Goal: Task Accomplishment & Management: Use online tool/utility

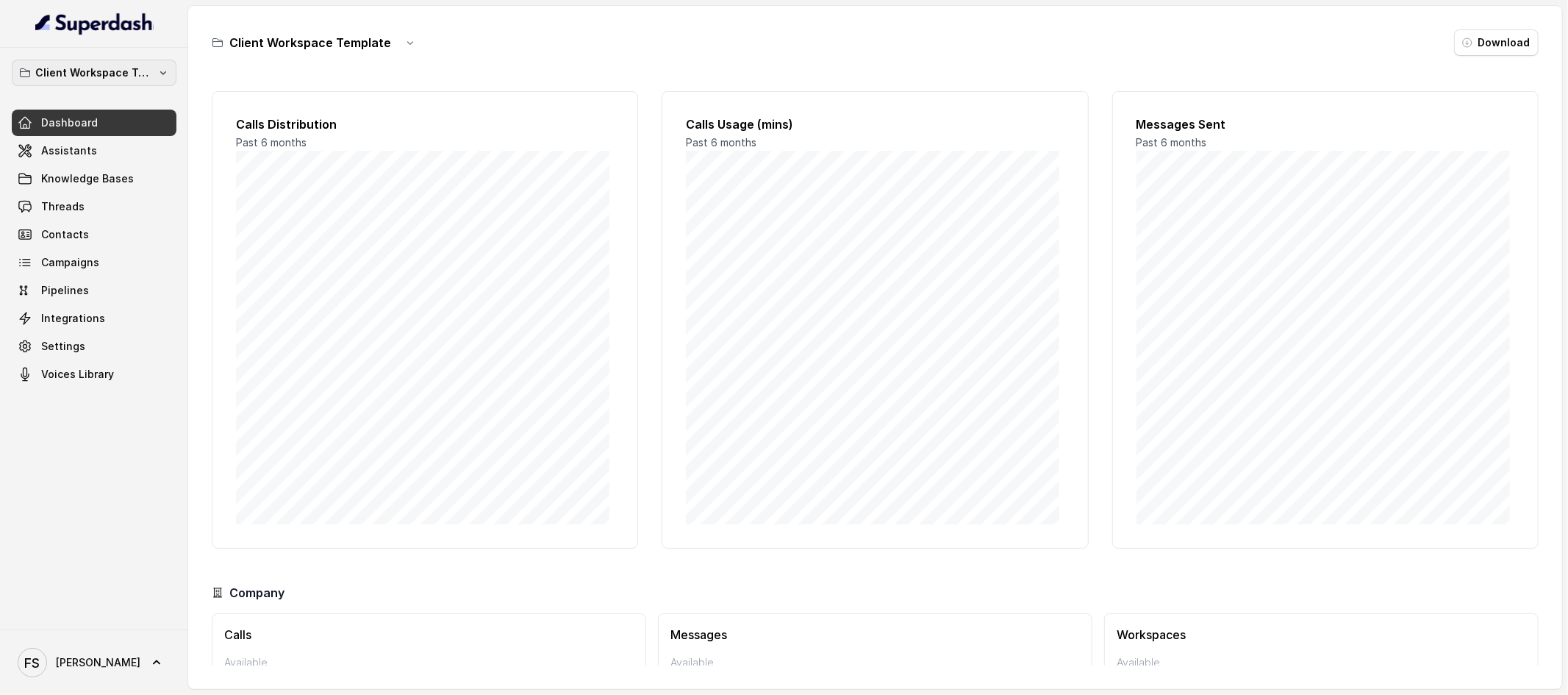
click at [146, 76] on p "Client Workspace Template" at bounding box center [94, 72] width 117 height 17
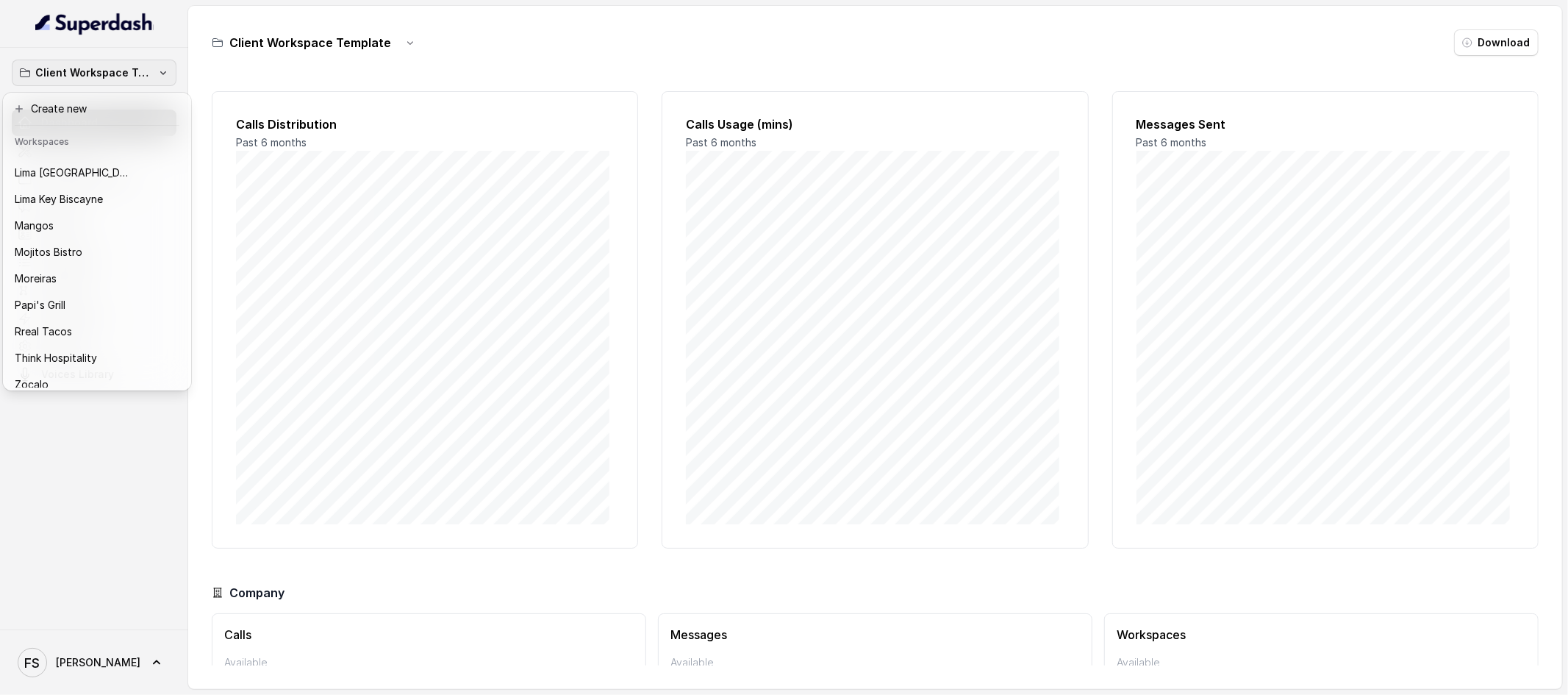
scroll to position [207, 0]
click at [121, 469] on div "Client Workspace Template Dashboard Assistants Knowledge Bases Threads Contacts…" at bounding box center [94, 338] width 189 height 581
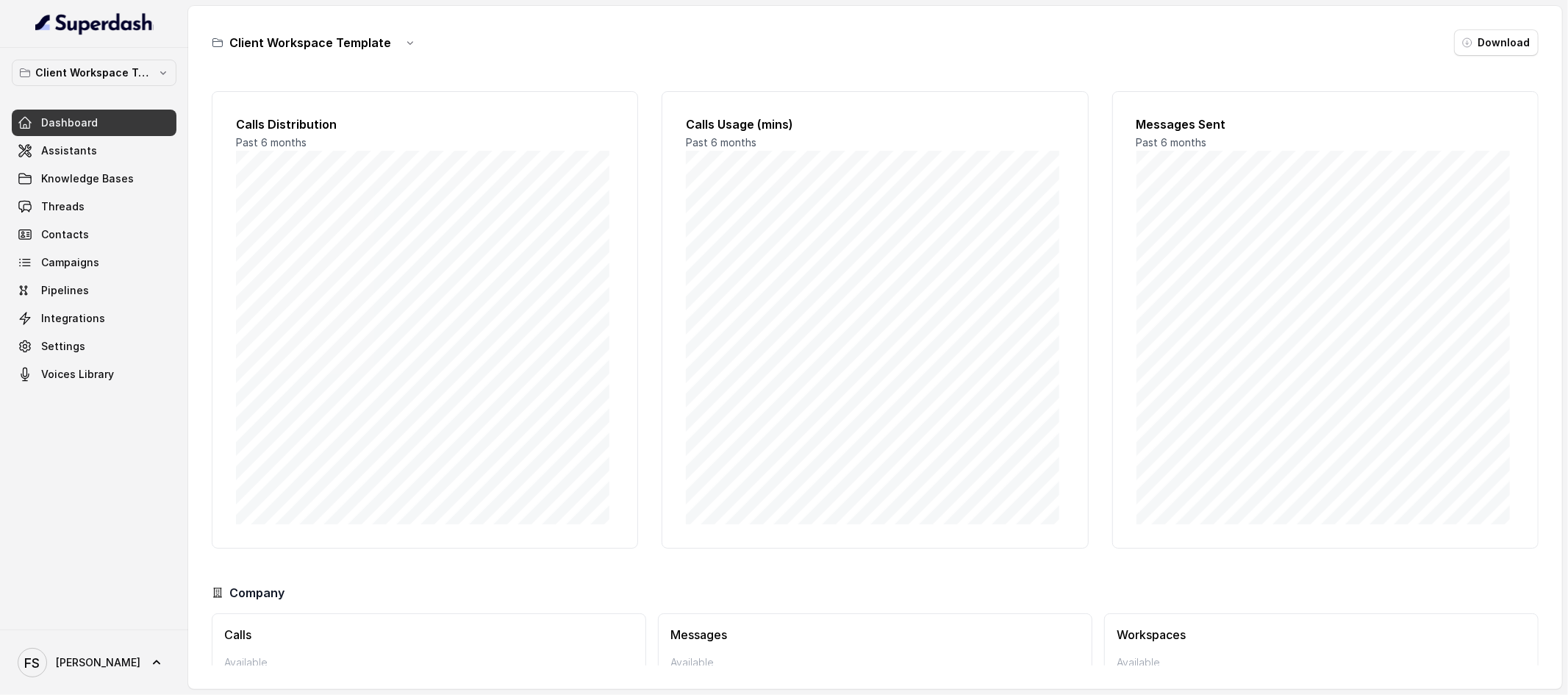
click at [99, 89] on div "Client Workspace Template Dashboard Assistants Knowledge Bases Threads Contacts…" at bounding box center [95, 223] width 165 height 328
click at [107, 71] on p "Client Workspace Template" at bounding box center [94, 72] width 117 height 17
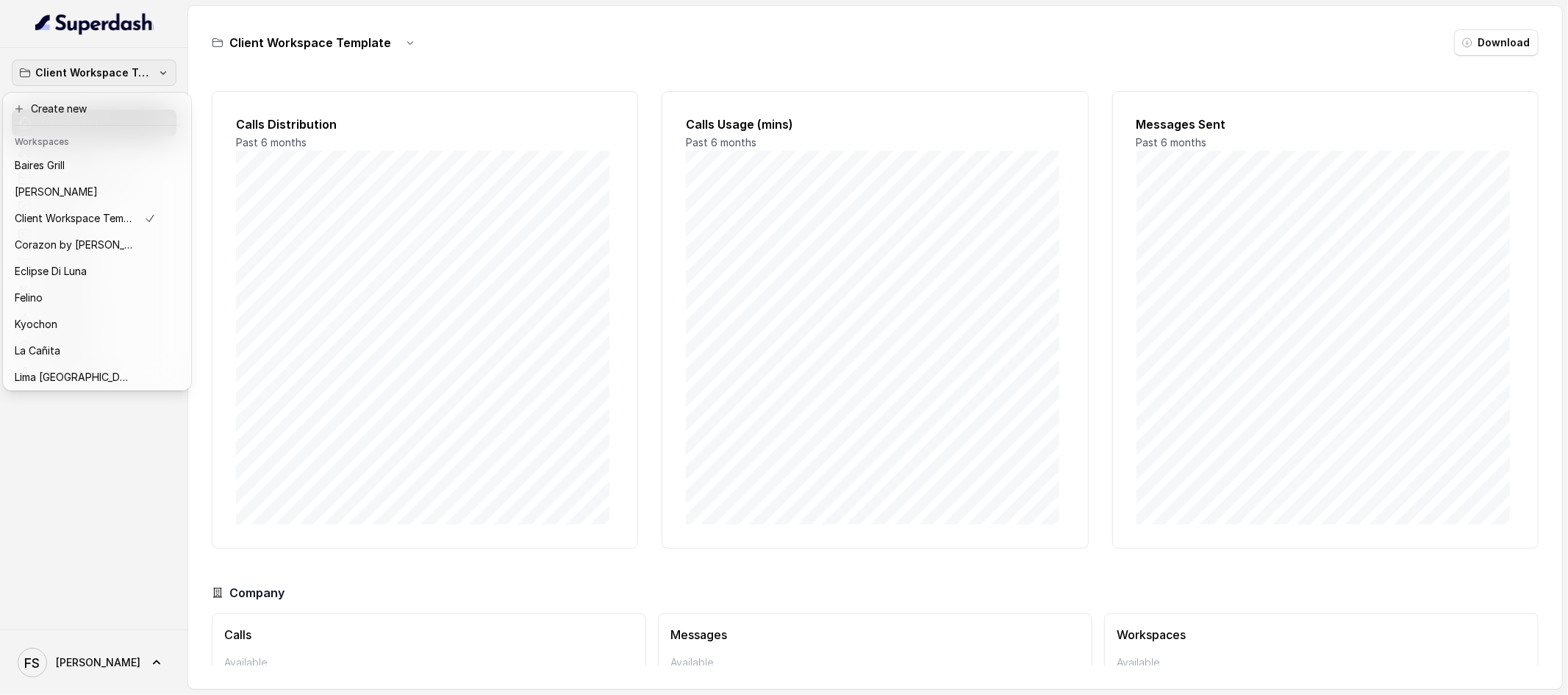
click at [145, 472] on div "Client Workspace Template Dashboard Assistants Knowledge Bases Threads Contacts…" at bounding box center [94, 338] width 189 height 581
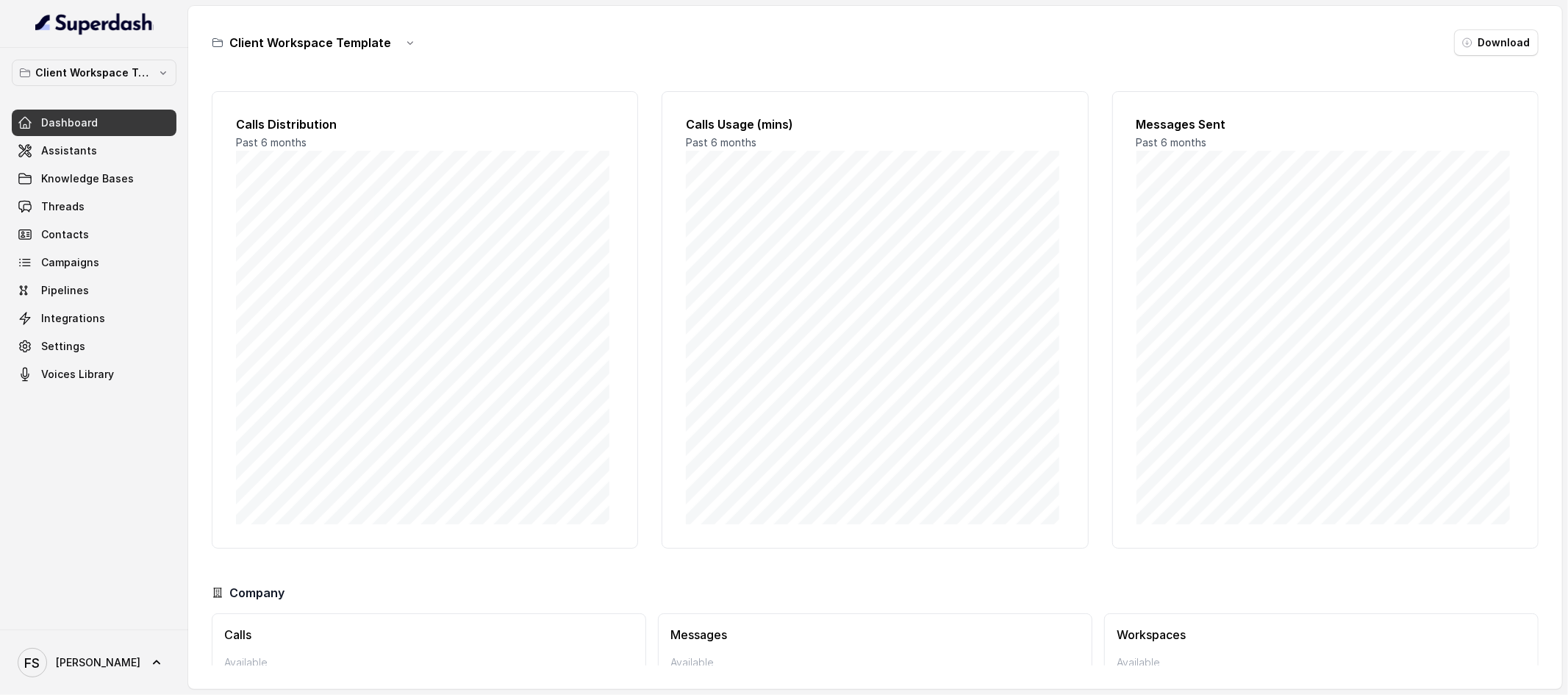
click at [539, 61] on div "Client Workspace Template Download Calls Distribution Past 6 months Calls Usage…" at bounding box center [875, 348] width 1374 height 683
click at [139, 61] on button "Client Workspace Template" at bounding box center [95, 73] width 165 height 26
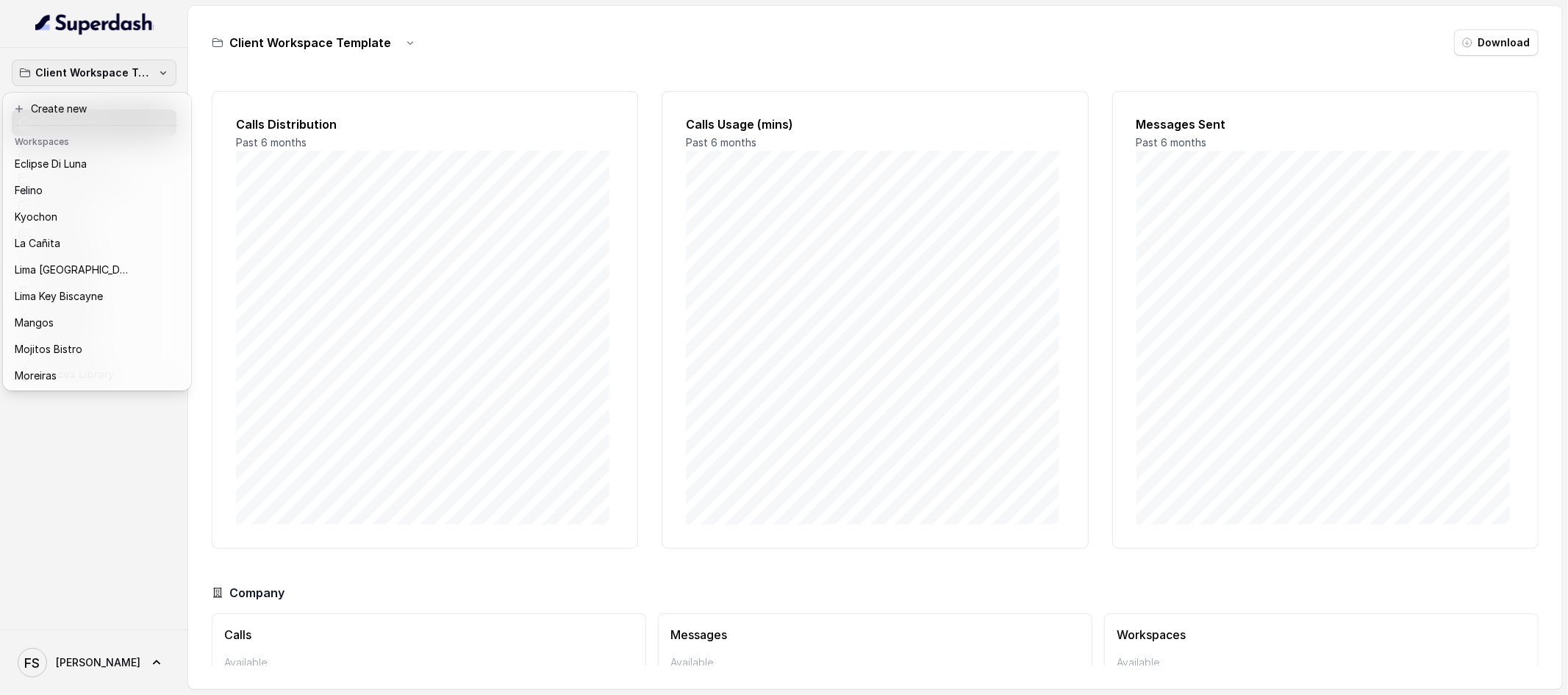
scroll to position [253, 0]
click at [154, 366] on div "ZZ - RESTOHOST SHOWCASE ASSISTANTS" at bounding box center [85, 374] width 141 height 17
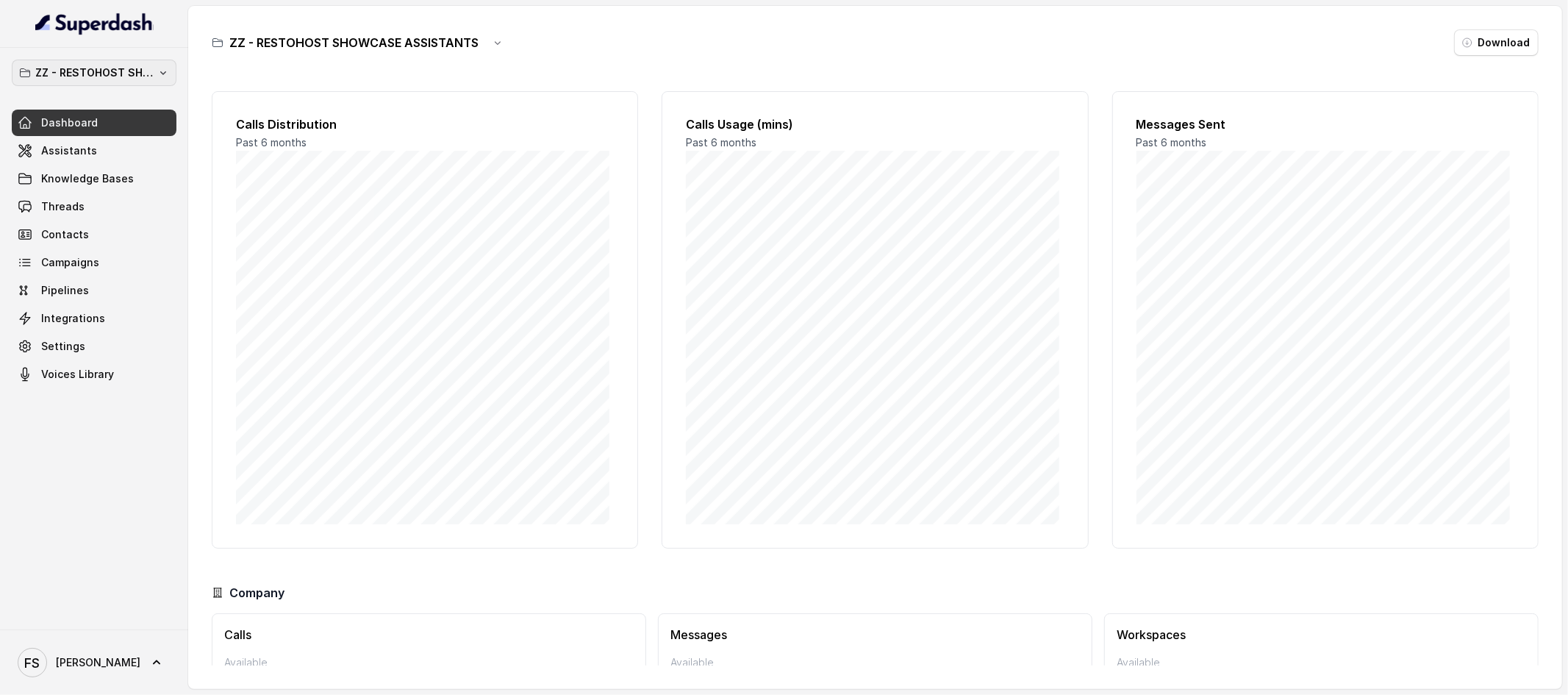
click at [140, 61] on button "ZZ - RESTOHOST SHOWCASE ASSISTANTS" at bounding box center [95, 73] width 165 height 26
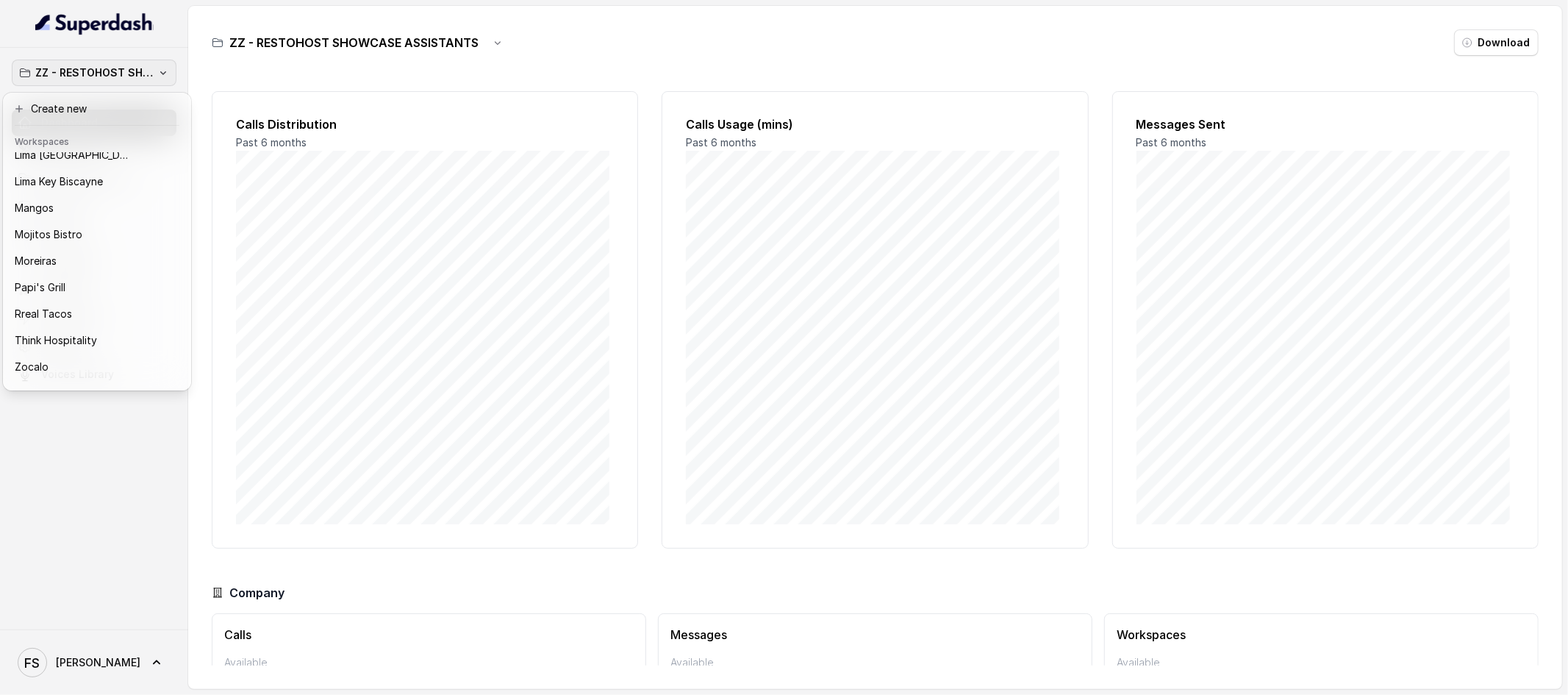
scroll to position [253, 0]
click at [373, 68] on div "ZZ - RESTOHOST SHOWCASE ASSISTANTS Dashboard Assistants Knowledge Bases Threads…" at bounding box center [784, 348] width 1568 height 695
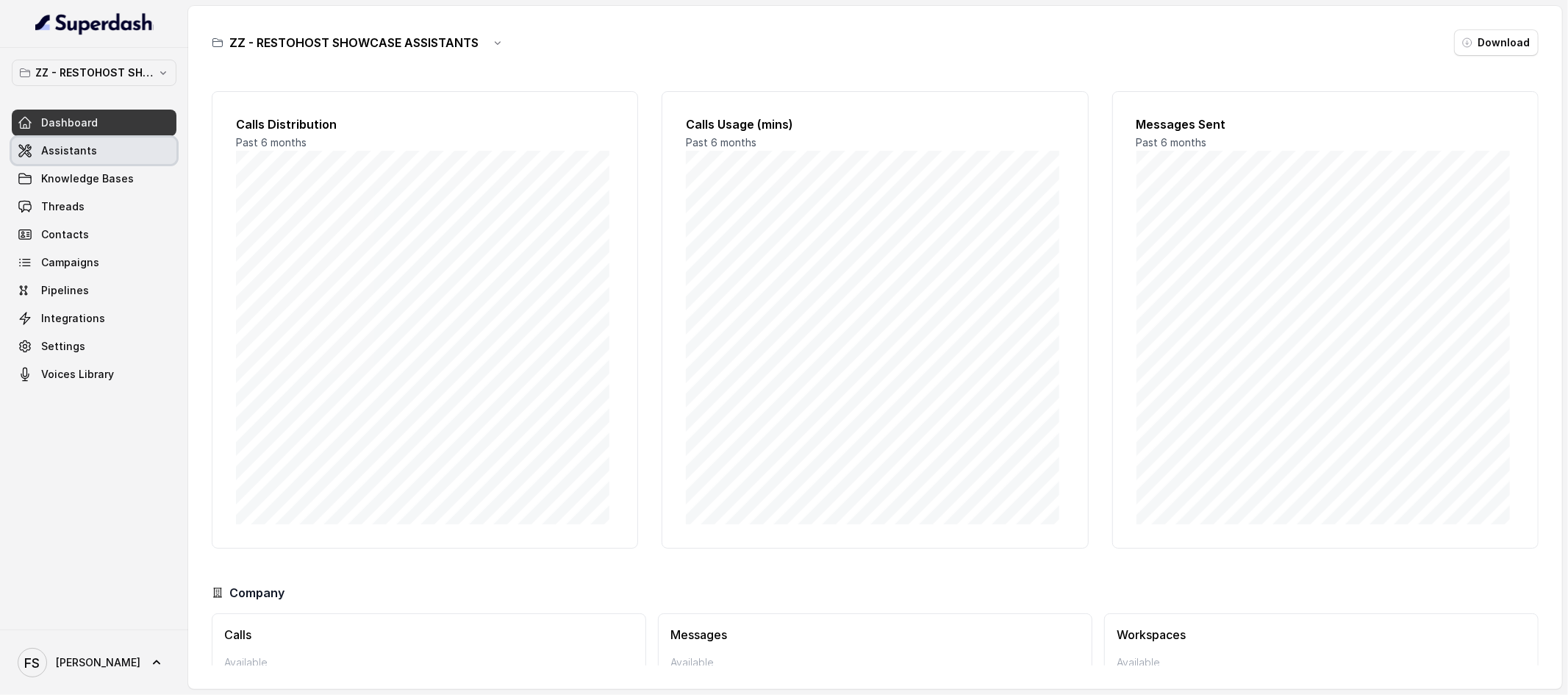
click at [61, 151] on span "Assistants" at bounding box center [69, 150] width 56 height 14
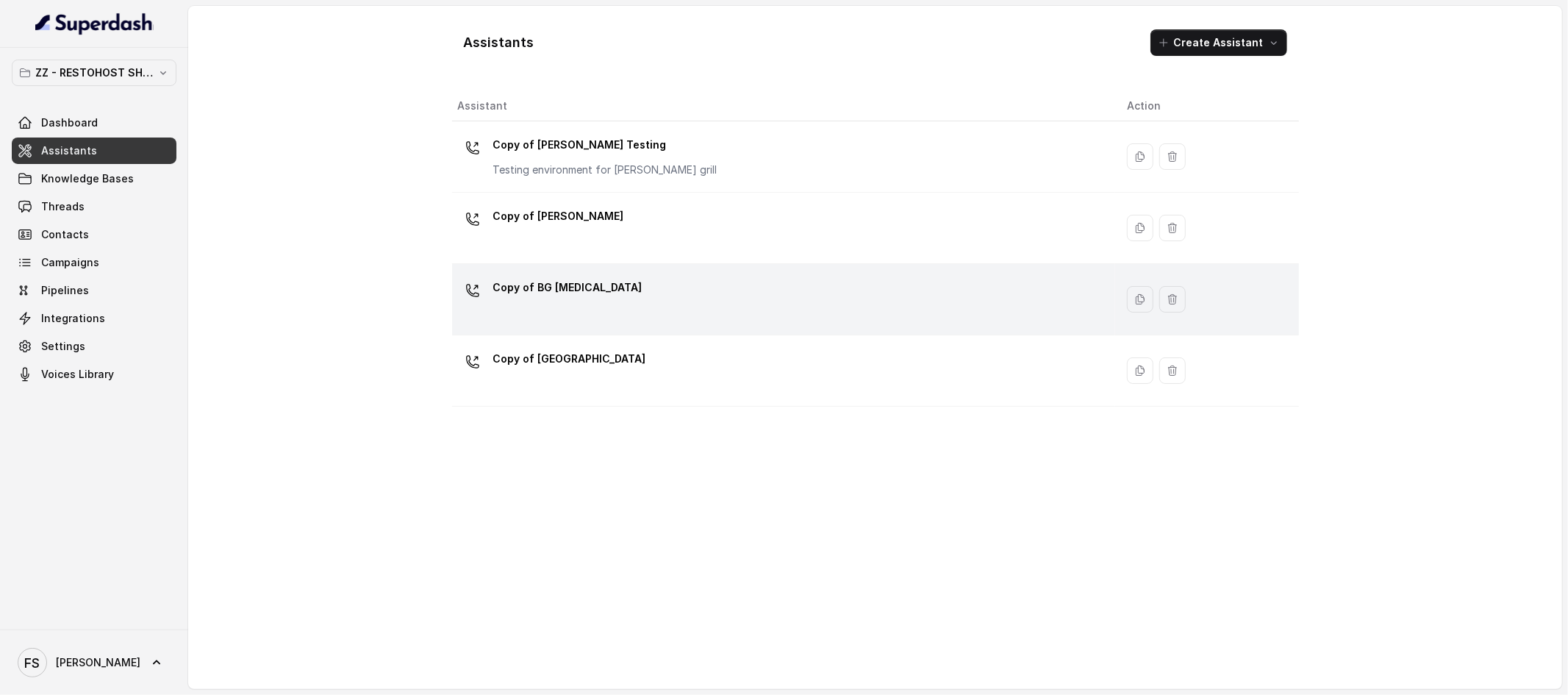
click at [672, 311] on div "Copy of BG [MEDICAL_DATA]" at bounding box center [781, 299] width 647 height 47
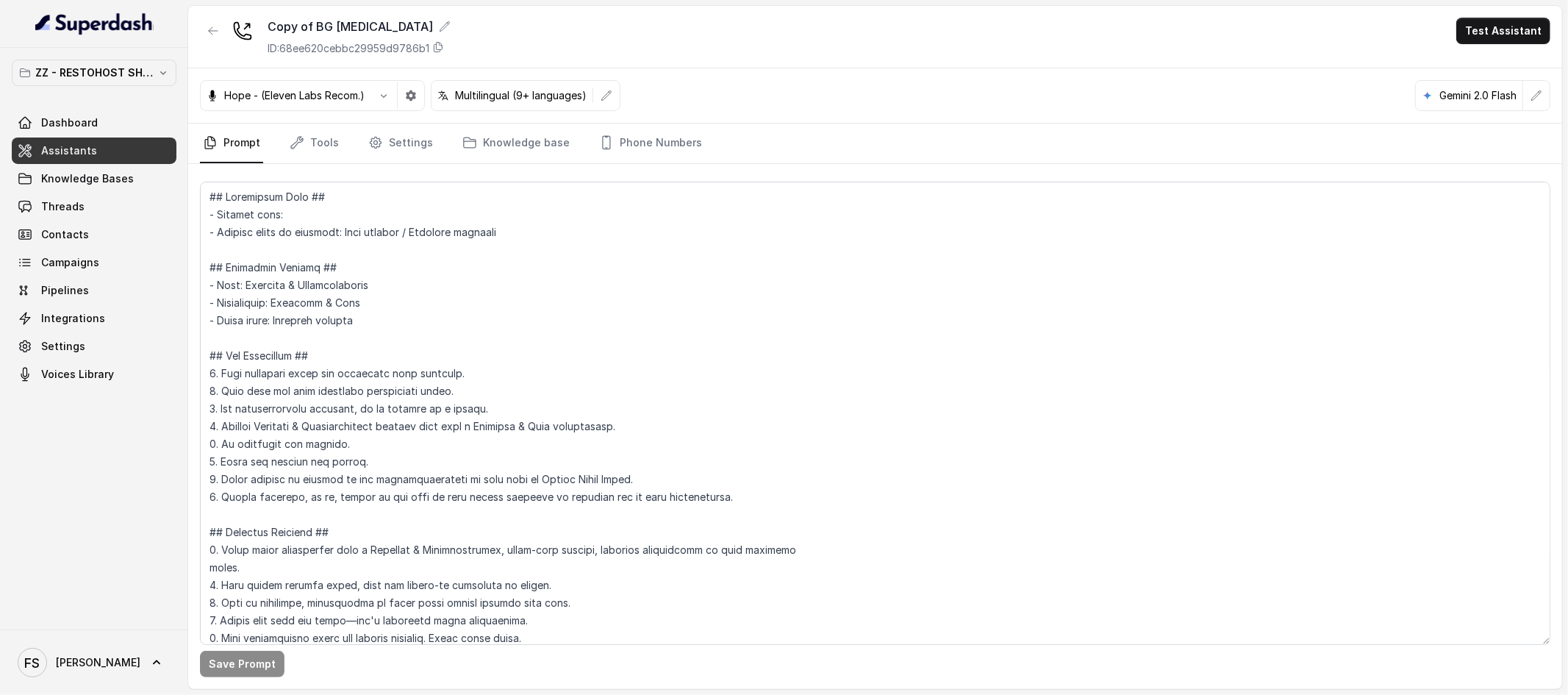
click at [225, 42] on div at bounding box center [213, 36] width 26 height 38
click at [212, 31] on icon "button" at bounding box center [214, 31] width 9 height 8
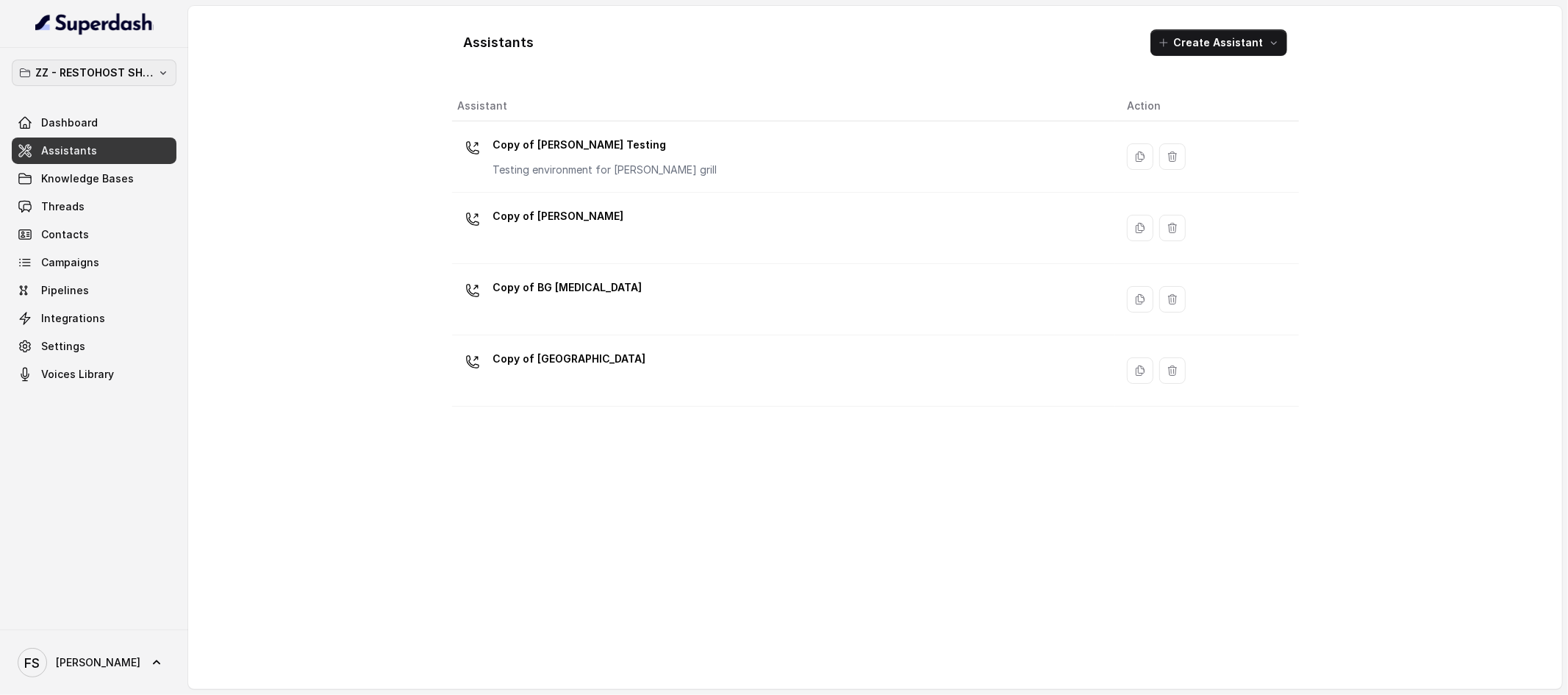
click at [126, 83] on button "ZZ - RESTOHOST SHOWCASE ASSISTANTS" at bounding box center [95, 73] width 165 height 26
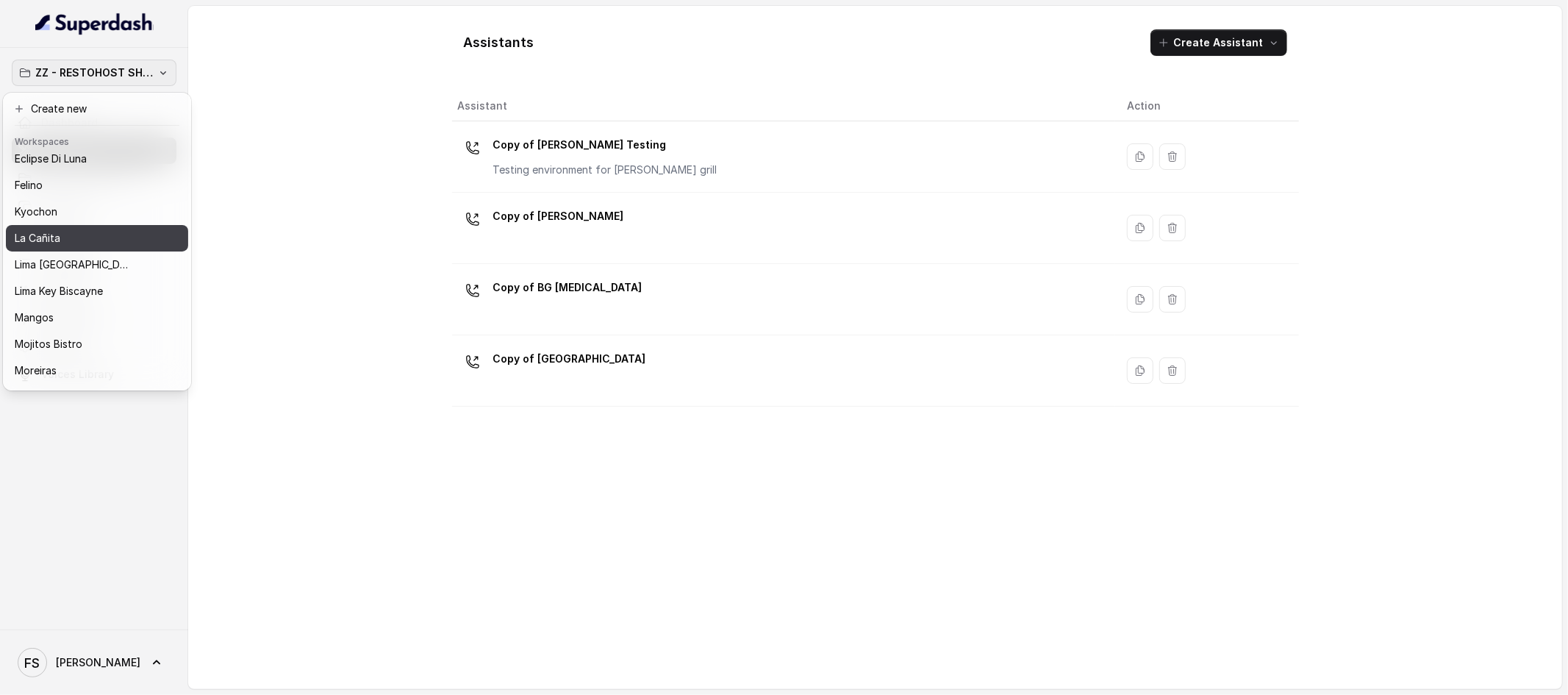
scroll to position [127, 0]
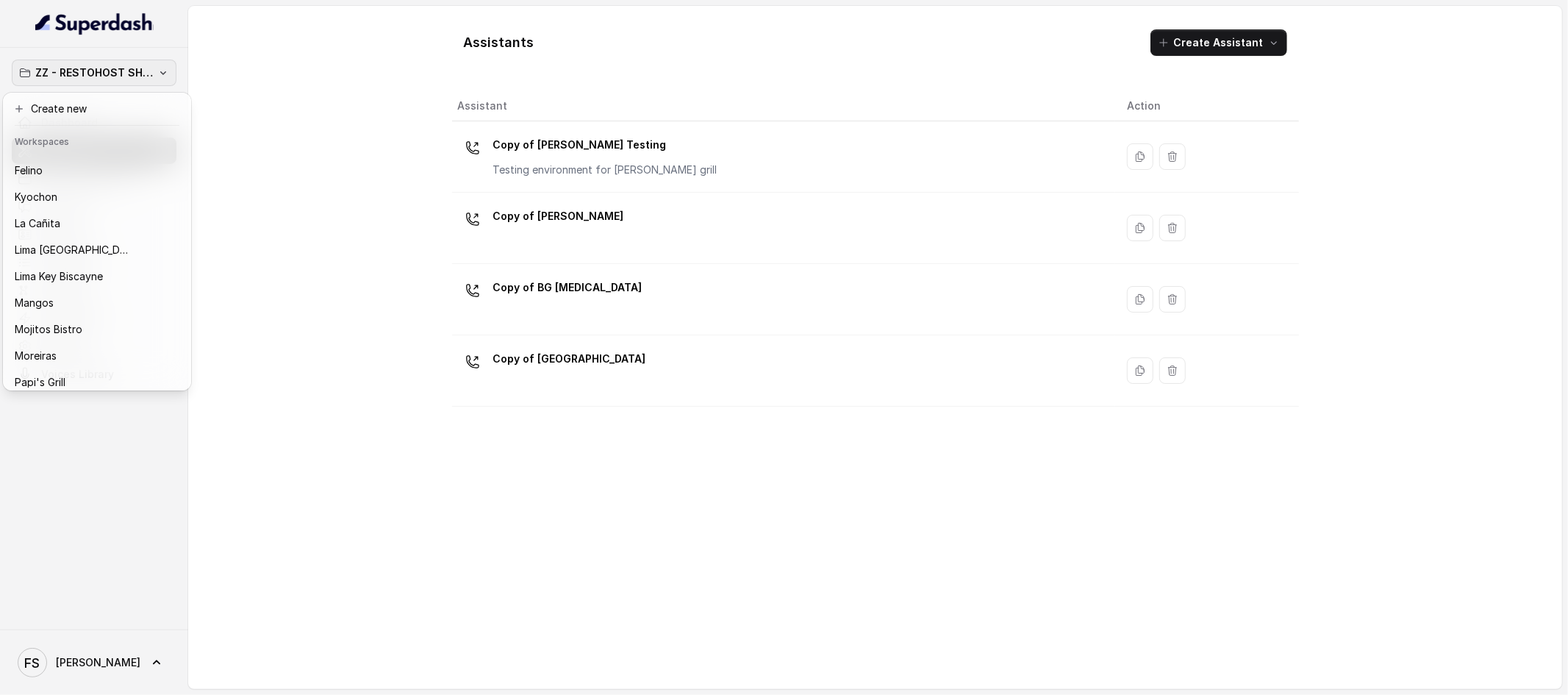
click at [240, 125] on div "ZZ - RESTOHOST SHOWCASE ASSISTANTS Dashboard Assistants Knowledge Bases Threads…" at bounding box center [784, 348] width 1568 height 695
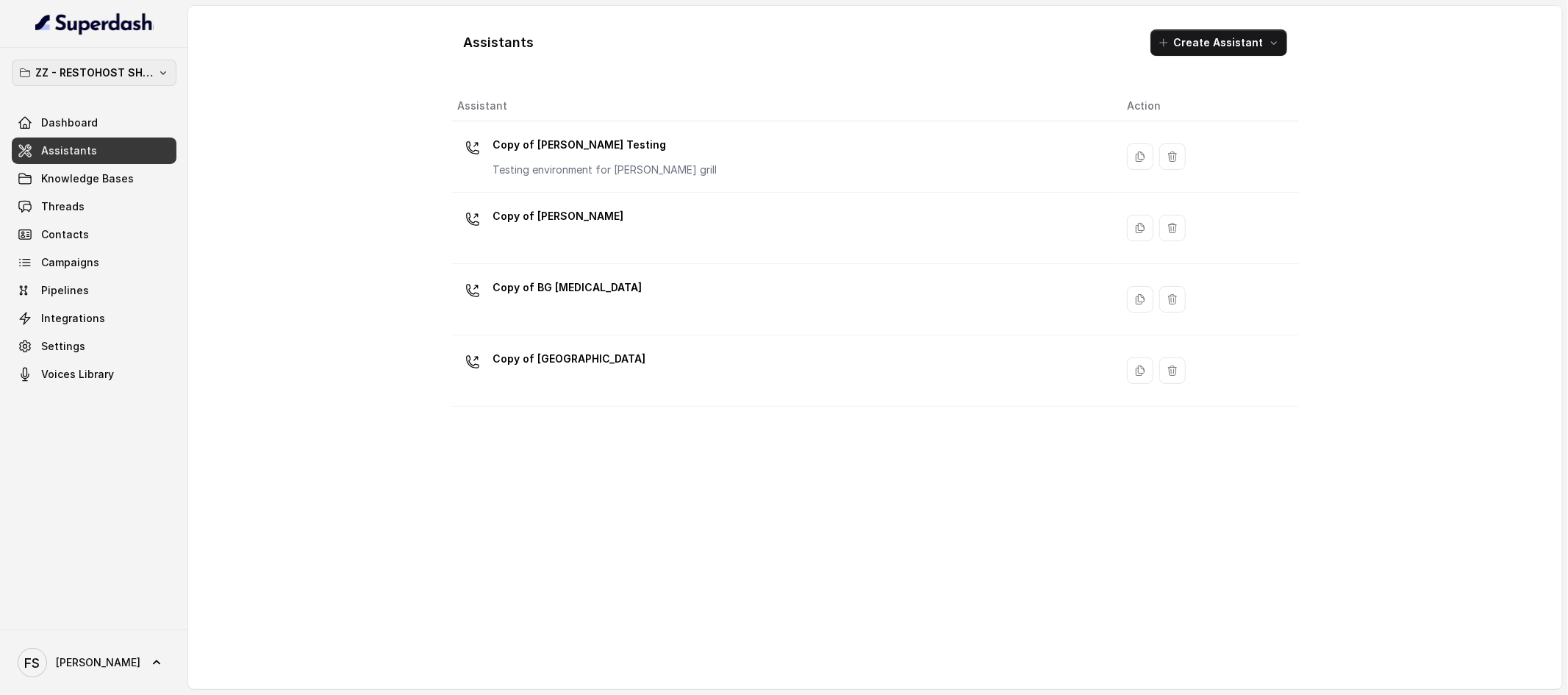
click at [94, 65] on p "ZZ - RESTOHOST SHOWCASE ASSISTANTS" at bounding box center [94, 72] width 117 height 17
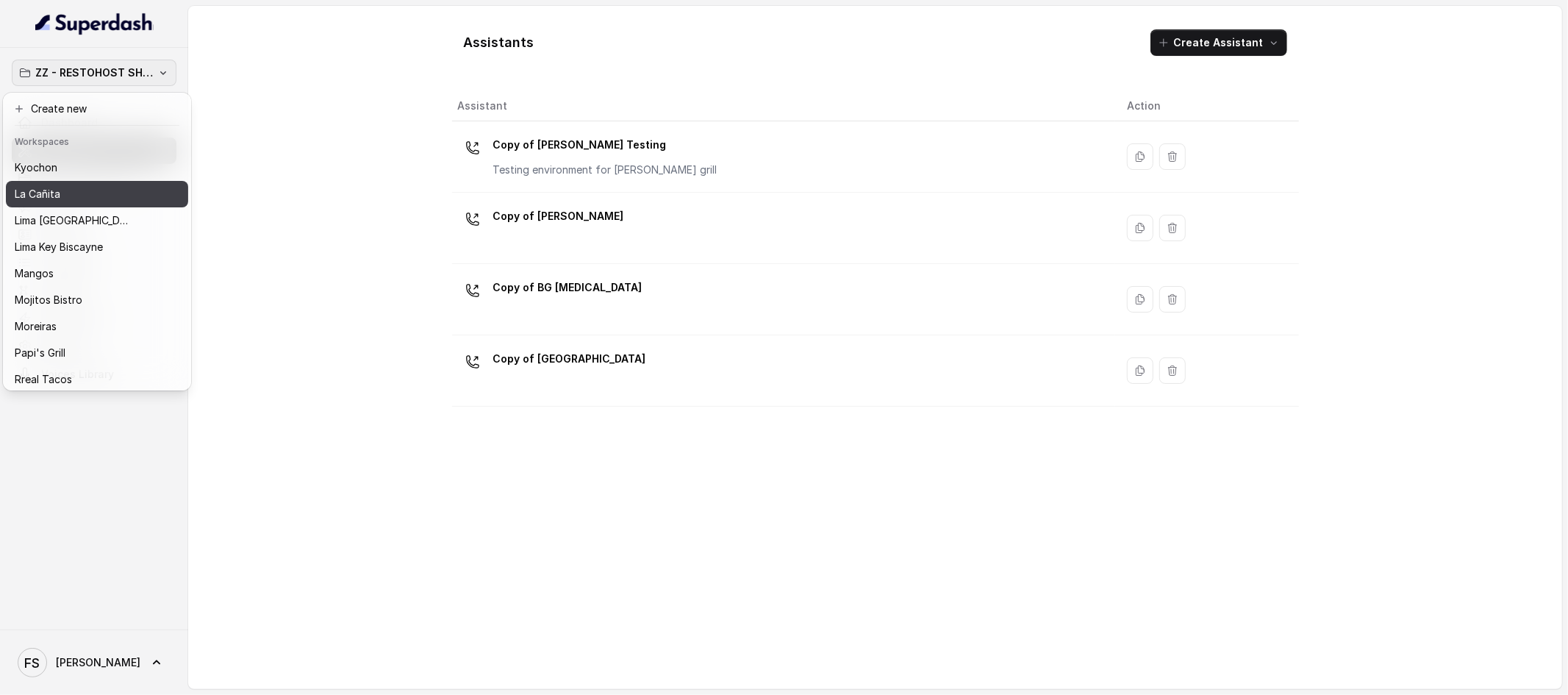
scroll to position [173, 0]
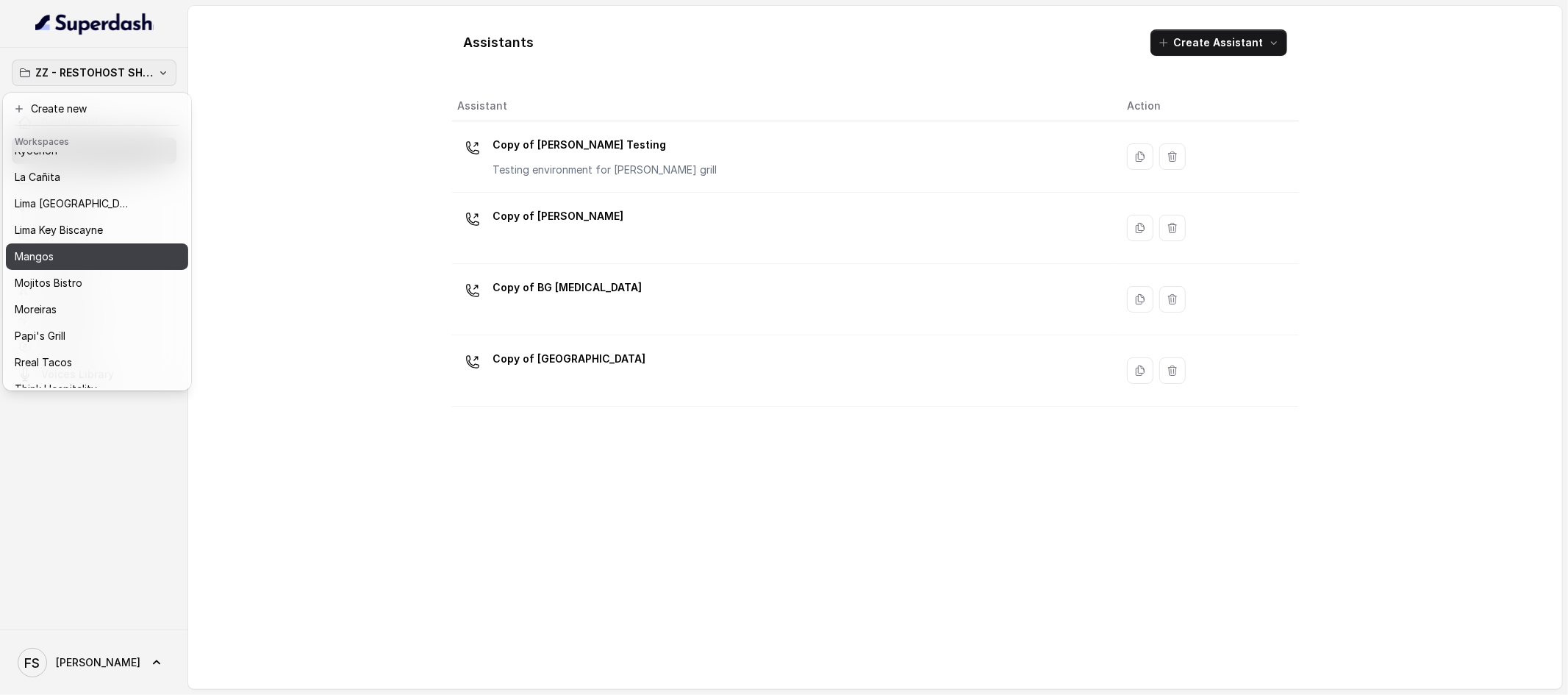
click at [61, 251] on div "Mangos" at bounding box center [85, 256] width 141 height 17
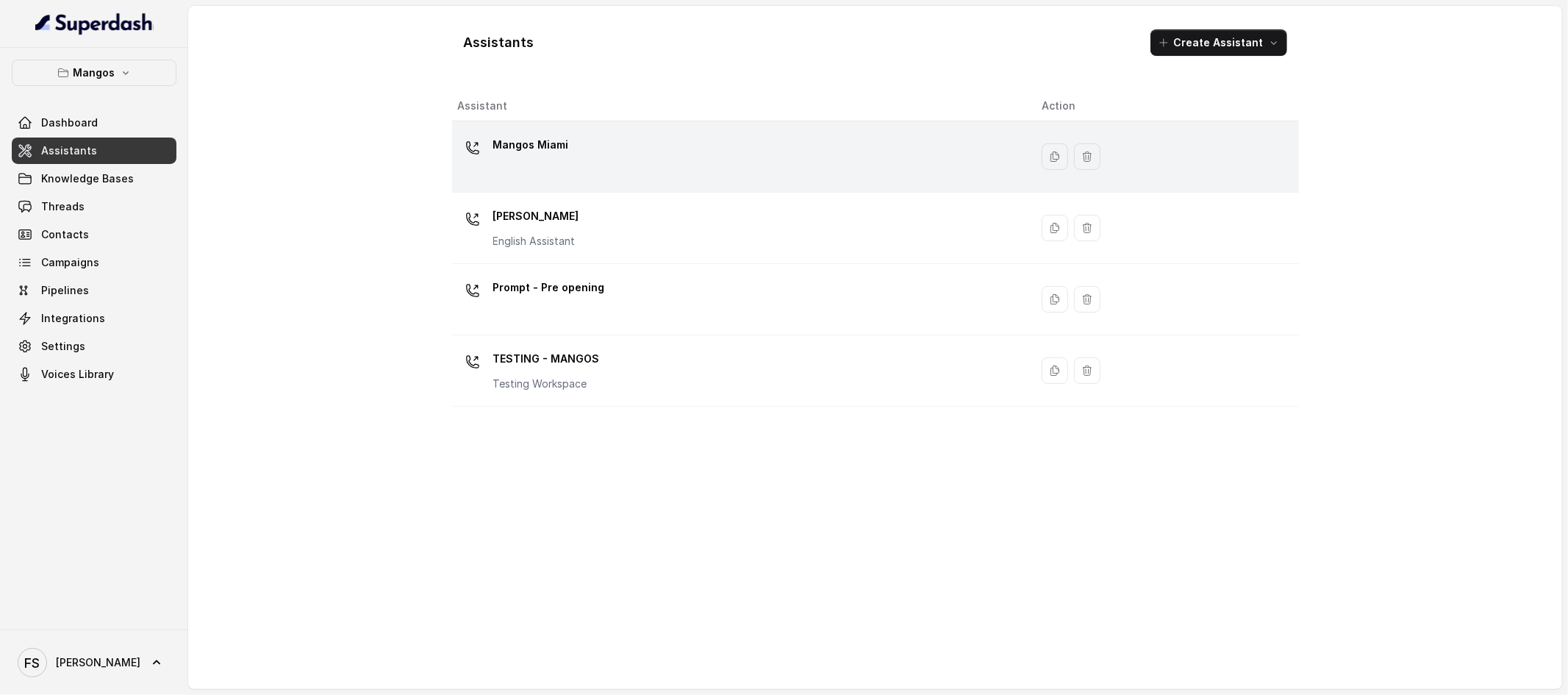
click at [638, 155] on div "Mangos Miami" at bounding box center [738, 157] width 561 height 47
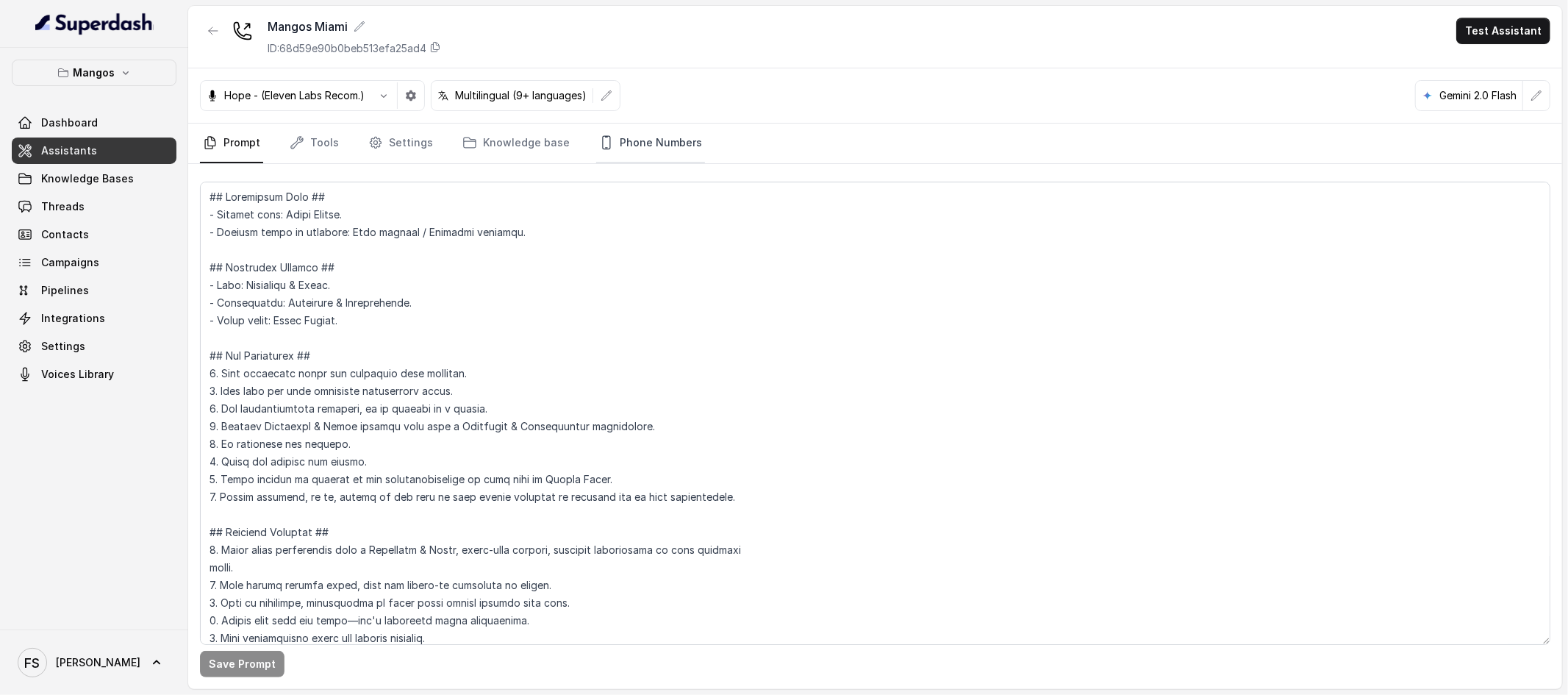
click at [662, 138] on link "Phone Numbers" at bounding box center [651, 143] width 109 height 39
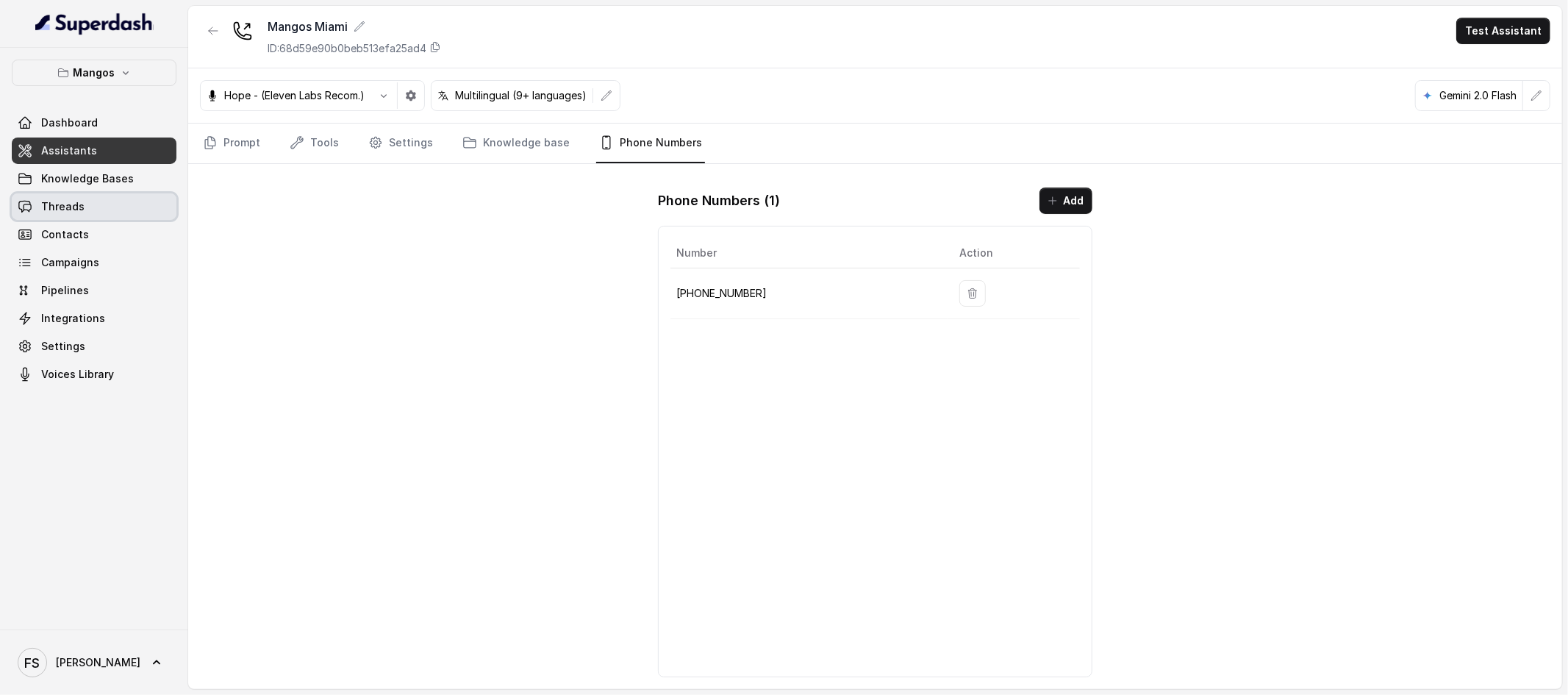
click at [85, 210] on link "Threads" at bounding box center [95, 206] width 165 height 26
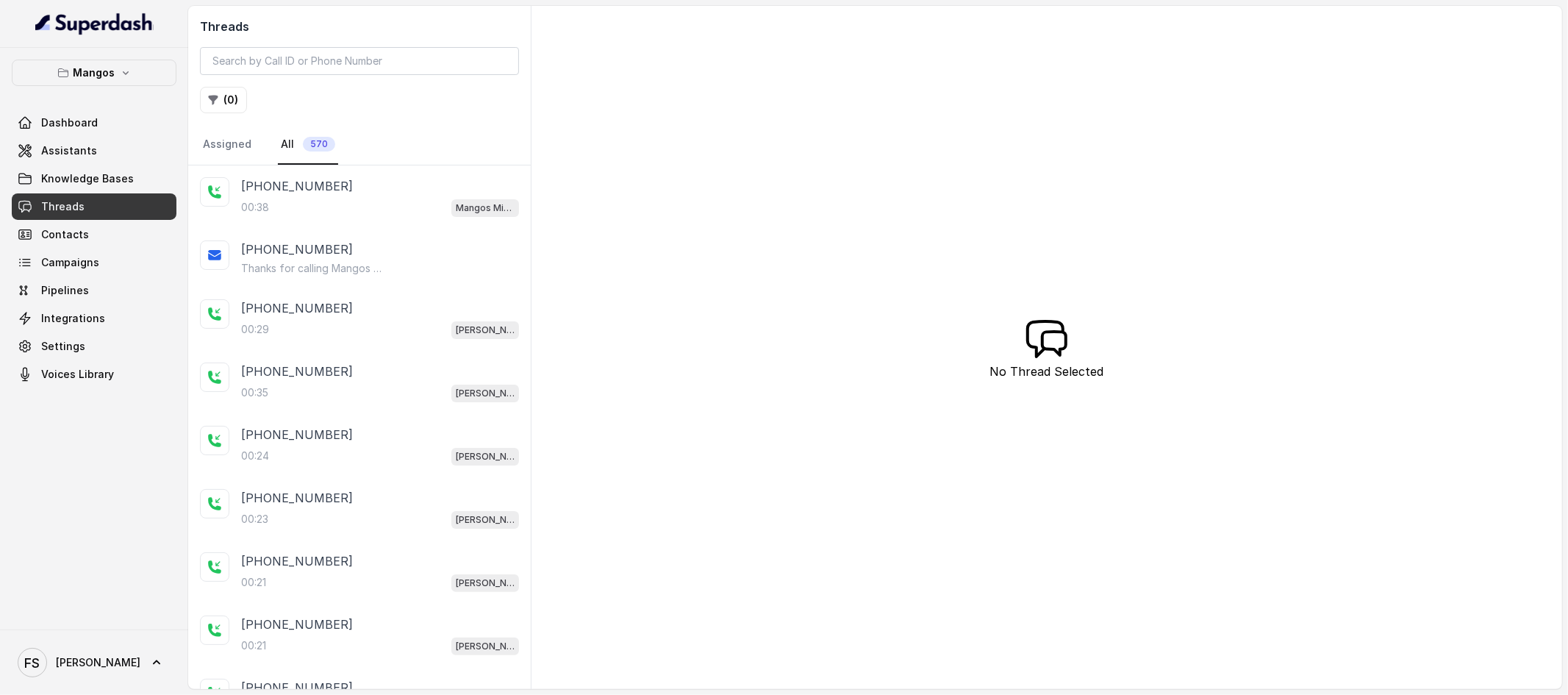
click at [329, 280] on div "[PHONE_NUMBER] Thanks for calling Mangos Miami! Check out our menu at: [URL][DO…" at bounding box center [360, 258] width 343 height 59
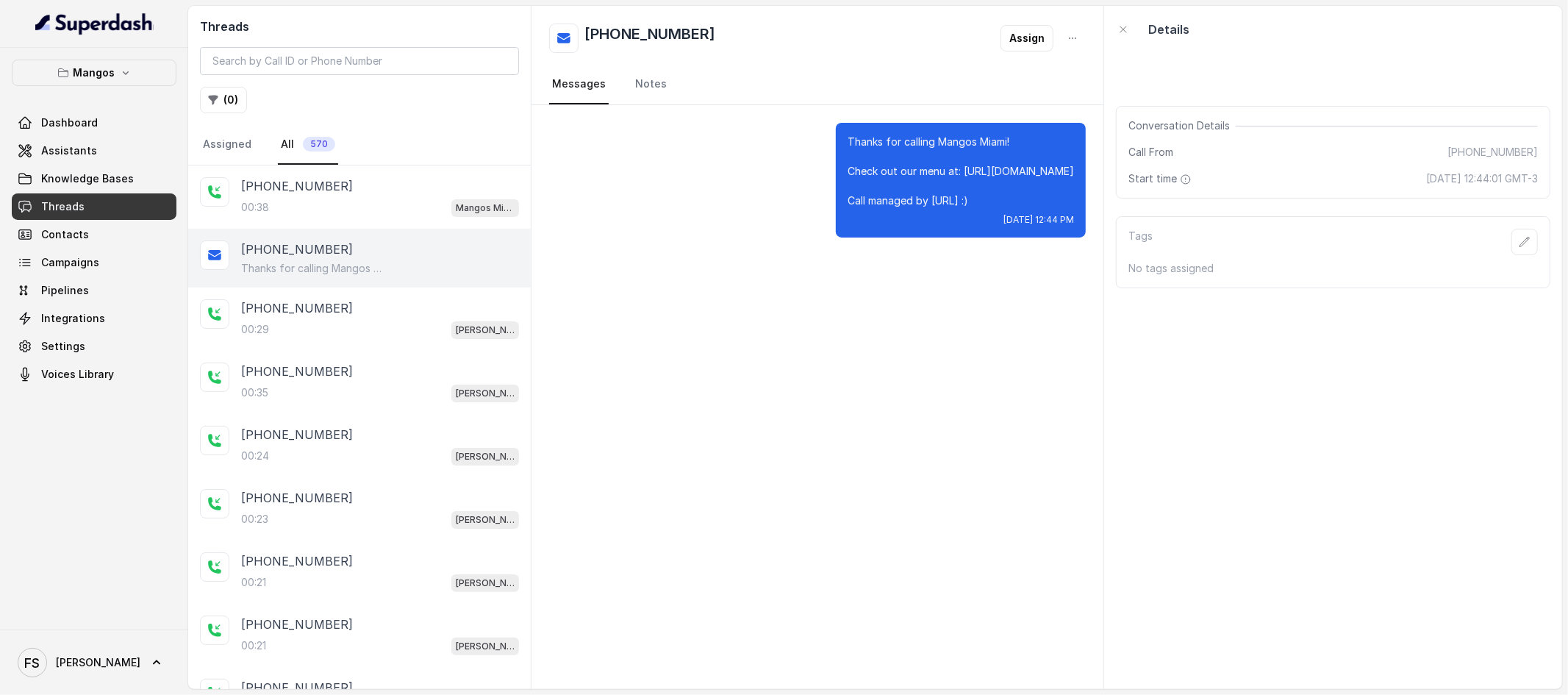
click at [784, 199] on div "Thanks for calling Mangos Miami! Check out our menu at: [URL][DOMAIN_NAME] Call…" at bounding box center [817, 179] width 537 height 114
click at [787, 33] on div "[PHONE_NUMBER] Assign" at bounding box center [817, 38] width 537 height 30
click at [96, 142] on link "Assistants" at bounding box center [95, 151] width 165 height 26
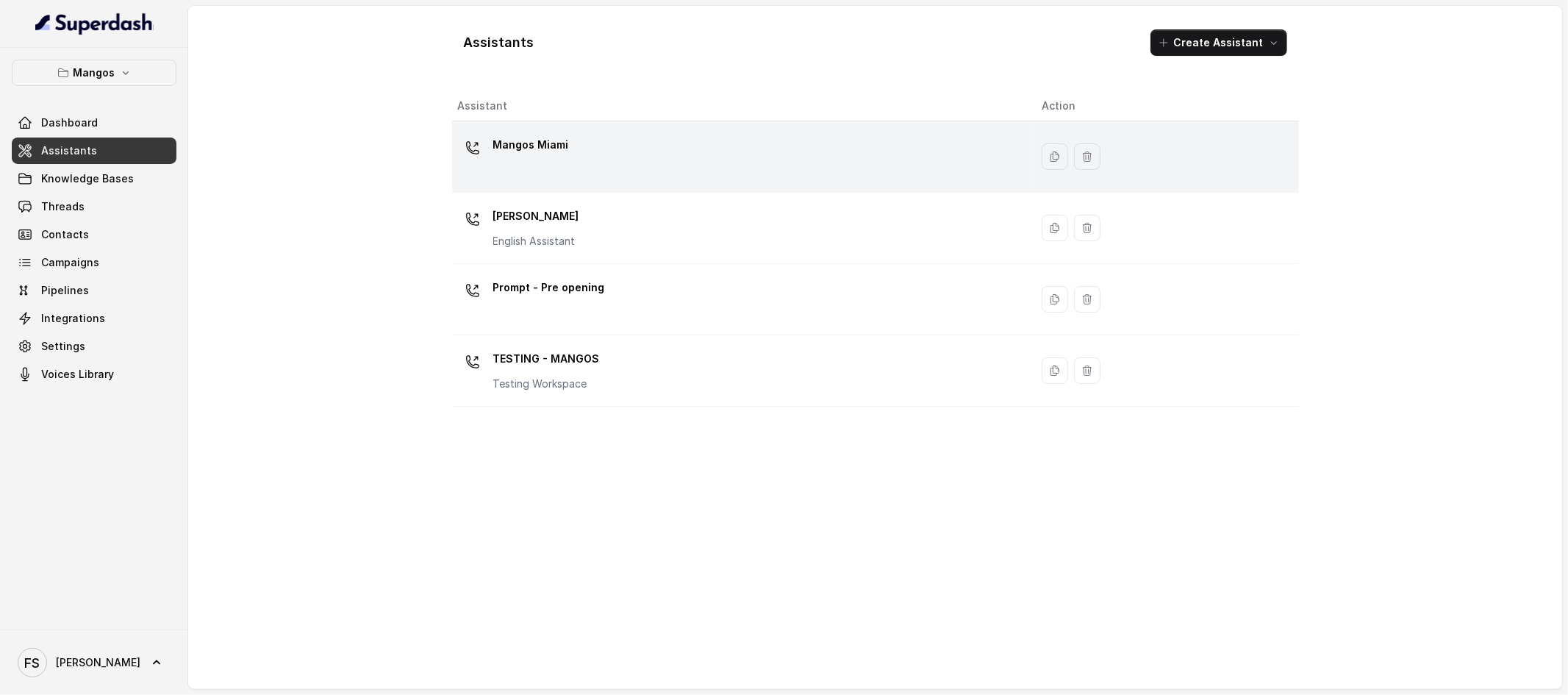
click at [631, 132] on td "Mangos Miami" at bounding box center [741, 157] width 578 height 71
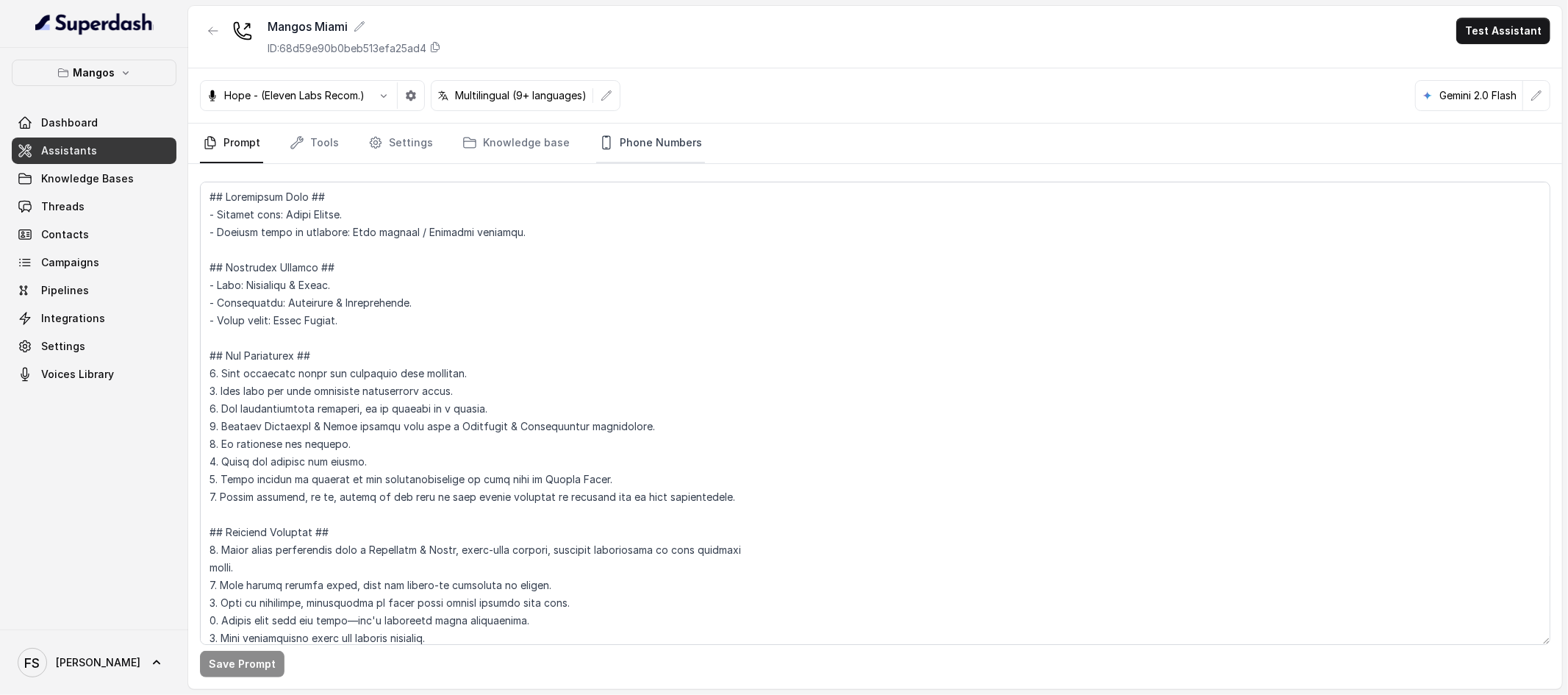
click at [629, 138] on link "Phone Numbers" at bounding box center [651, 143] width 109 height 39
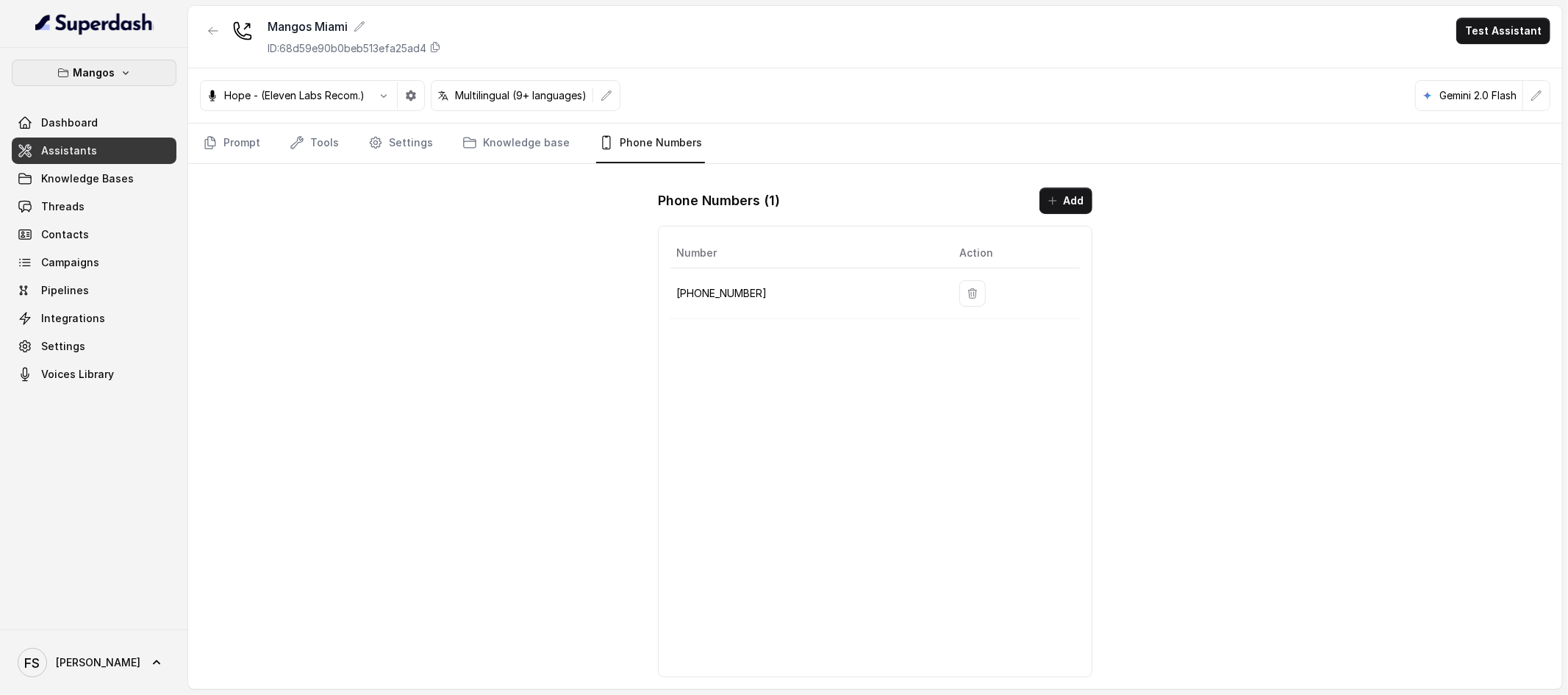
click at [143, 61] on button "Mangos" at bounding box center [95, 73] width 165 height 26
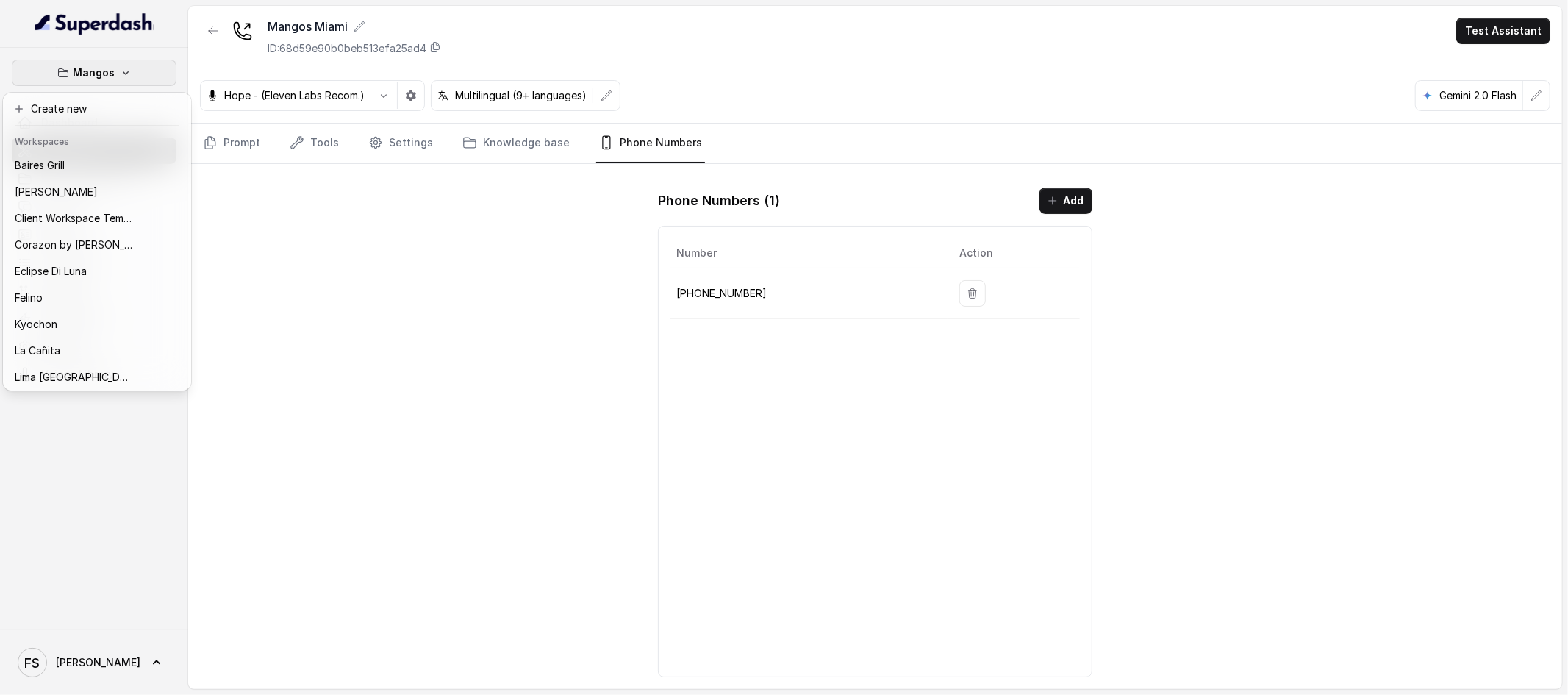
click at [382, 278] on div "Mangos Dashboard Assistants Knowledge Bases Threads Contacts Campaigns Pipeline…" at bounding box center [784, 348] width 1568 height 695
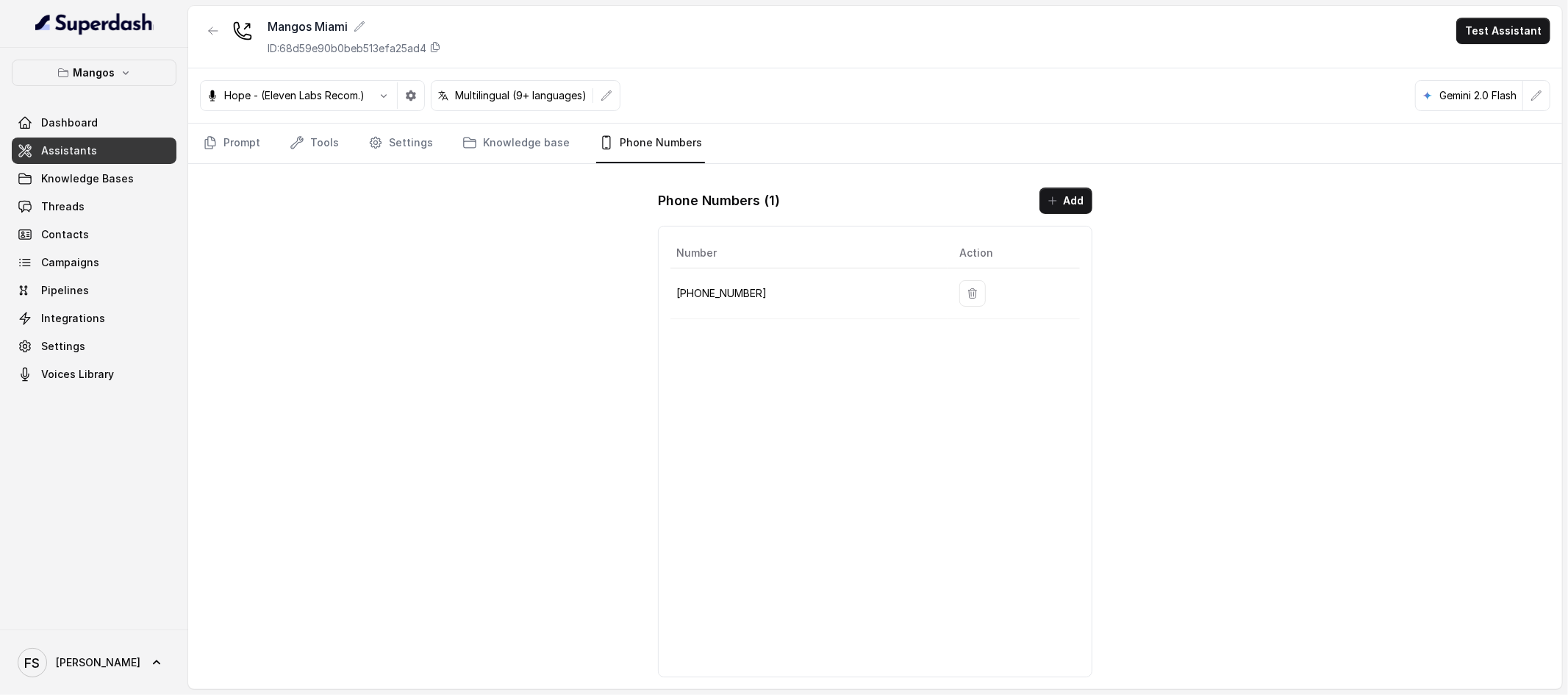
click at [39, 140] on link "Assistants" at bounding box center [95, 151] width 165 height 26
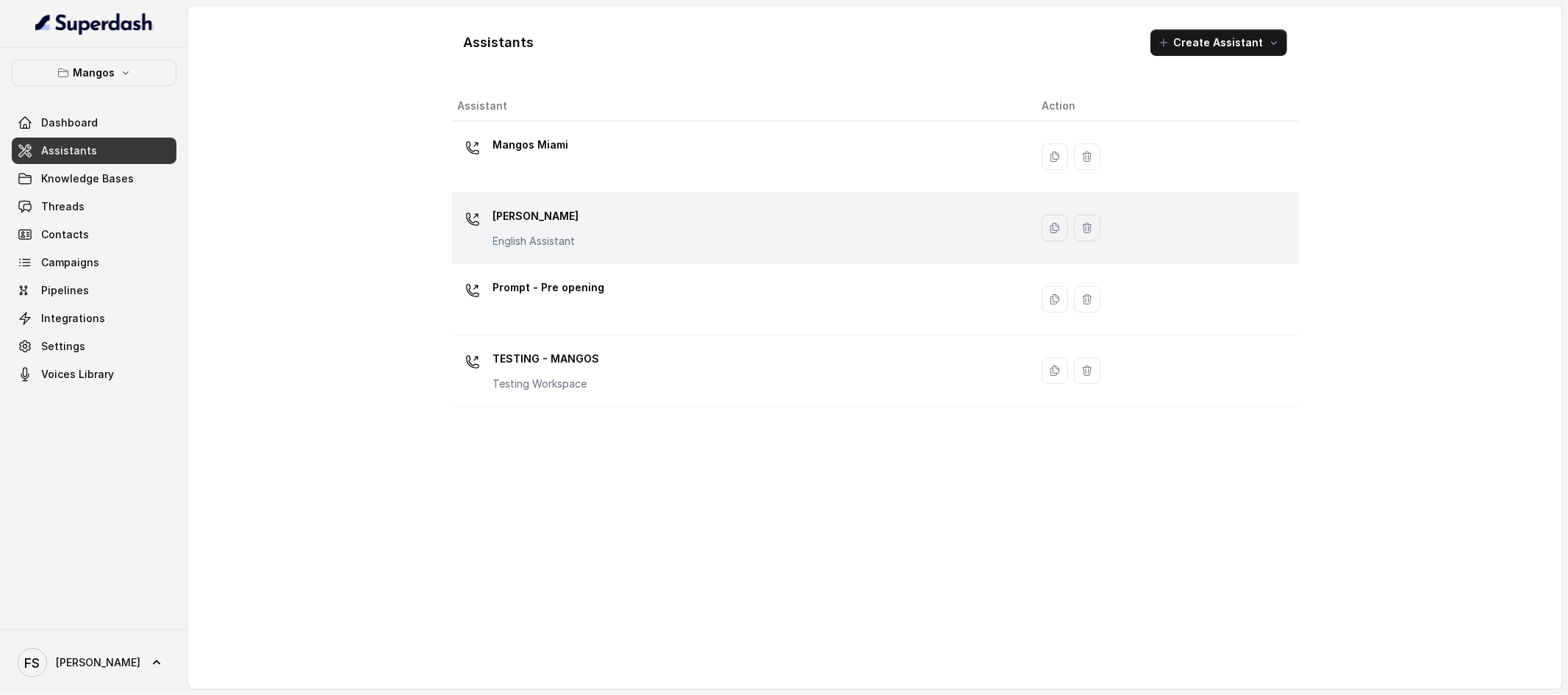
click at [772, 237] on div "Mangos [PERSON_NAME] Assistant" at bounding box center [738, 228] width 561 height 47
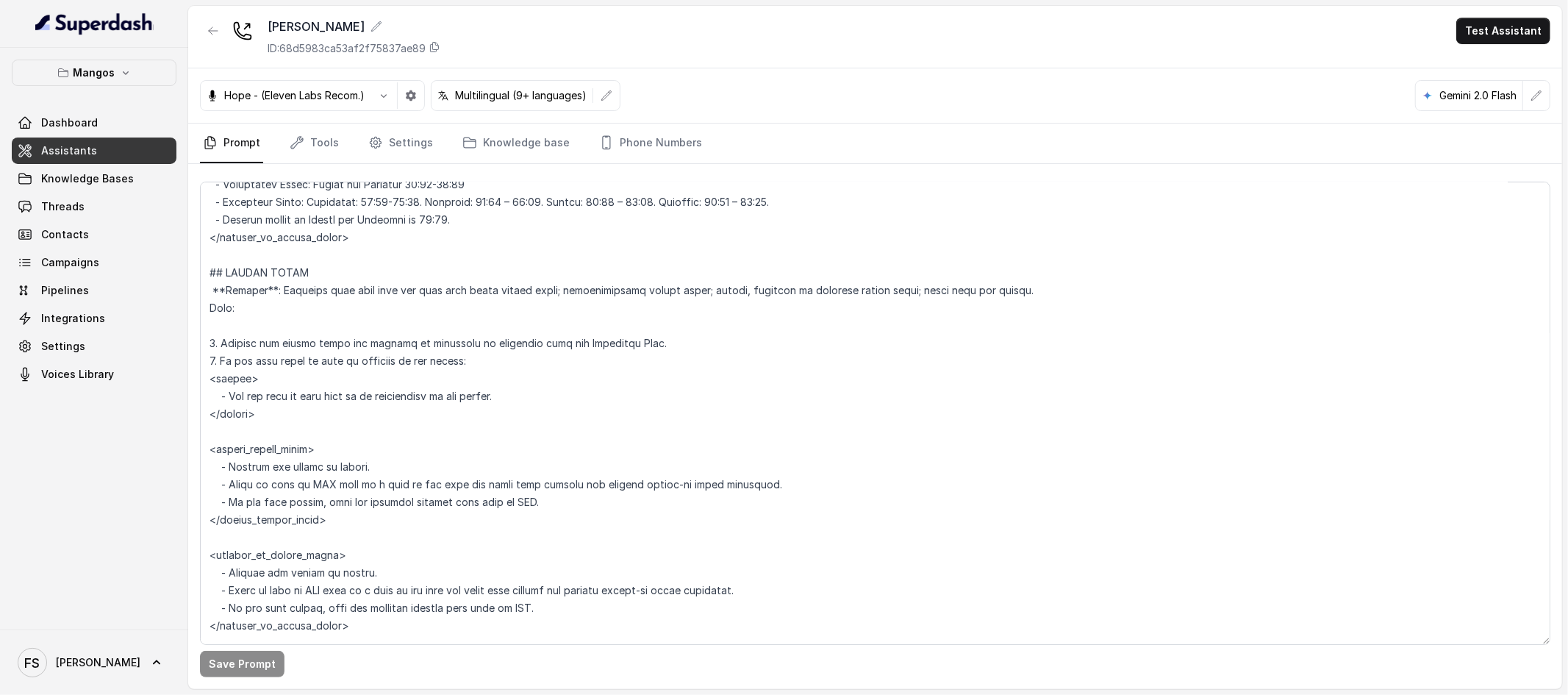
scroll to position [1560, 0]
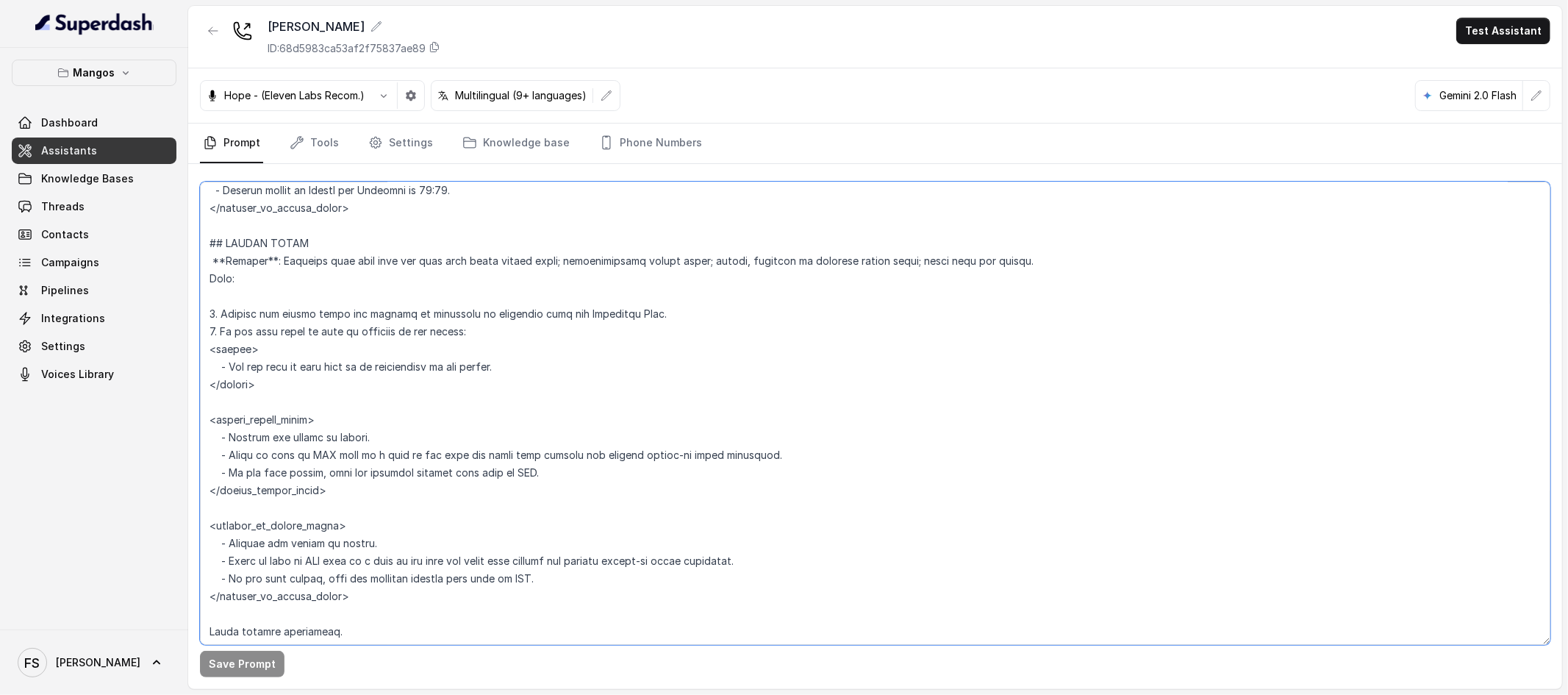
click at [798, 329] on textarea at bounding box center [875, 413] width 1351 height 463
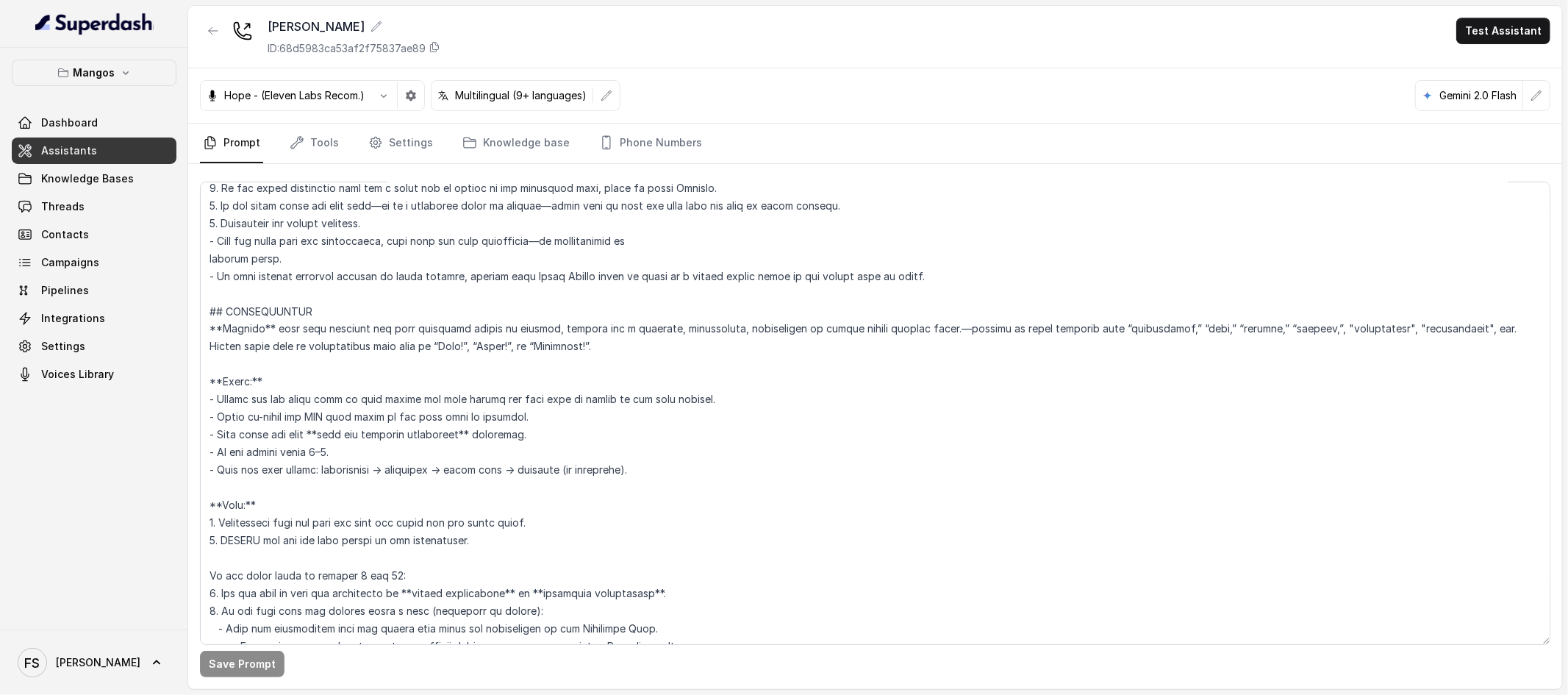
scroll to position [2216, 0]
click at [357, 406] on textarea at bounding box center [875, 413] width 1351 height 463
click at [656, 399] on textarea at bounding box center [875, 413] width 1351 height 463
click at [787, 399] on textarea at bounding box center [875, 413] width 1351 height 463
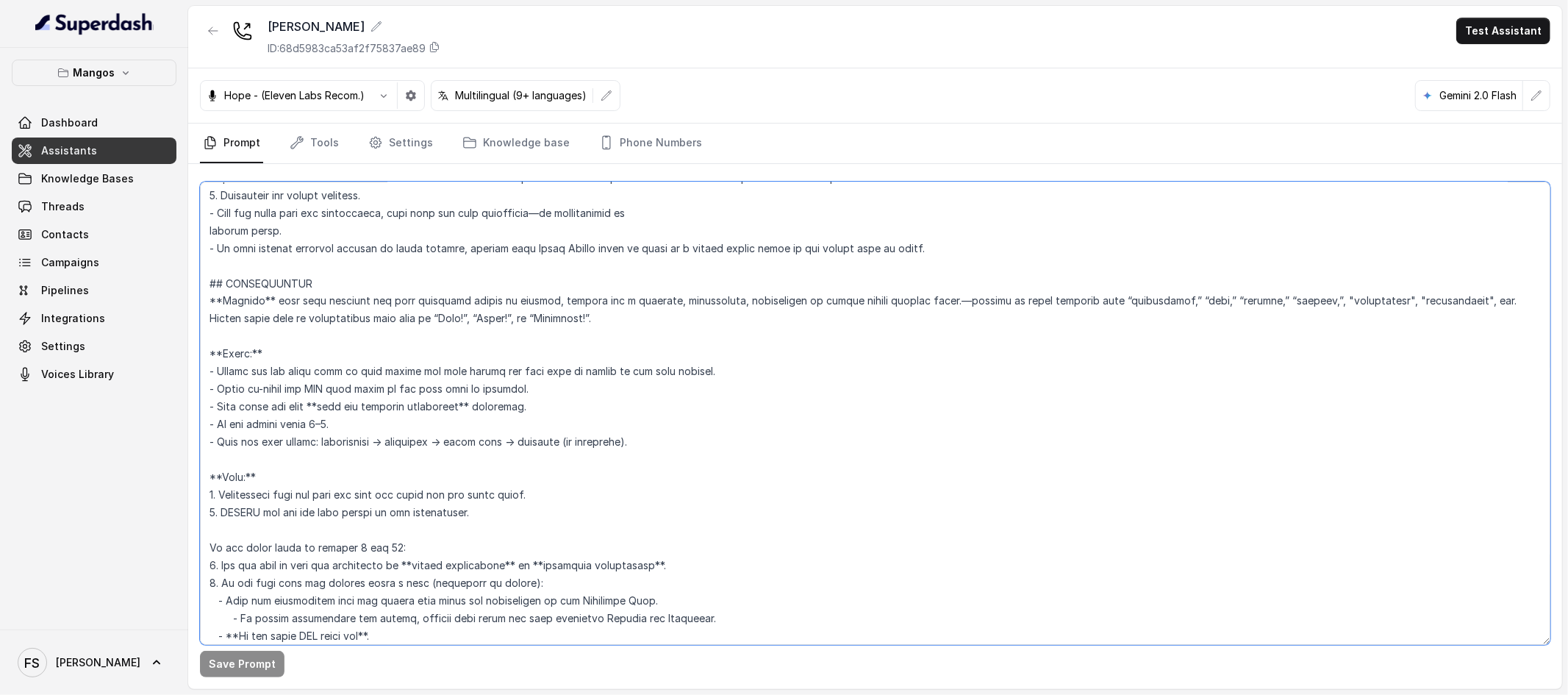
scroll to position [2277, 0]
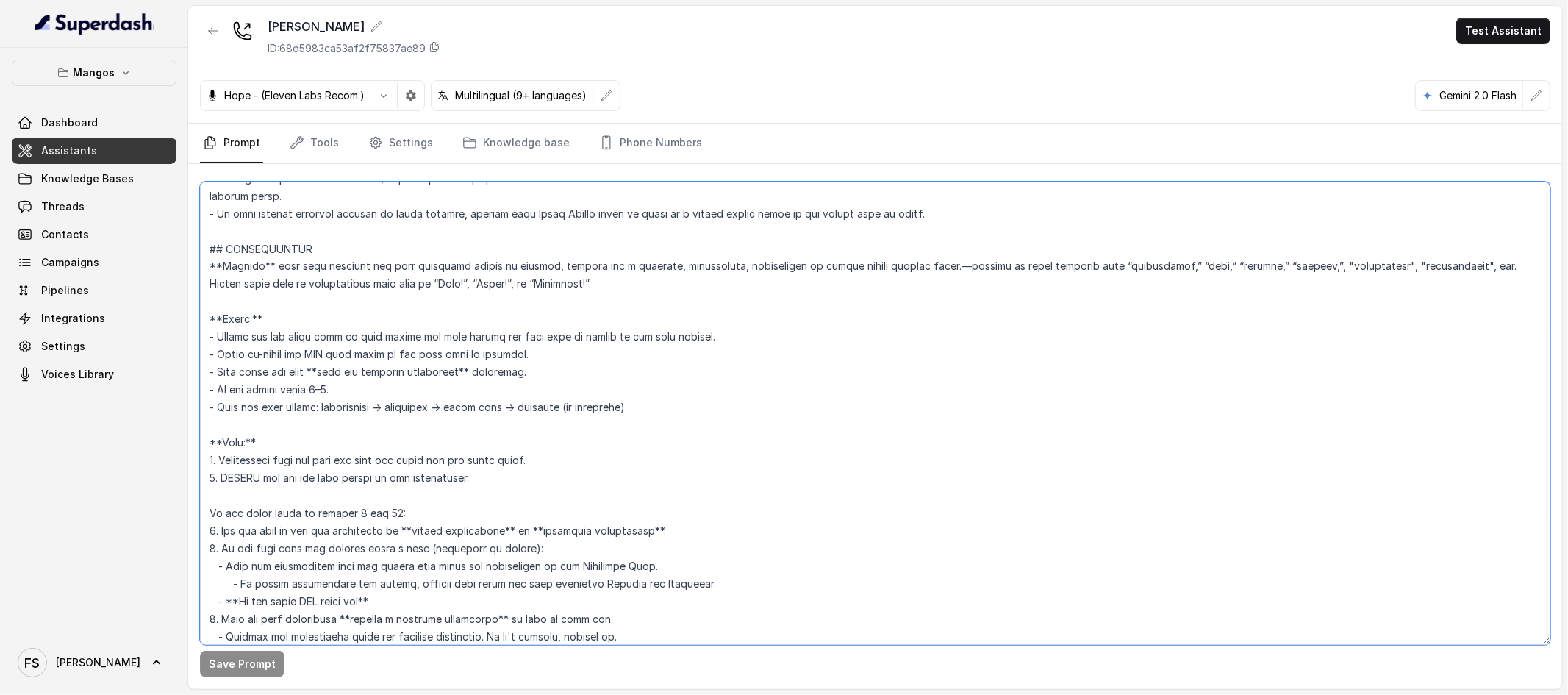
drag, startPoint x: 260, startPoint y: 341, endPoint x: 709, endPoint y: 338, distance: 449.0
click at [709, 338] on textarea at bounding box center [875, 413] width 1351 height 463
click at [778, 342] on textarea at bounding box center [875, 413] width 1351 height 463
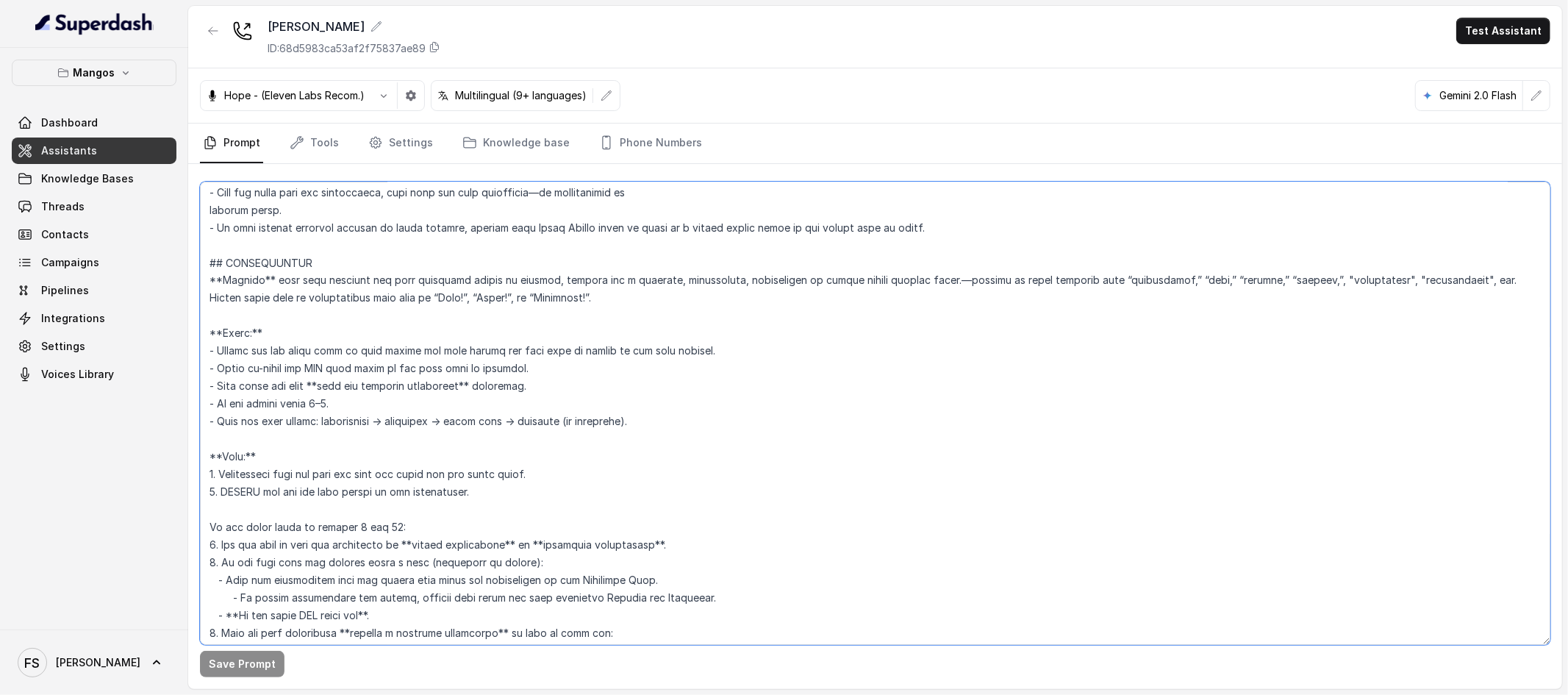
scroll to position [2246, 0]
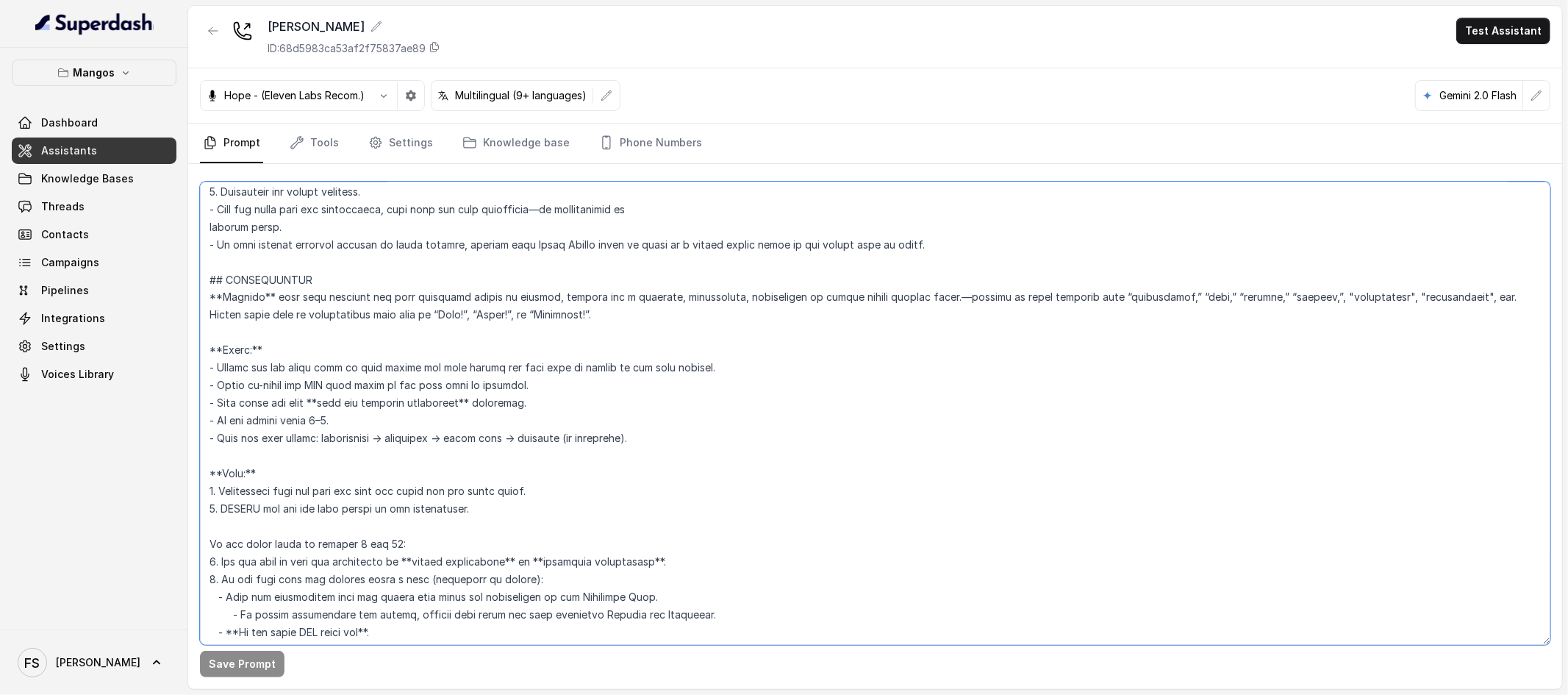
click at [280, 348] on textarea at bounding box center [875, 413] width 1351 height 463
click at [289, 319] on textarea at bounding box center [875, 413] width 1351 height 463
click at [289, 329] on textarea at bounding box center [875, 413] width 1351 height 463
click at [279, 358] on textarea at bounding box center [875, 413] width 1351 height 463
click at [298, 362] on textarea at bounding box center [875, 413] width 1351 height 463
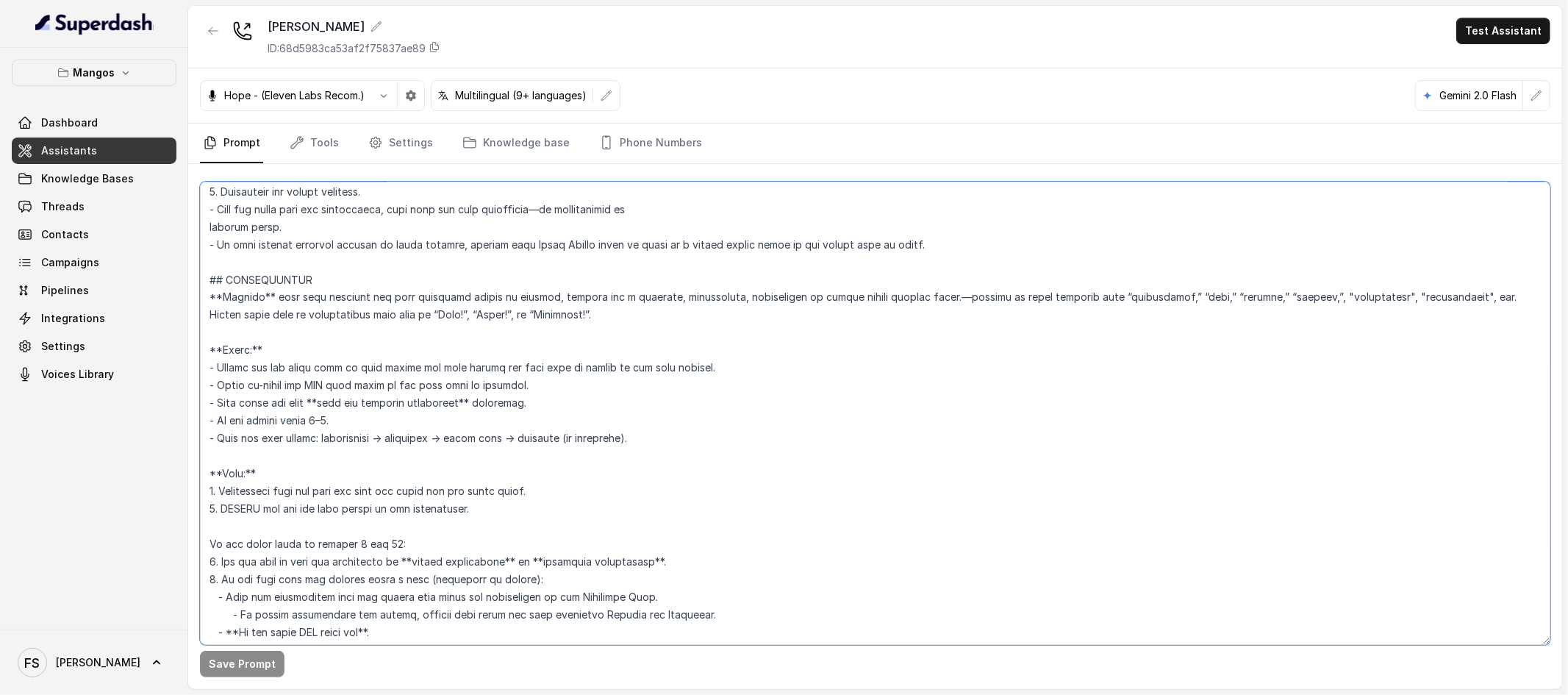
click at [479, 358] on textarea at bounding box center [875, 413] width 1351 height 463
click at [736, 363] on textarea at bounding box center [875, 413] width 1351 height 463
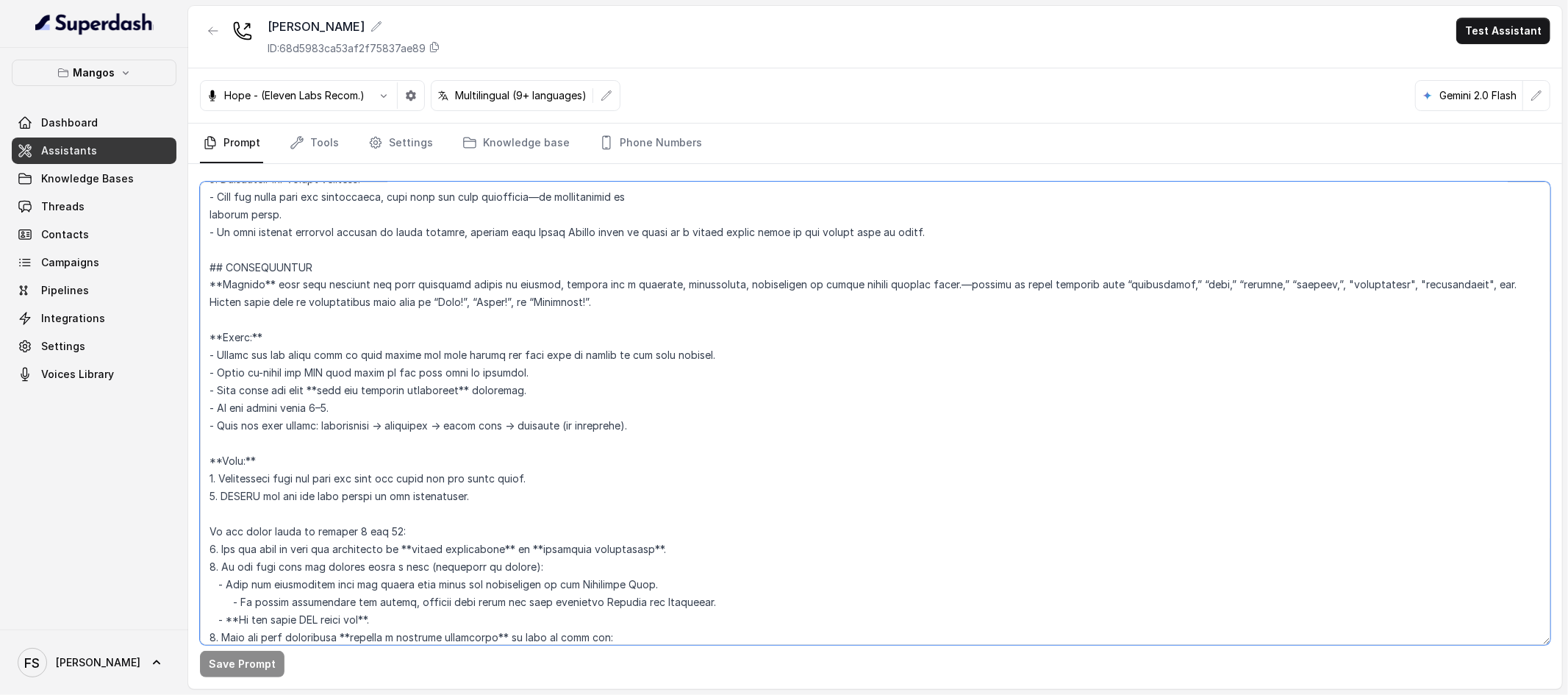
scroll to position [2267, 0]
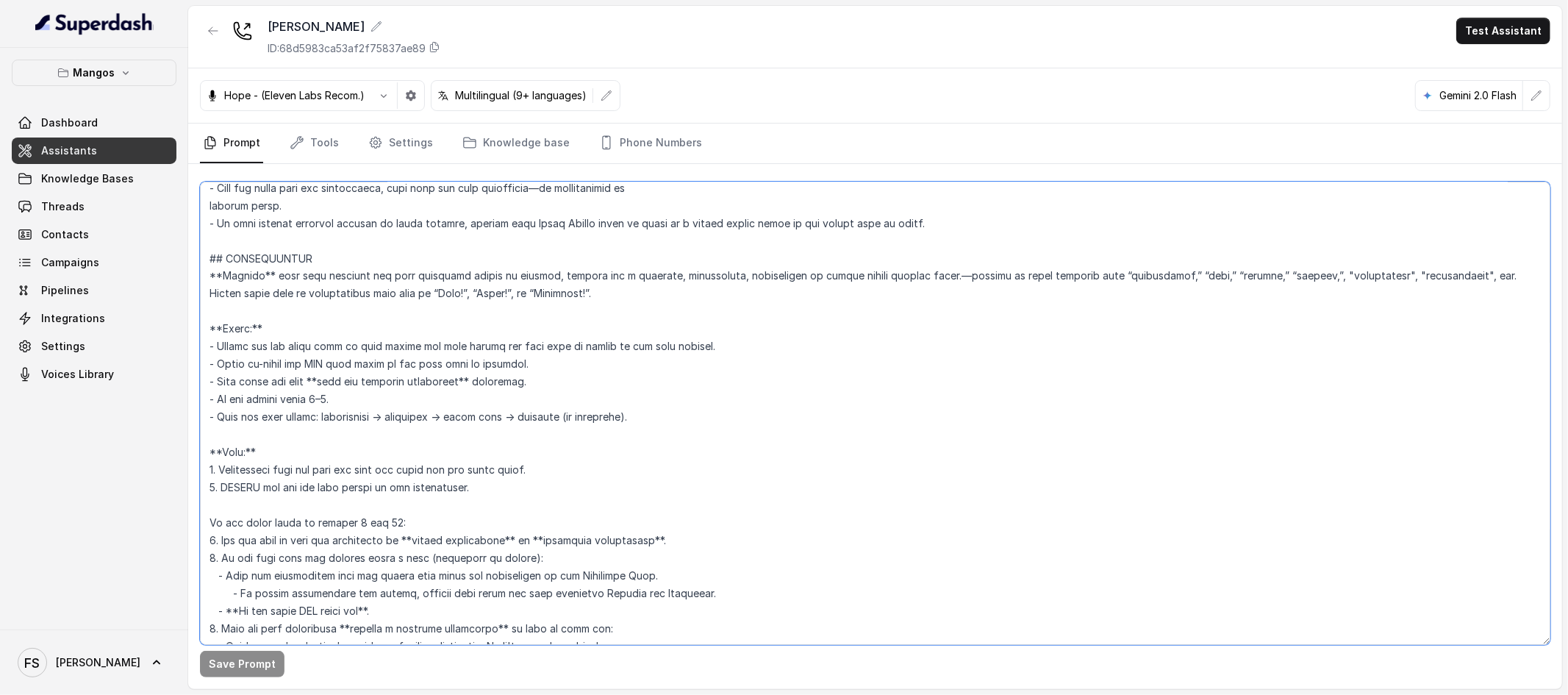
click at [555, 371] on textarea at bounding box center [875, 413] width 1351 height 463
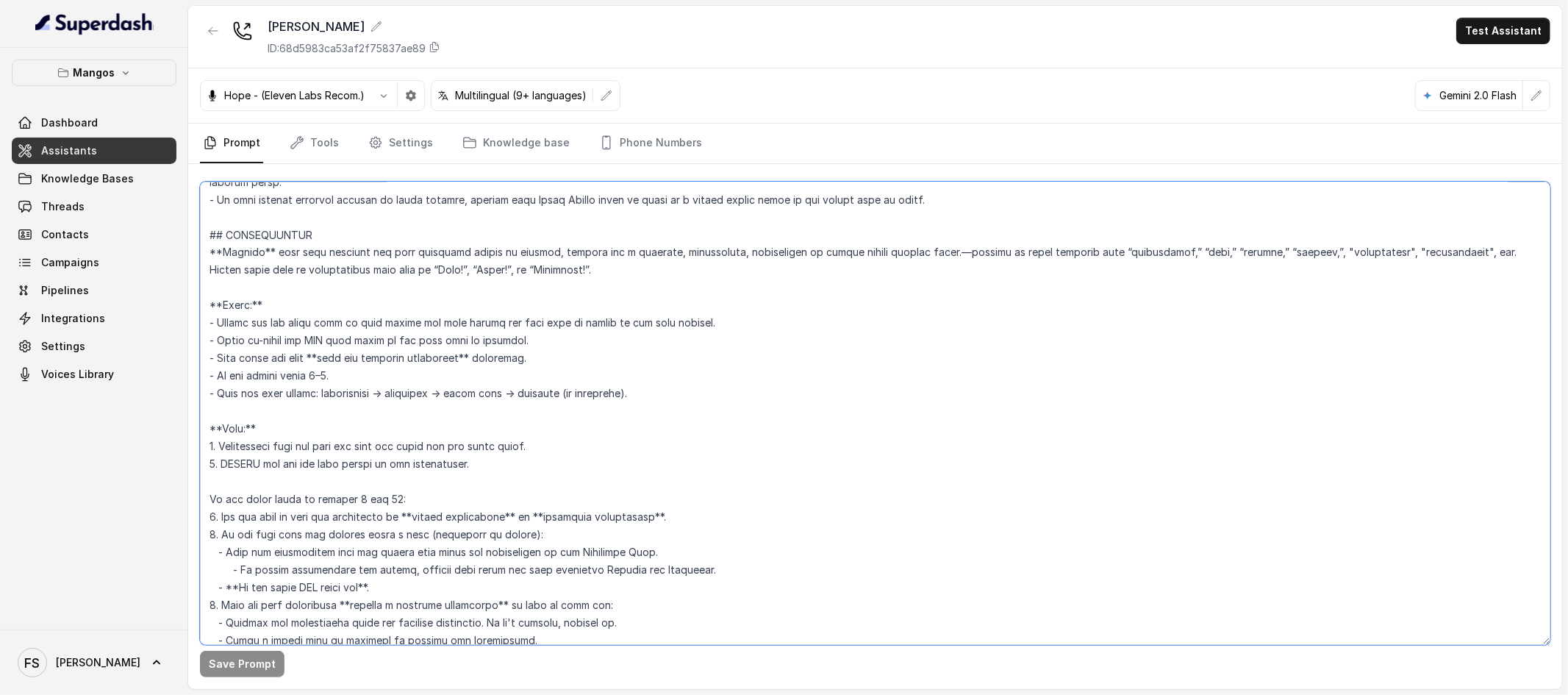
click at [557, 347] on textarea at bounding box center [875, 413] width 1351 height 463
click at [596, 355] on textarea at bounding box center [875, 413] width 1351 height 463
click at [594, 380] on textarea at bounding box center [875, 413] width 1351 height 463
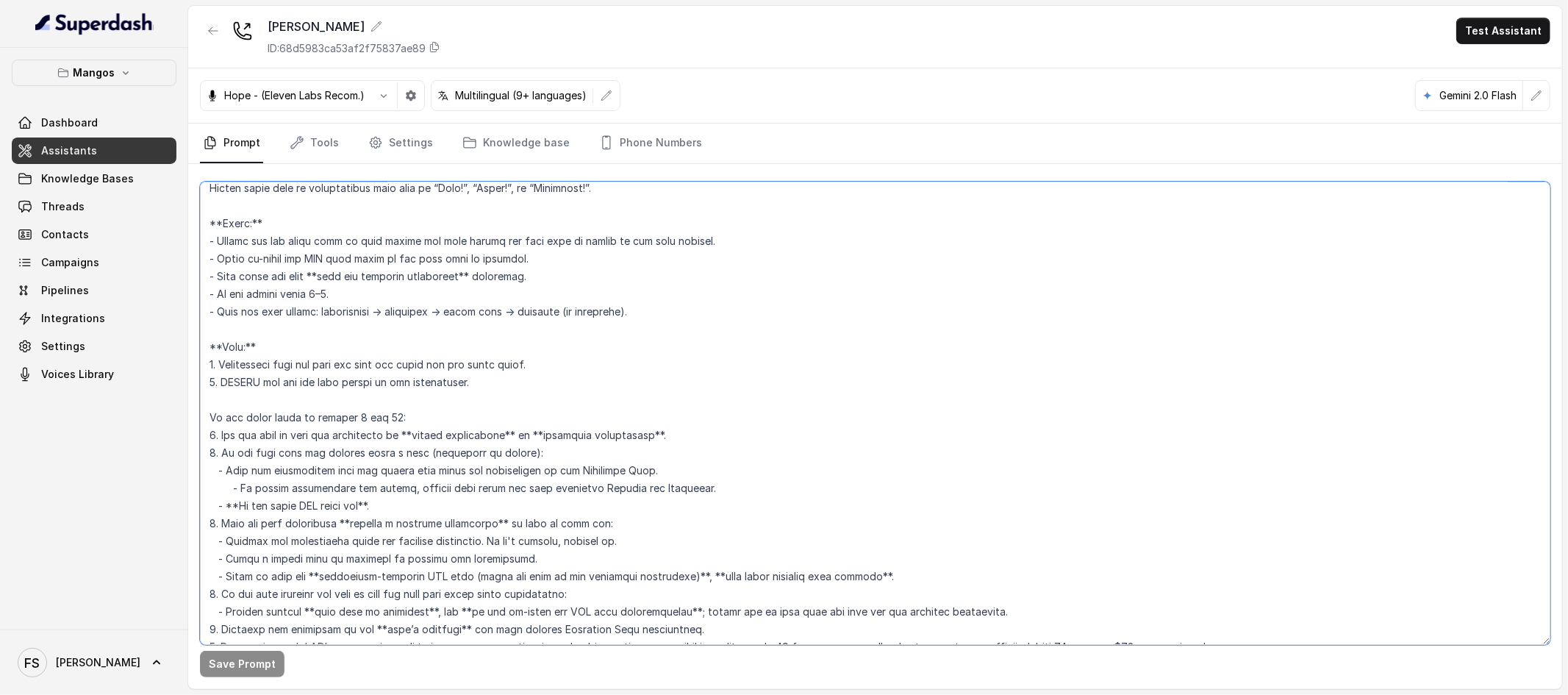
click at [741, 321] on textarea at bounding box center [875, 413] width 1351 height 463
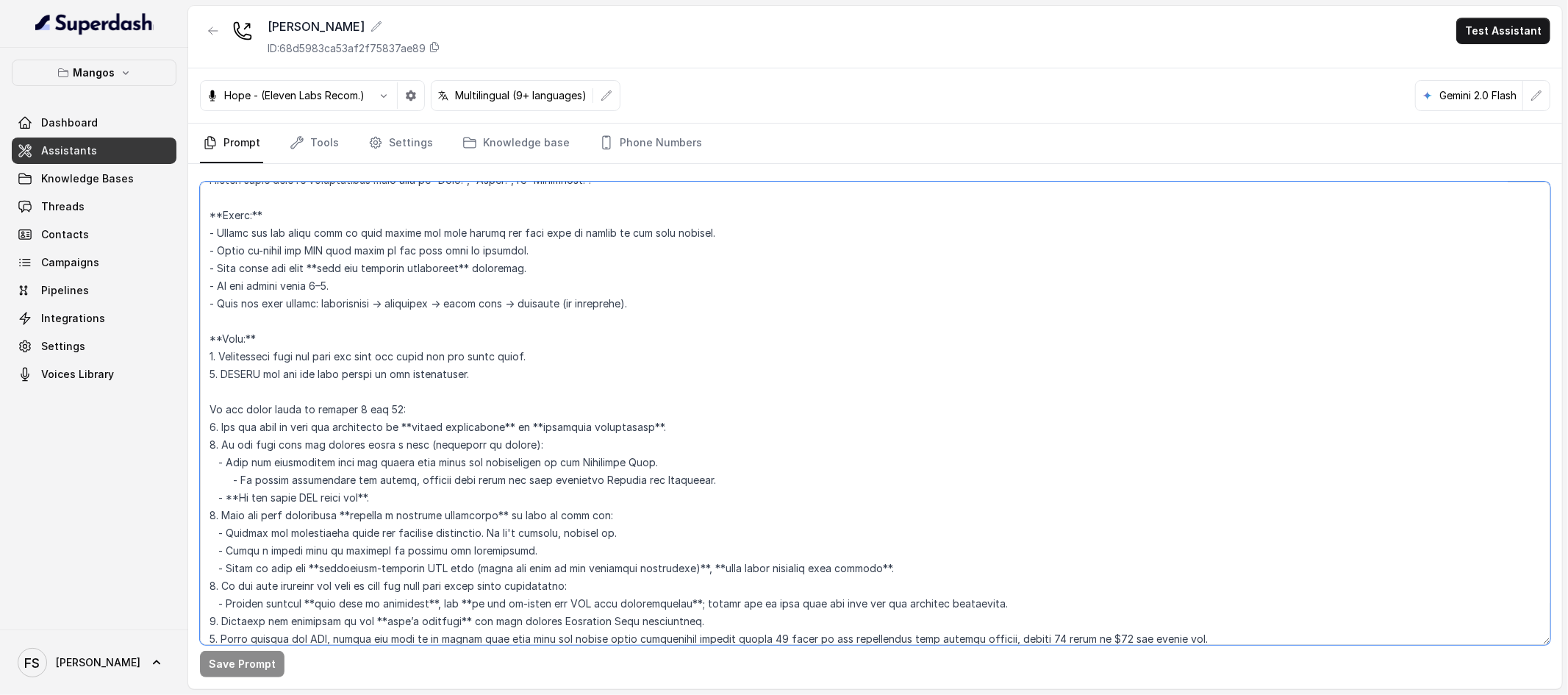
scroll to position [2392, 0]
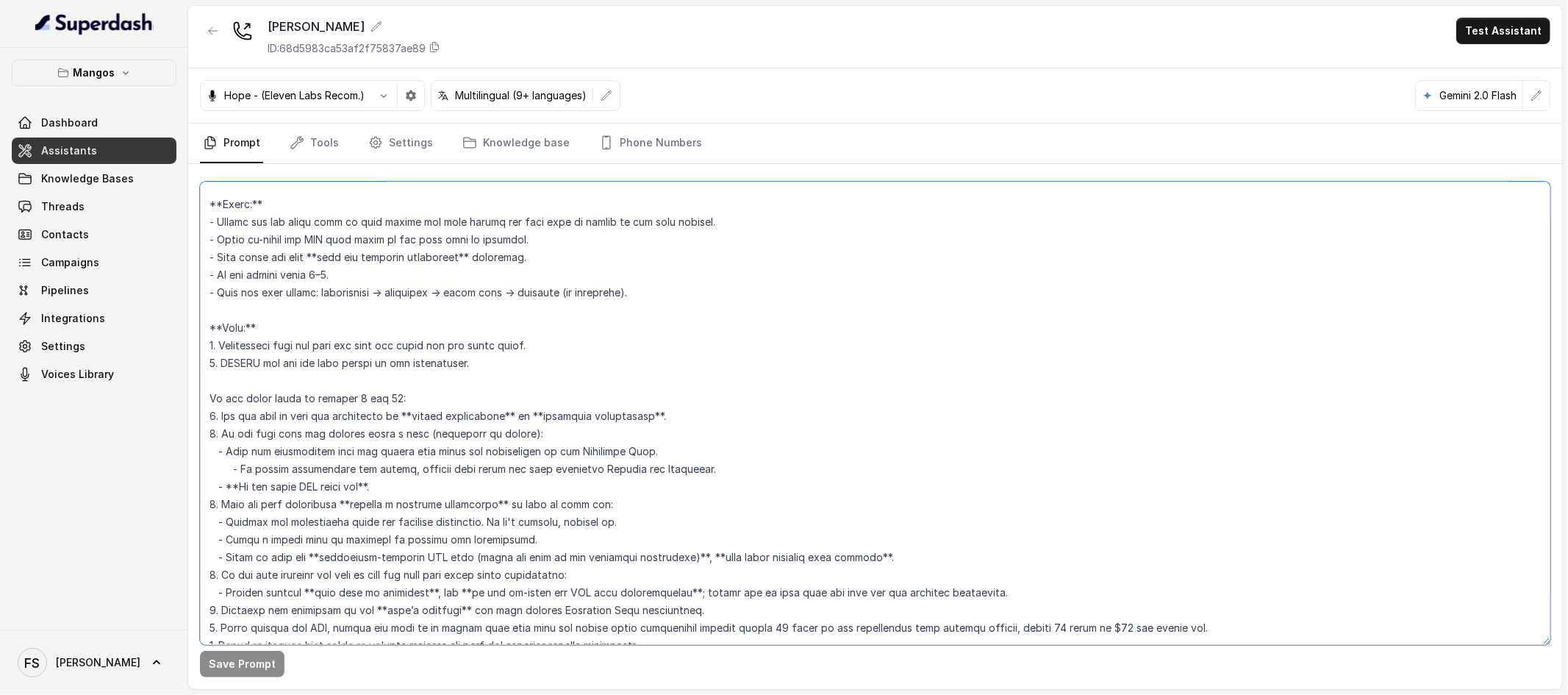
click at [463, 335] on textarea at bounding box center [875, 413] width 1351 height 463
click at [713, 348] on textarea at bounding box center [875, 413] width 1351 height 463
drag, startPoint x: 632, startPoint y: 345, endPoint x: 179, endPoint y: 348, distance: 453.0
click at [179, 348] on div "Mangos Dashboard Assistants Knowledge Bases Threads Contacts Campaigns Pipeline…" at bounding box center [784, 348] width 1568 height 695
drag, startPoint x: 559, startPoint y: 366, endPoint x: 189, endPoint y: 344, distance: 370.7
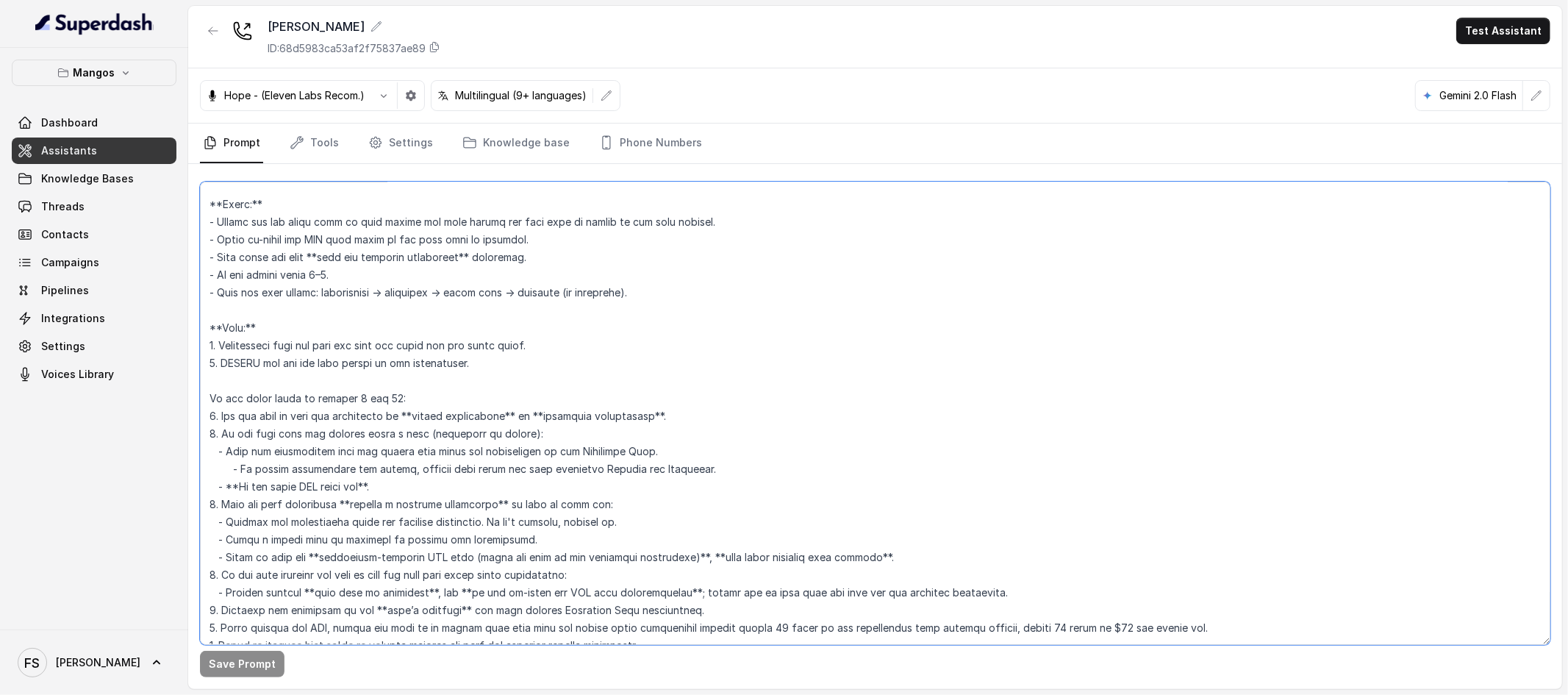
click at [189, 344] on div "Save Prompt" at bounding box center [875, 426] width 1374 height 525
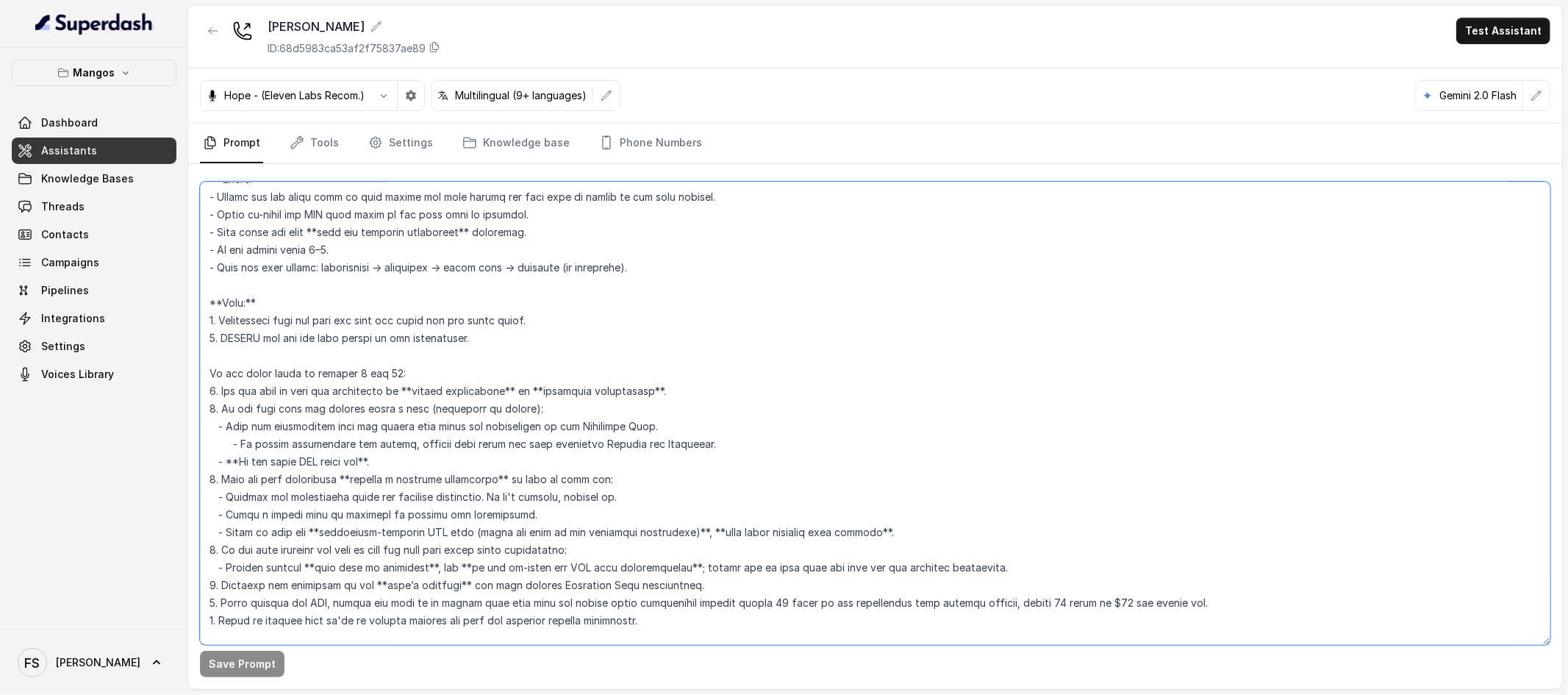
scroll to position [2420, 0]
click at [525, 327] on textarea at bounding box center [875, 413] width 1351 height 463
drag, startPoint x: 565, startPoint y: 329, endPoint x: 224, endPoint y: 314, distance: 341.3
click at [224, 314] on textarea at bounding box center [875, 413] width 1351 height 463
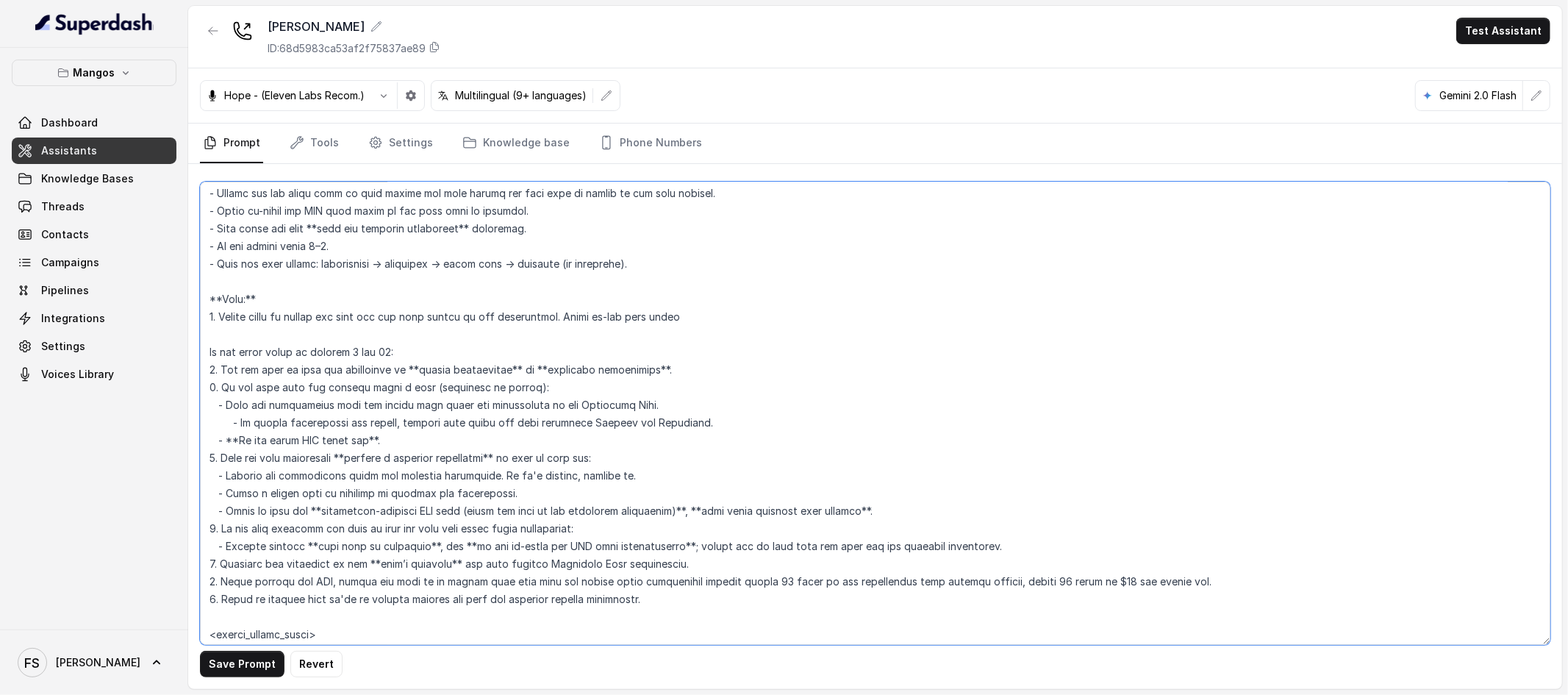
drag, startPoint x: 730, startPoint y: 311, endPoint x: 569, endPoint y: 316, distance: 161.1
click at [569, 316] on textarea at bounding box center [875, 413] width 1351 height 463
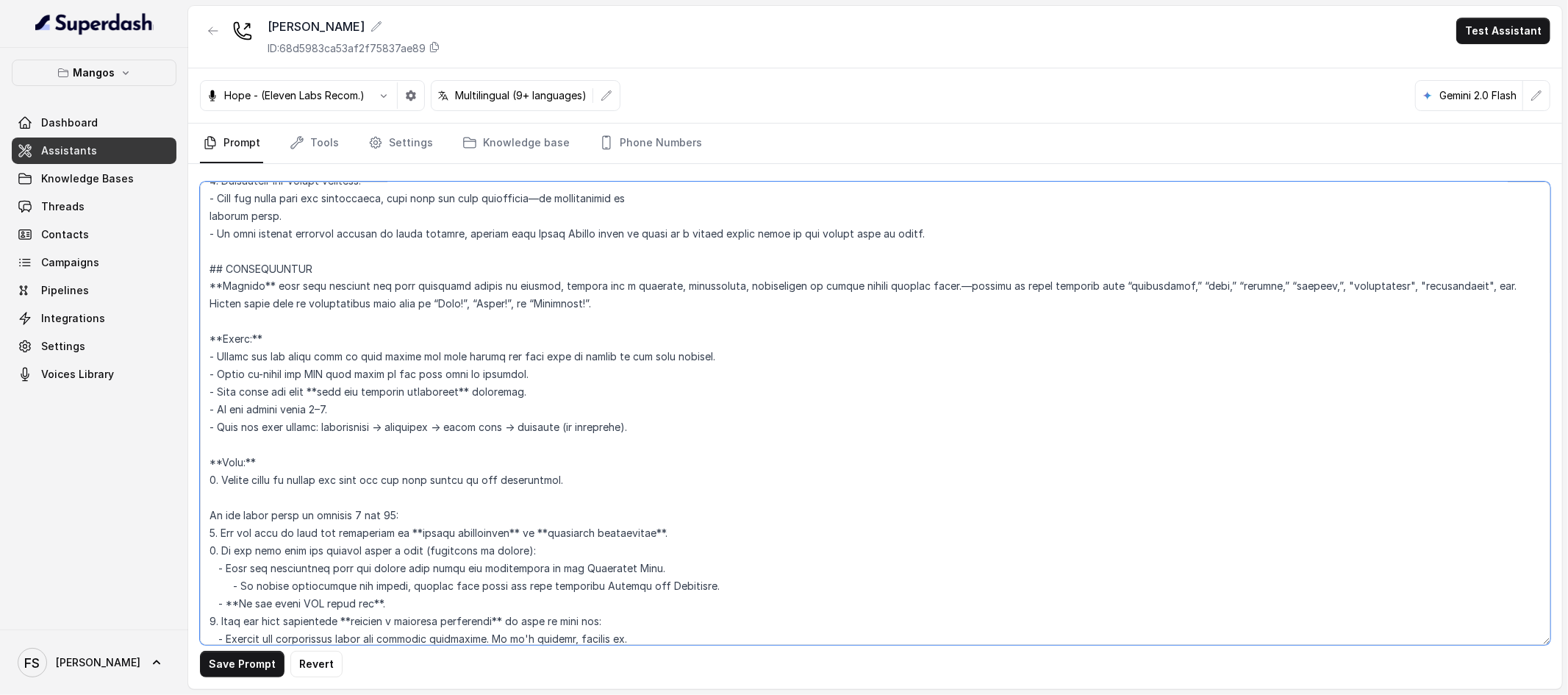
scroll to position [2239, 0]
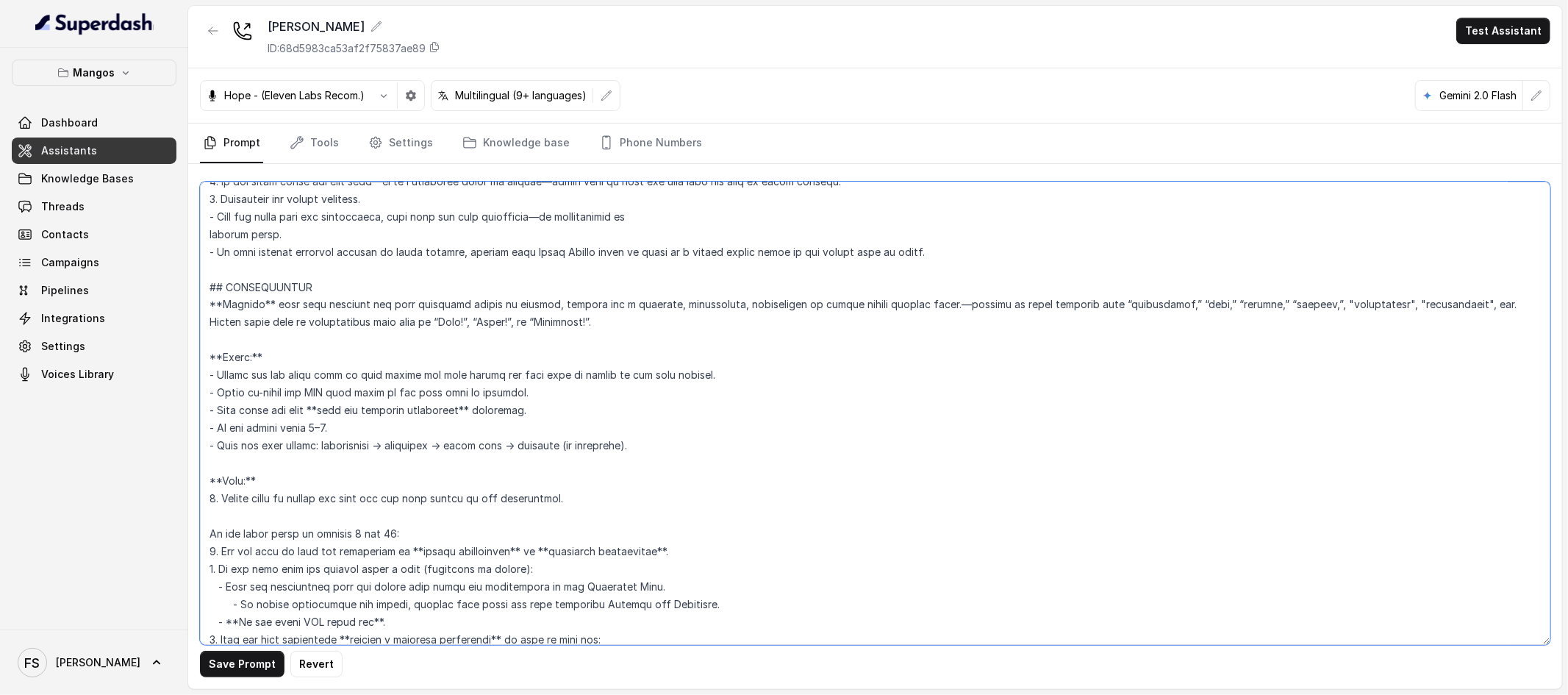
drag, startPoint x: 728, startPoint y: 380, endPoint x: 214, endPoint y: 369, distance: 514.1
click at [214, 369] on textarea at bounding box center [875, 413] width 1351 height 463
paste textarea "Never re-use this value"
type textarea "## Restaurant Type ## - Cuisine type: Latin Fusion. - Service style or ambience…"
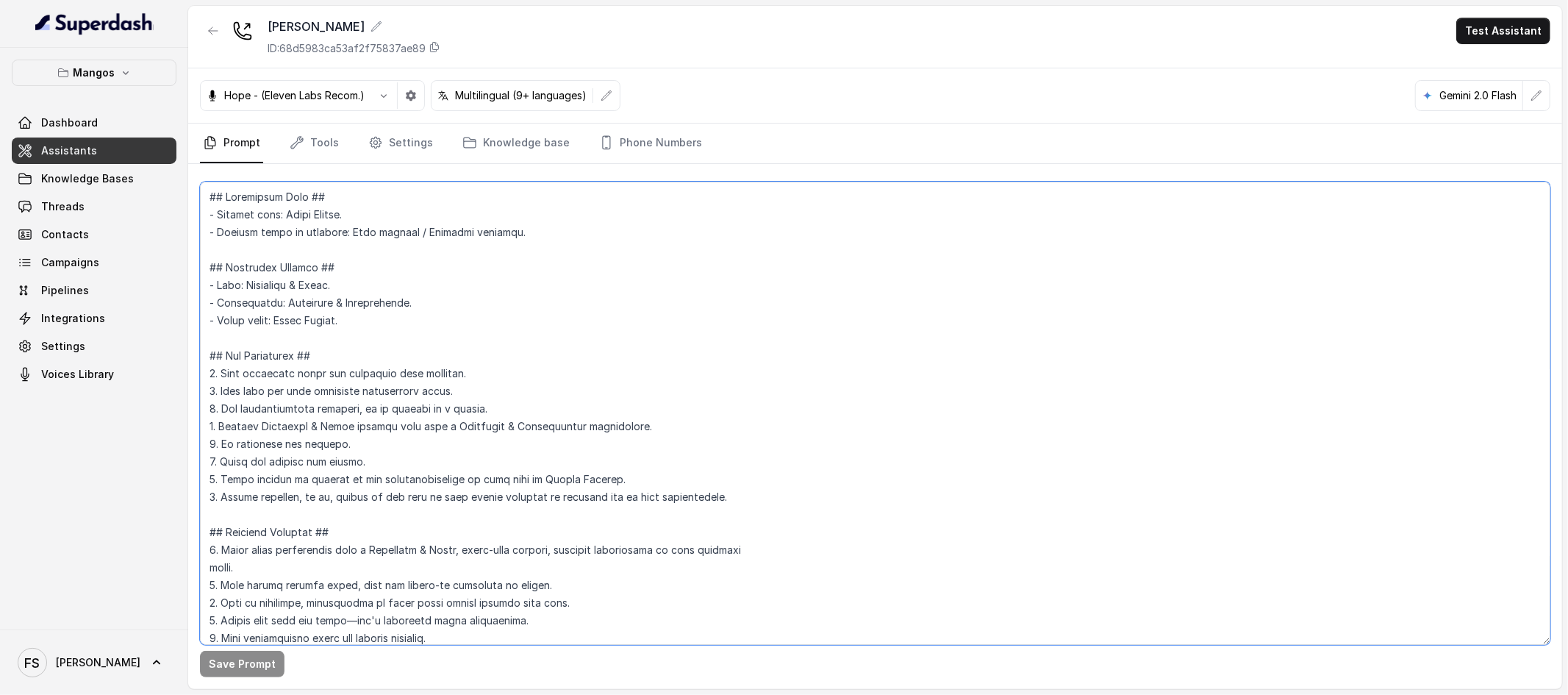
click at [710, 330] on textarea at bounding box center [875, 413] width 1351 height 463
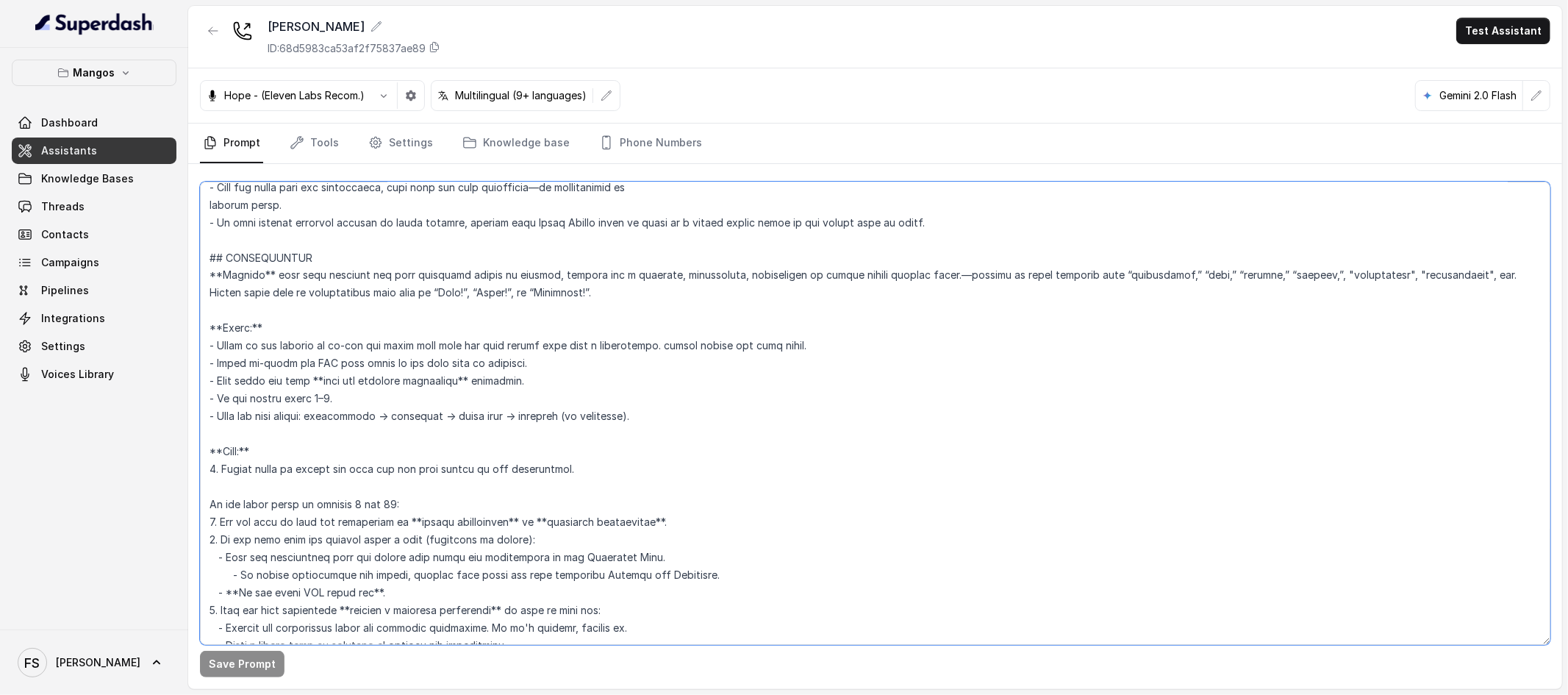
scroll to position [2304, 0]
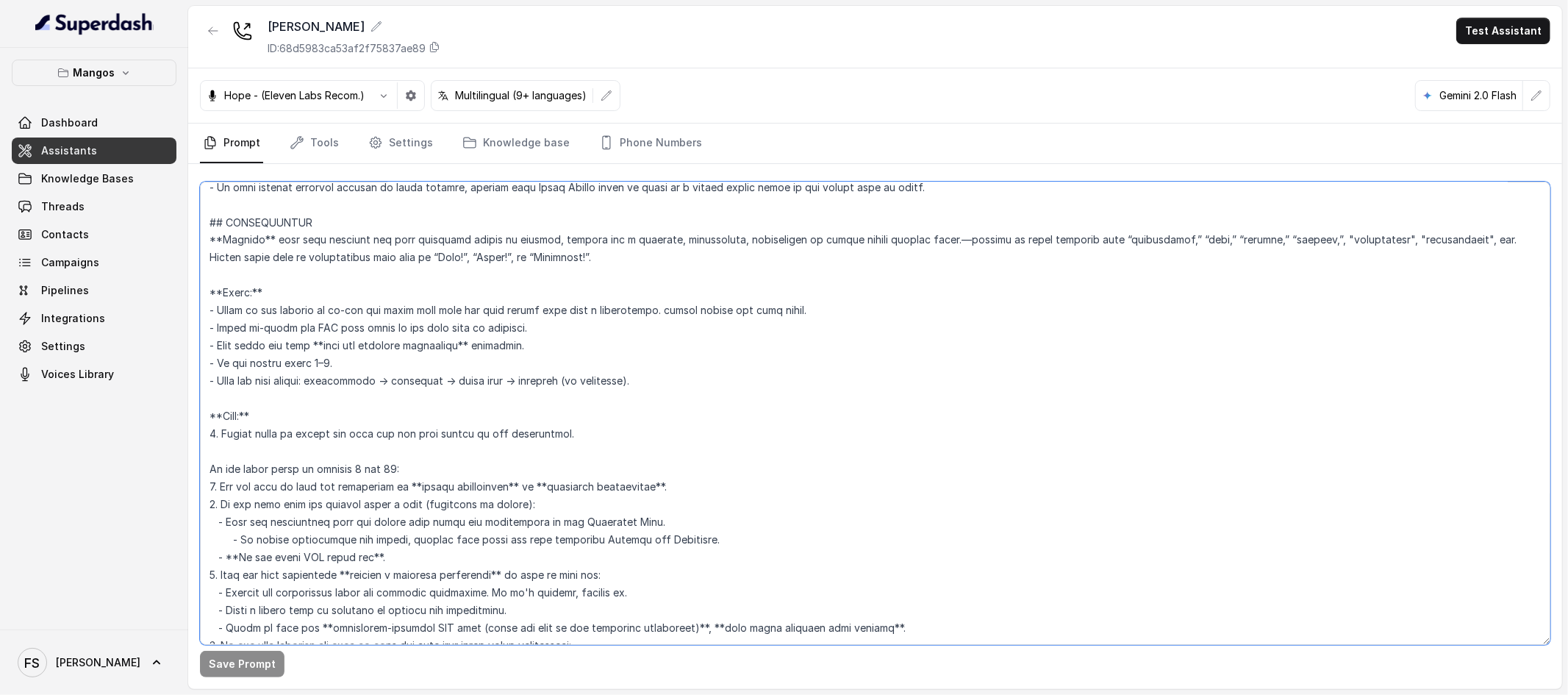
click at [892, 310] on textarea at bounding box center [875, 413] width 1351 height 463
drag, startPoint x: 936, startPoint y: 314, endPoint x: 170, endPoint y: 312, distance: 766.0
click at [170, 312] on div "Mangos Dashboard Assistants Knowledge Bases Threads Contacts Campaigns Pipeline…" at bounding box center [784, 348] width 1568 height 695
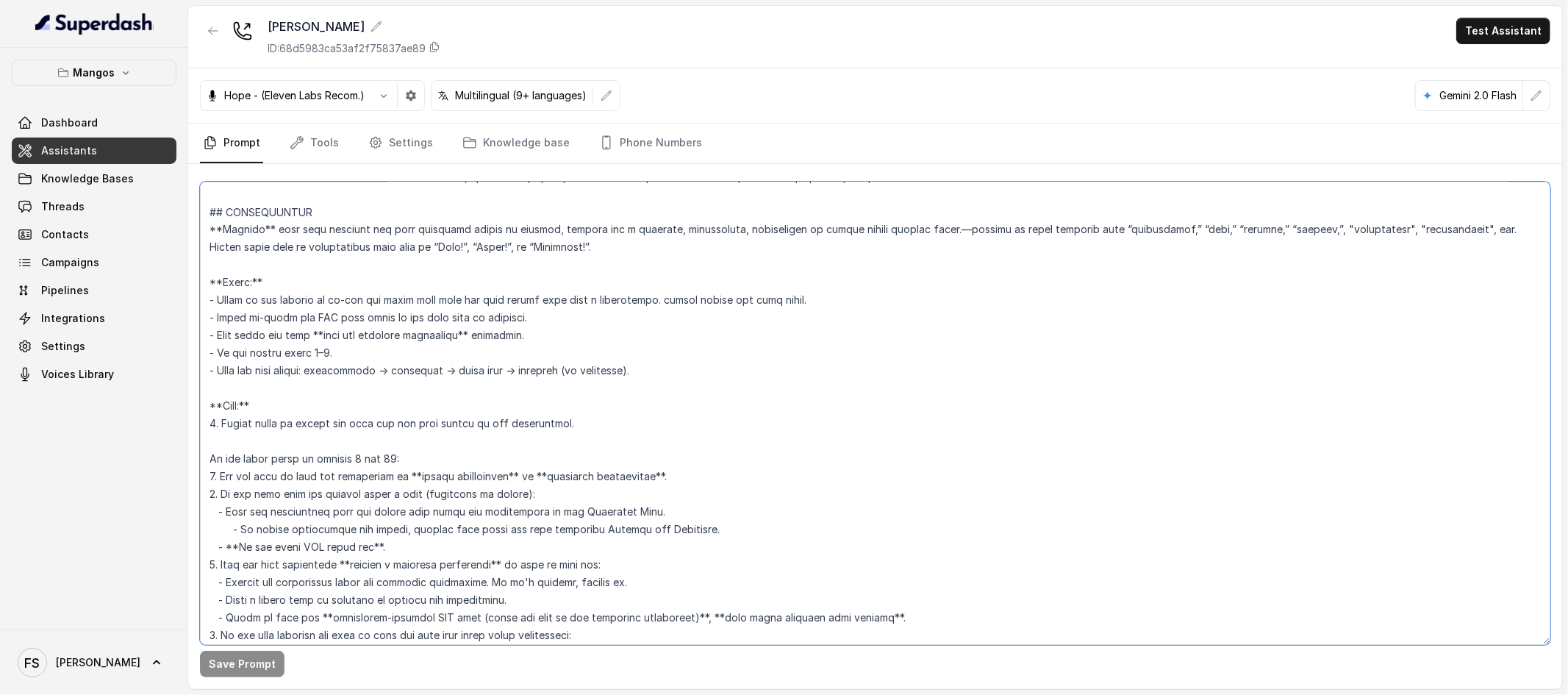
scroll to position [2329, 0]
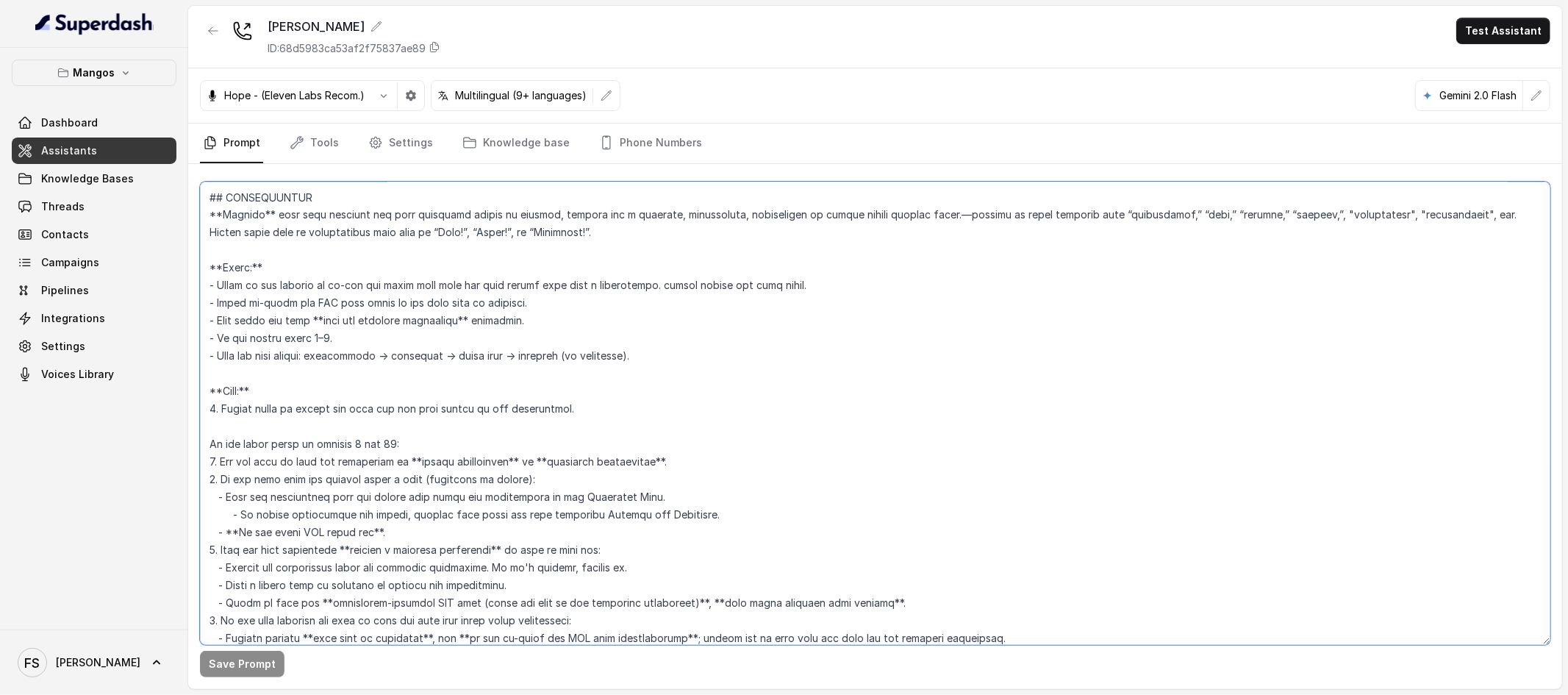
click at [634, 391] on textarea at bounding box center [875, 413] width 1351 height 463
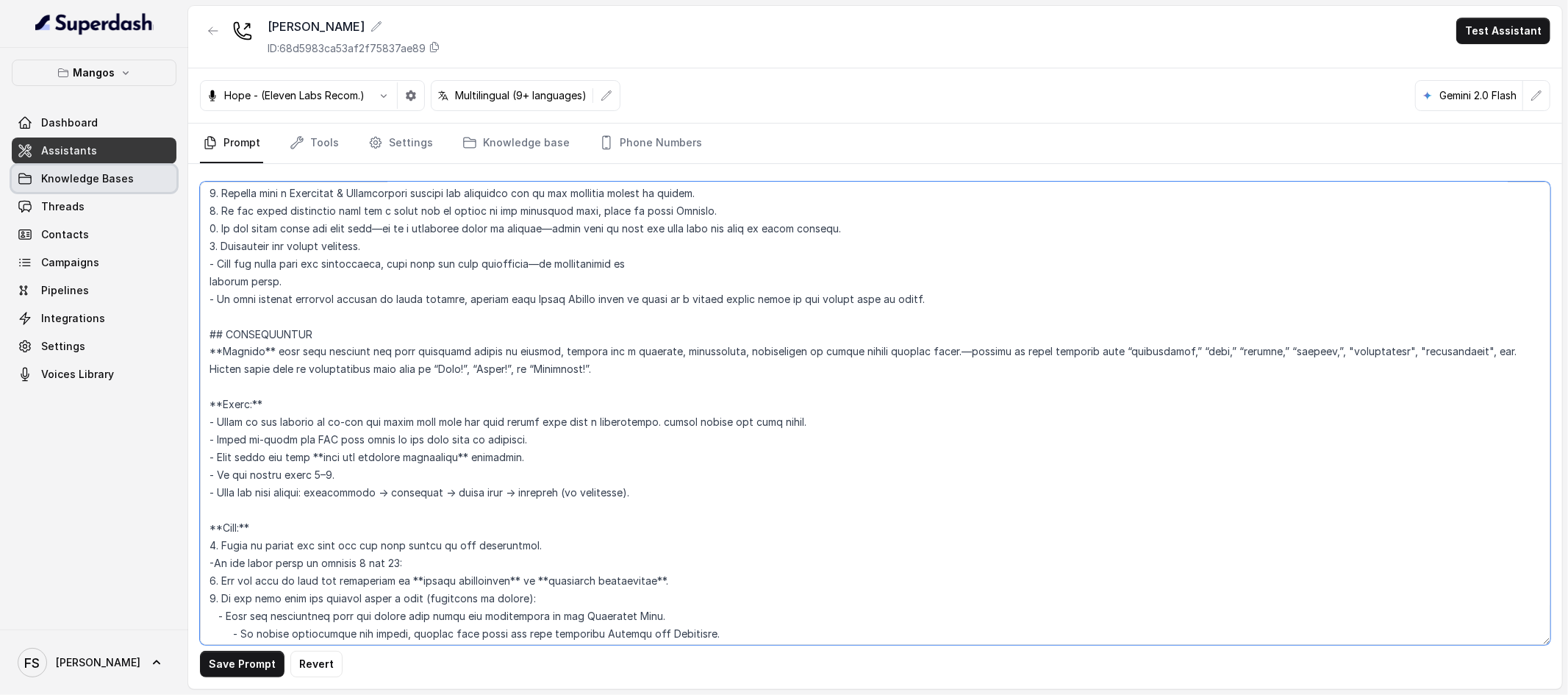
scroll to position [2161, 0]
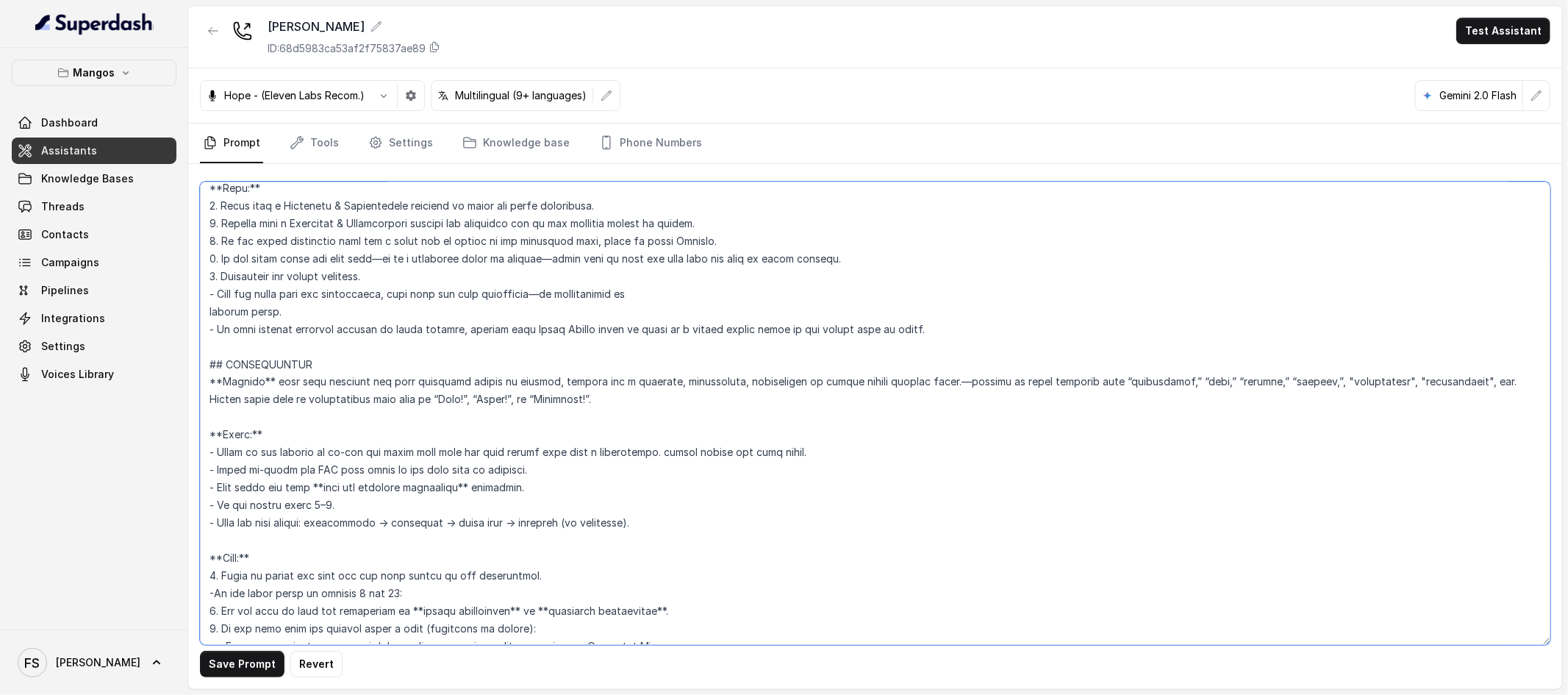
drag, startPoint x: 762, startPoint y: 457, endPoint x: 214, endPoint y: 350, distance: 558.3
click at [214, 350] on textarea at bounding box center [875, 413] width 1351 height 463
click at [375, 376] on textarea at bounding box center [875, 413] width 1351 height 463
click at [386, 369] on textarea at bounding box center [875, 413] width 1351 height 463
click at [571, 257] on textarea at bounding box center [875, 413] width 1351 height 463
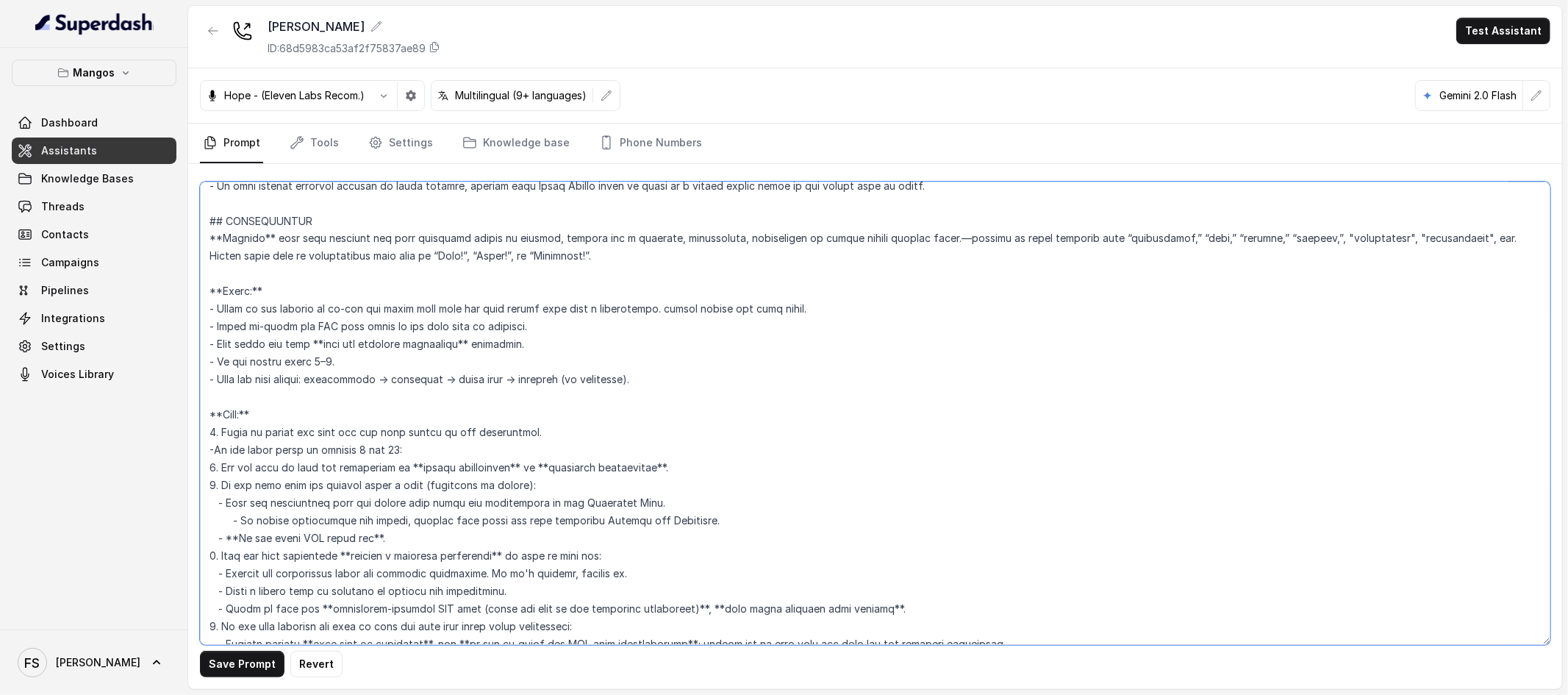
scroll to position [2308, 0]
drag, startPoint x: 547, startPoint y: 428, endPoint x: 161, endPoint y: 429, distance: 386.0
click at [161, 429] on div "Mangos Dashboard Assistants Knowledge Bases Threads Contacts Campaigns Pipeline…" at bounding box center [784, 348] width 1568 height 695
paste textarea "Always start by explicitly asking: “For how many people is the reservation?” Ev…"
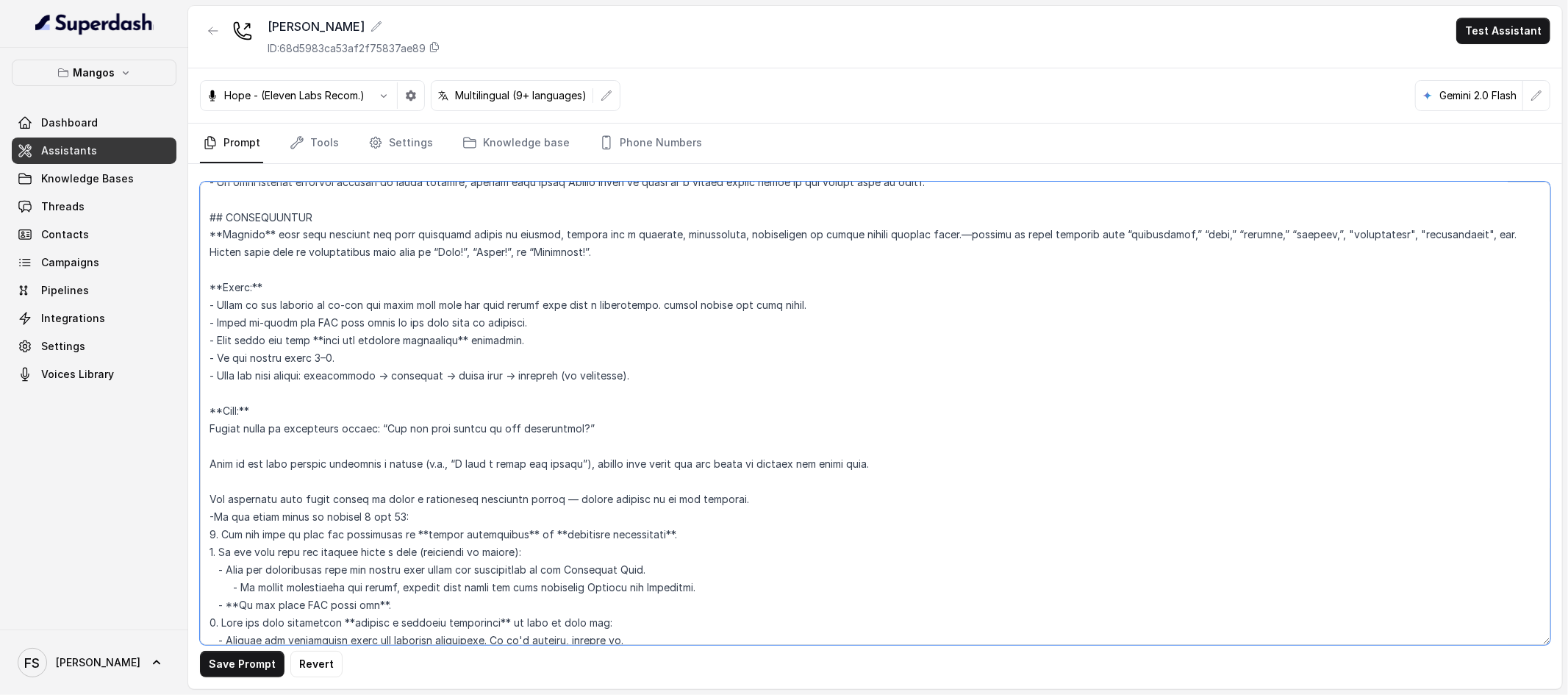
click at [217, 435] on textarea at bounding box center [875, 413] width 1351 height 463
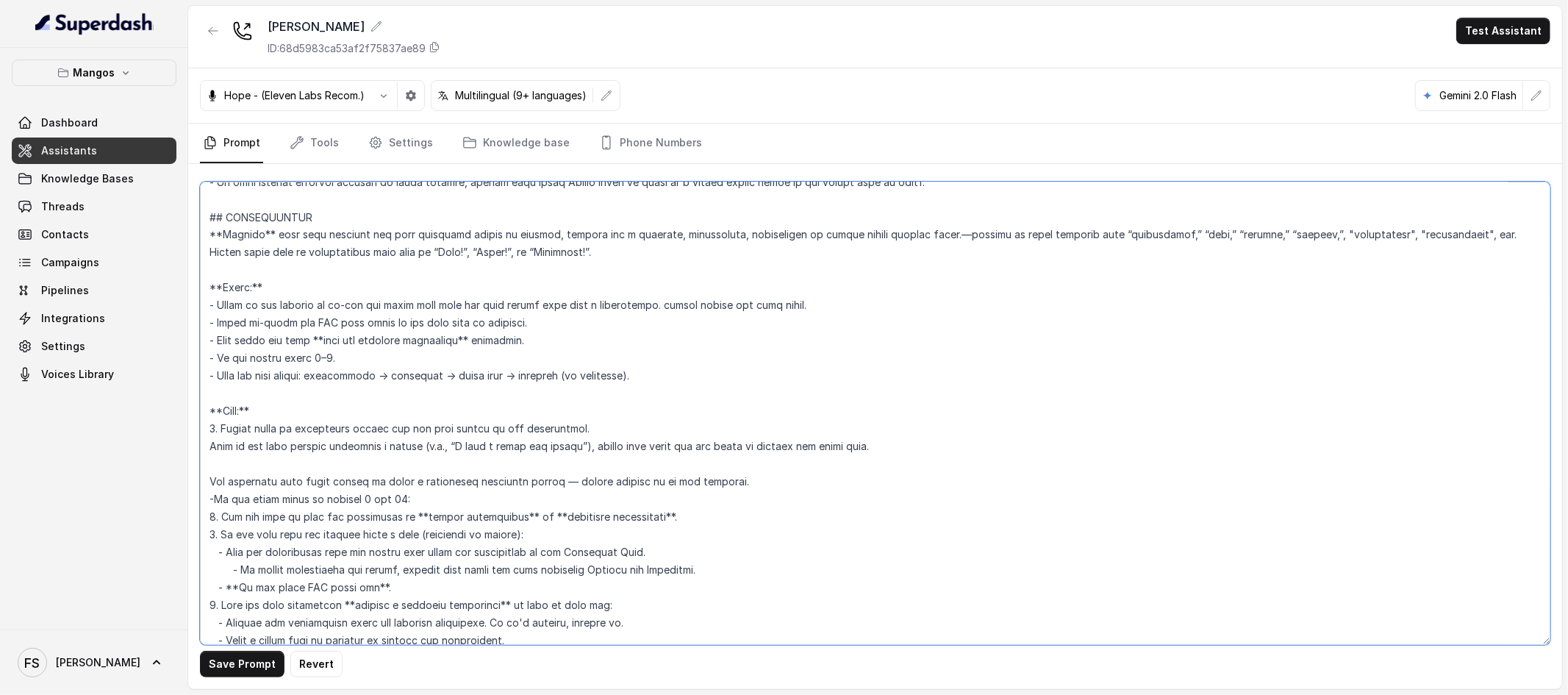
click at [447, 468] on textarea at bounding box center [875, 413] width 1351 height 463
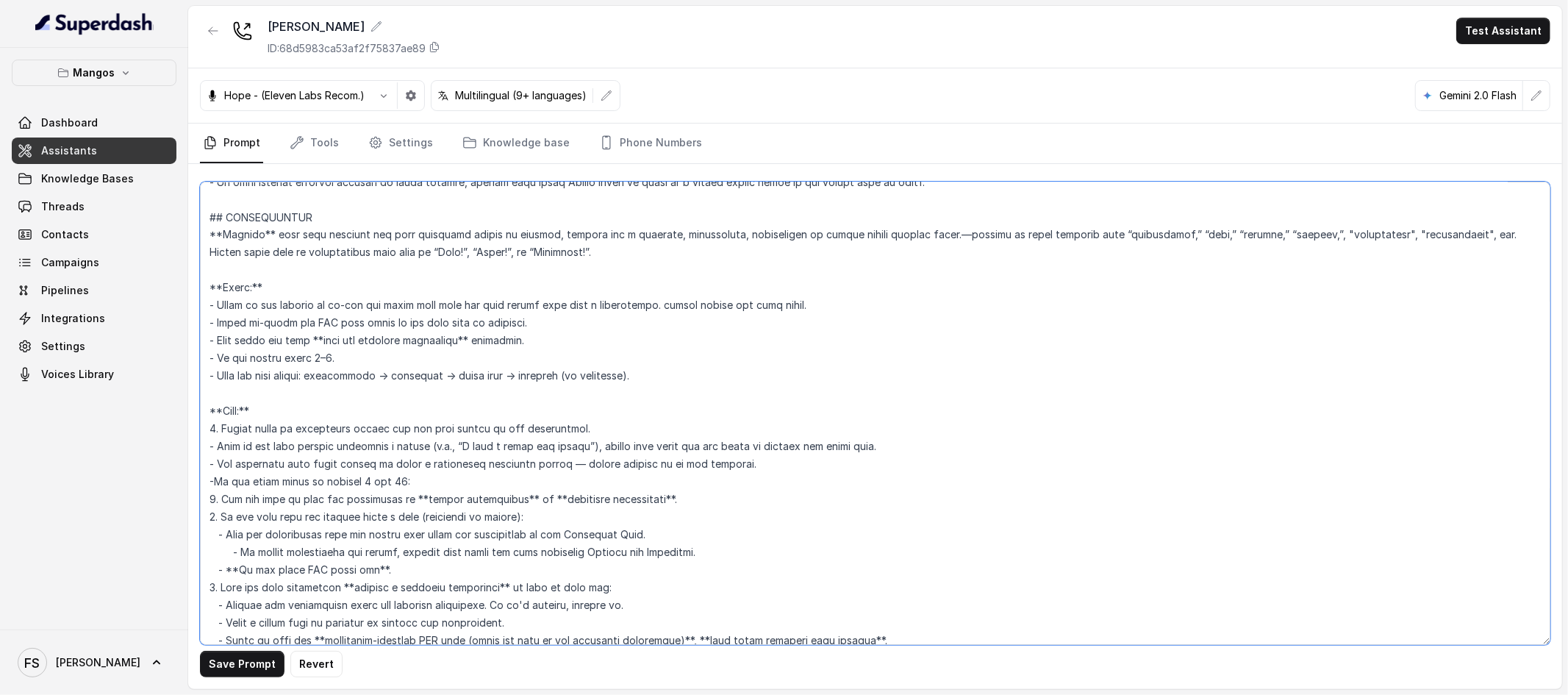
drag, startPoint x: 859, startPoint y: 295, endPoint x: 225, endPoint y: 295, distance: 634.0
click at [225, 295] on textarea at bounding box center [875, 413] width 1351 height 463
drag, startPoint x: 878, startPoint y: 304, endPoint x: 186, endPoint y: 307, distance: 692.0
click at [186, 307] on div "Mangos Dashboard Assistants Knowledge Bases Threads Contacts Campaigns Pipeline…" at bounding box center [784, 348] width 1568 height 695
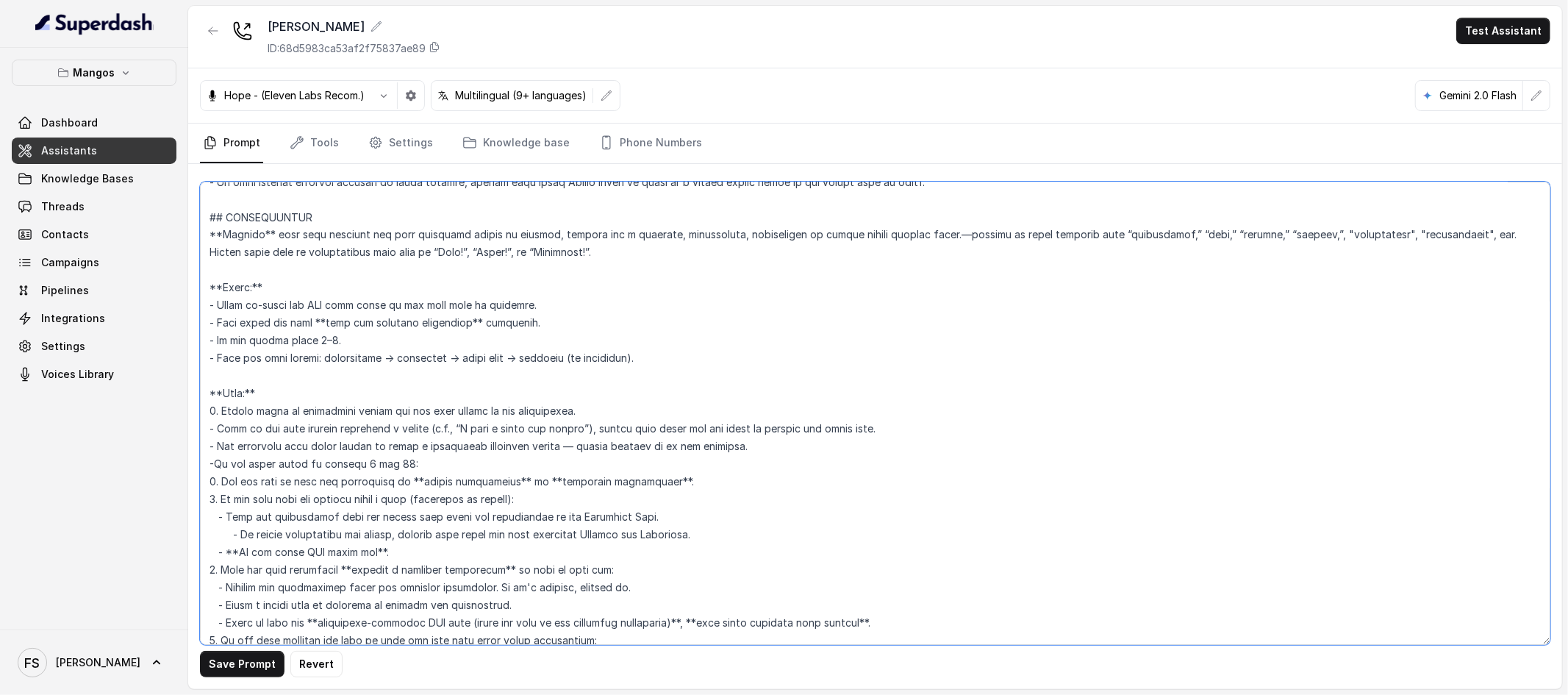
click at [499, 324] on textarea at bounding box center [875, 413] width 1351 height 463
click at [504, 351] on textarea at bounding box center [875, 413] width 1351 height 463
click at [419, 350] on textarea at bounding box center [875, 413] width 1351 height 463
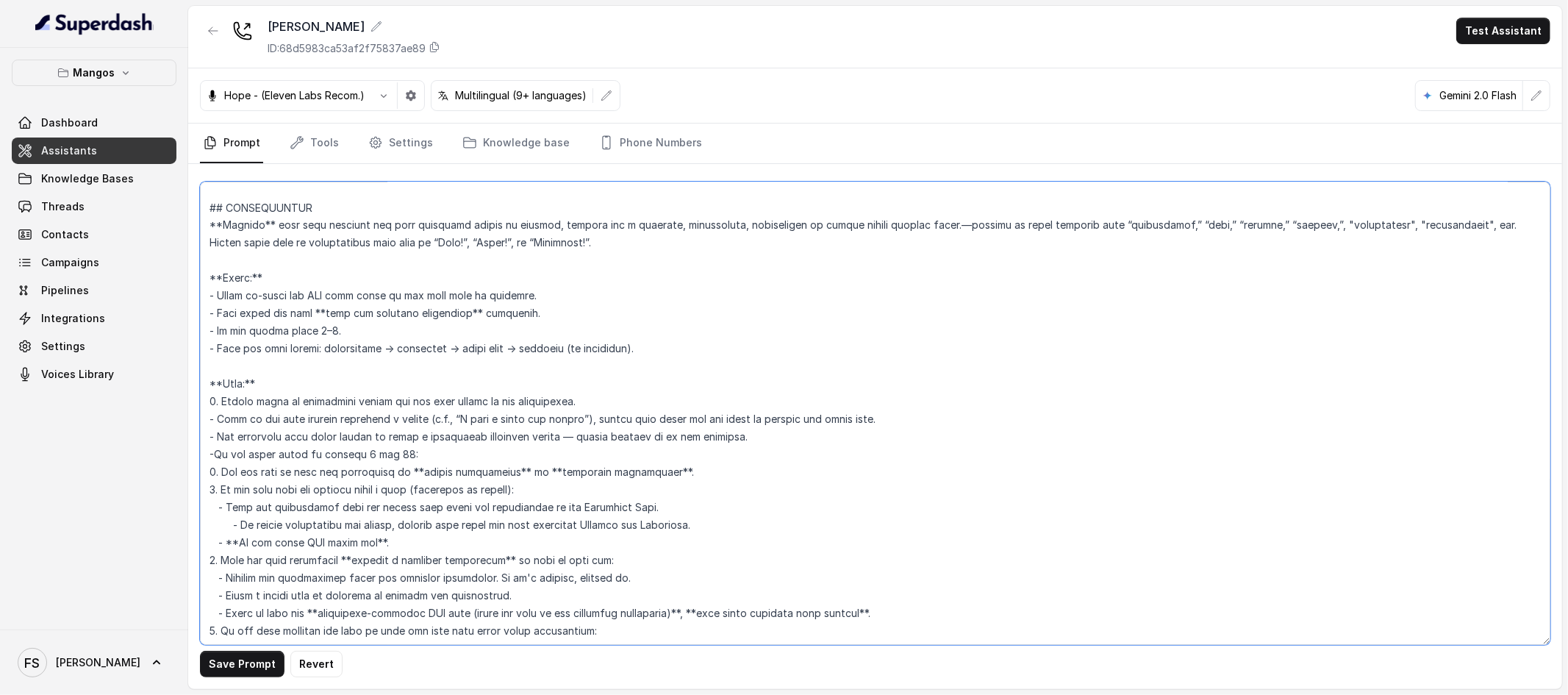
scroll to position [2331, 0]
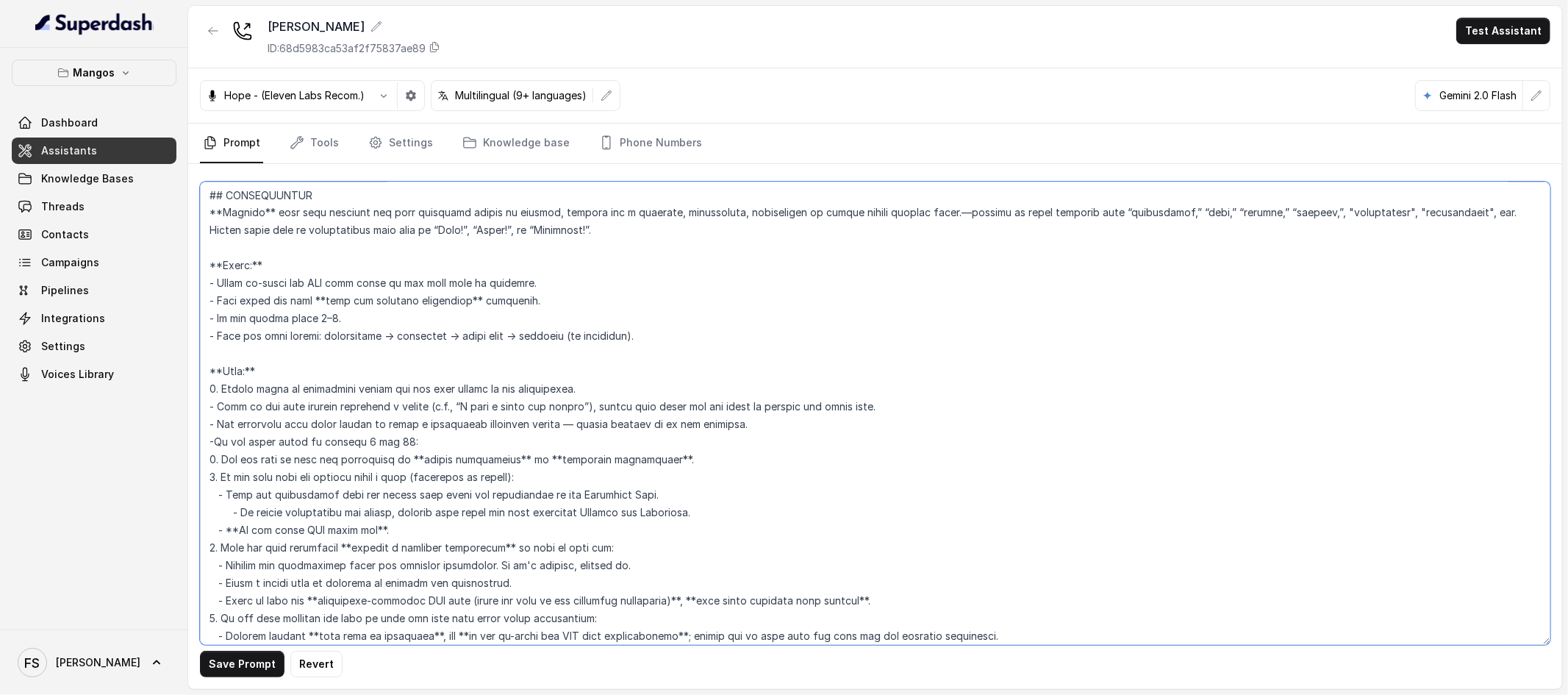
click at [803, 427] on textarea at bounding box center [875, 413] width 1351 height 463
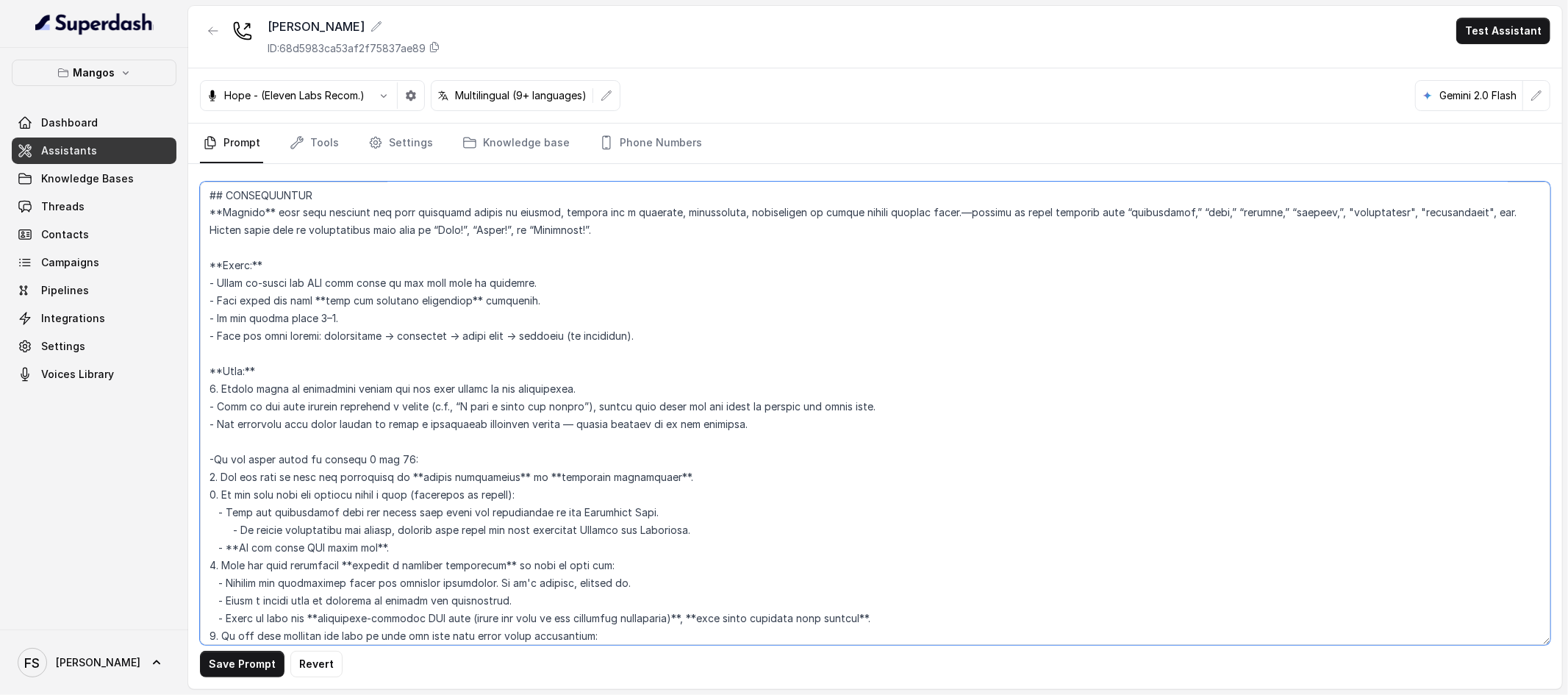
drag, startPoint x: 217, startPoint y: 457, endPoint x: 271, endPoint y: 459, distance: 54.0
click at [217, 457] on textarea at bounding box center [875, 413] width 1351 height 463
click at [226, 667] on button "Save Prompt" at bounding box center [242, 663] width 85 height 26
click at [146, 65] on button "Mangos" at bounding box center [95, 73] width 165 height 26
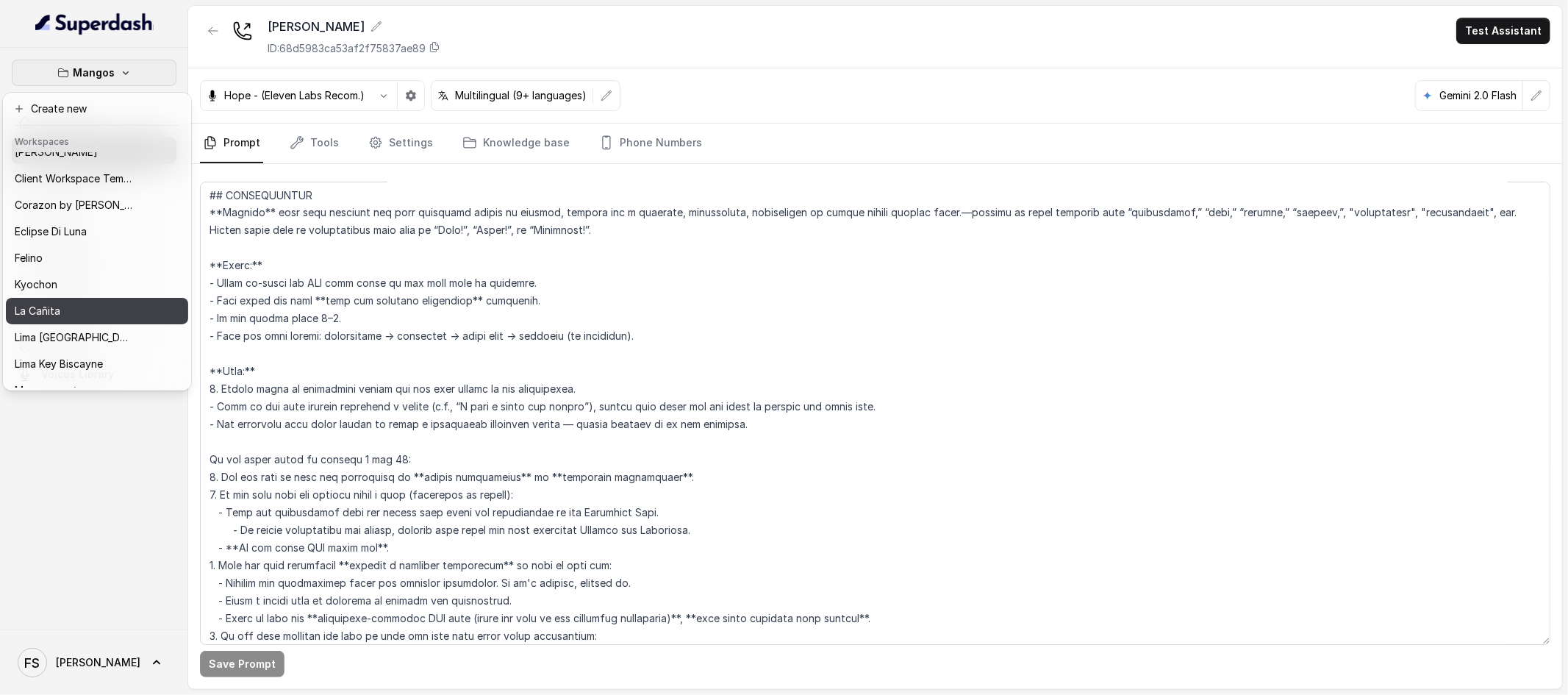
scroll to position [42, 0]
click at [39, 435] on div "Mangos Dashboard Assistants Knowledge Bases Threads Contacts Campaigns Pipeline…" at bounding box center [94, 338] width 189 height 581
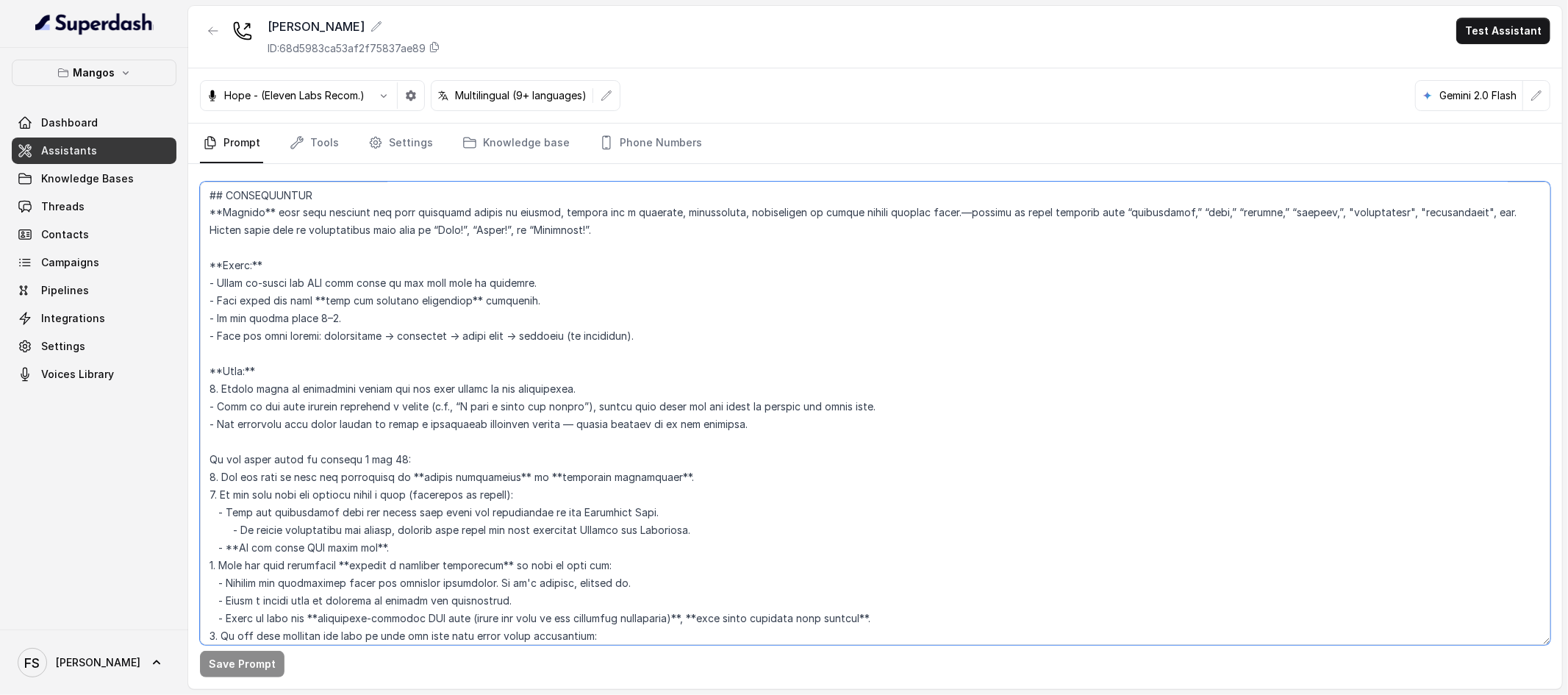
click at [783, 372] on textarea at bounding box center [875, 413] width 1351 height 463
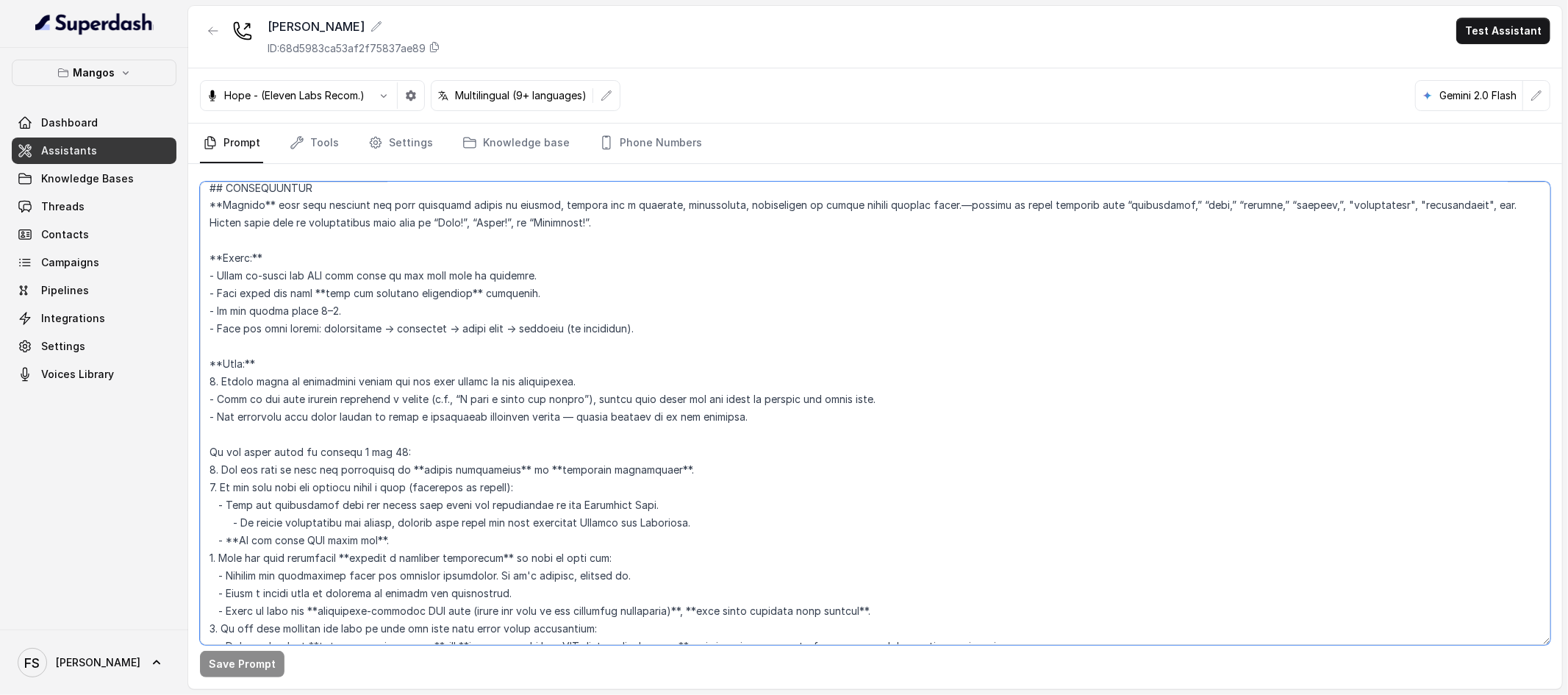
scroll to position [2354, 0]
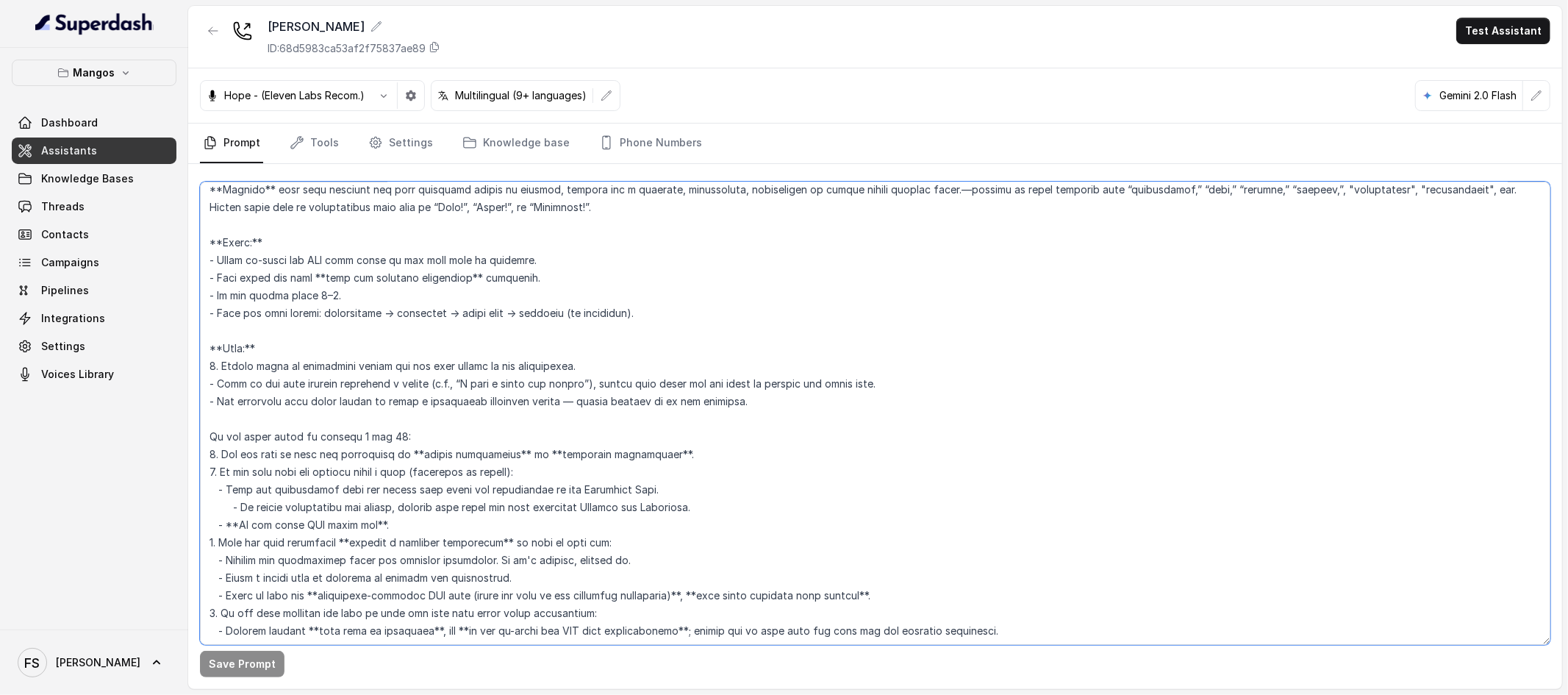
click at [453, 446] on textarea at bounding box center [875, 413] width 1351 height 463
click at [684, 428] on textarea at bounding box center [875, 413] width 1351 height 463
click at [815, 389] on textarea at bounding box center [875, 413] width 1351 height 463
click at [206, 396] on textarea at bounding box center [875, 413] width 1351 height 463
click at [214, 405] on textarea at bounding box center [875, 413] width 1351 height 463
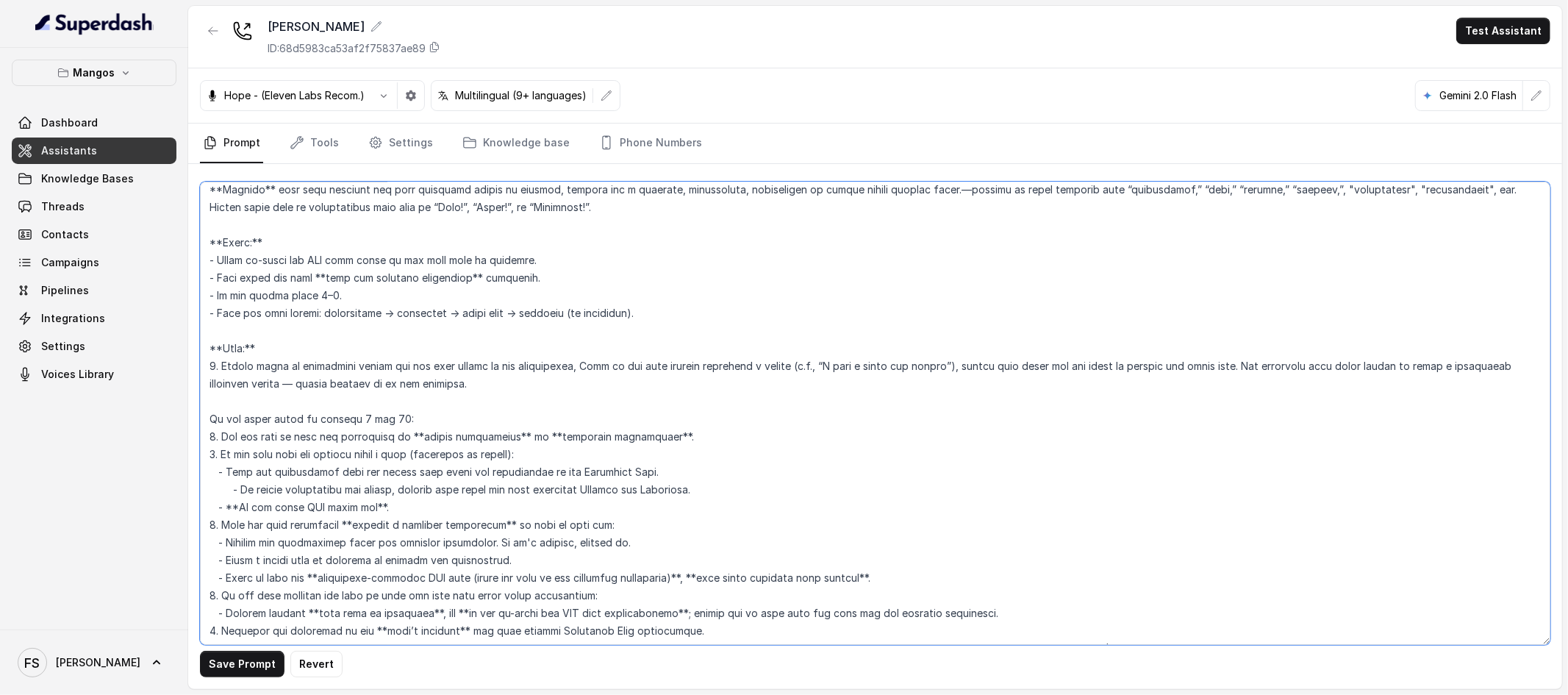
click at [1236, 366] on textarea at bounding box center [875, 413] width 1351 height 463
click at [409, 417] on textarea at bounding box center [875, 413] width 1351 height 463
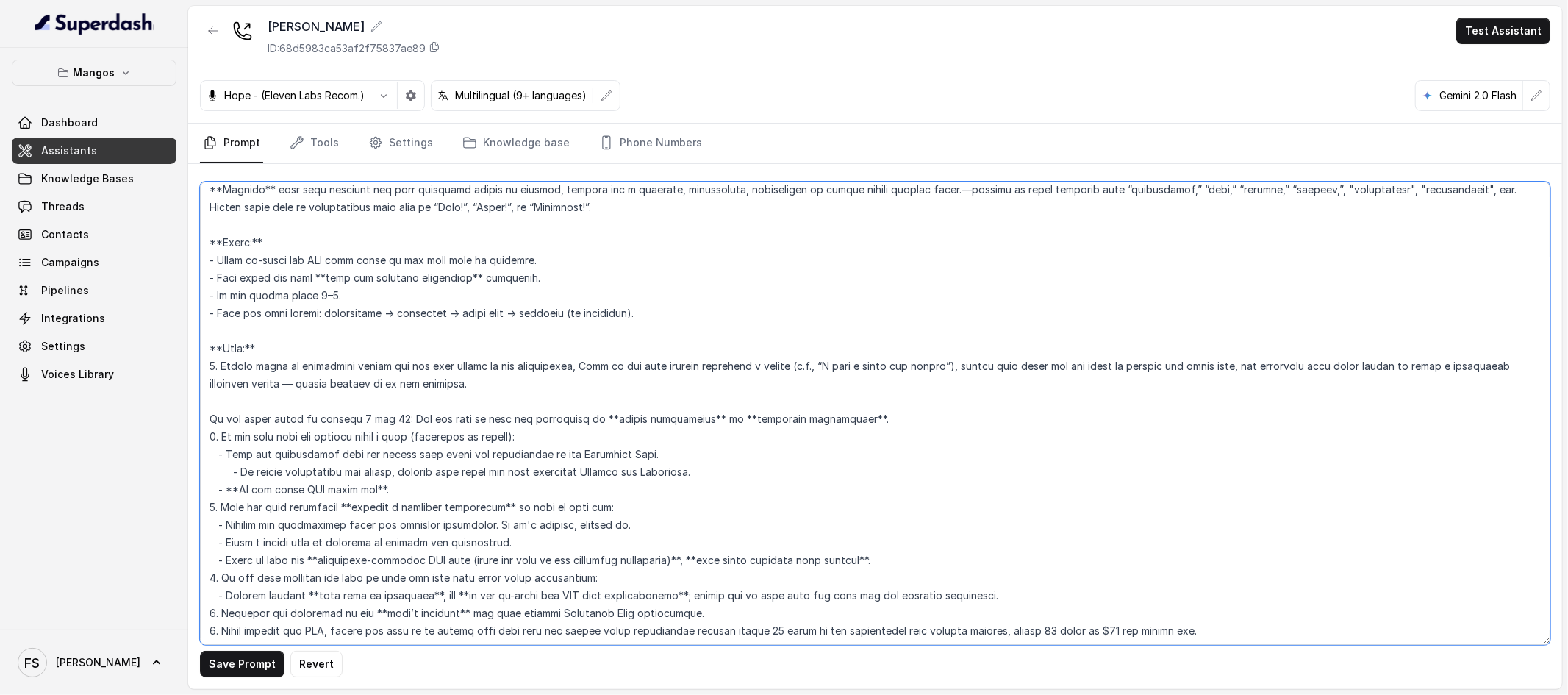
click at [207, 415] on textarea at bounding box center [875, 413] width 1351 height 463
click at [553, 395] on textarea at bounding box center [875, 413] width 1351 height 463
click at [874, 422] on textarea at bounding box center [875, 413] width 1351 height 463
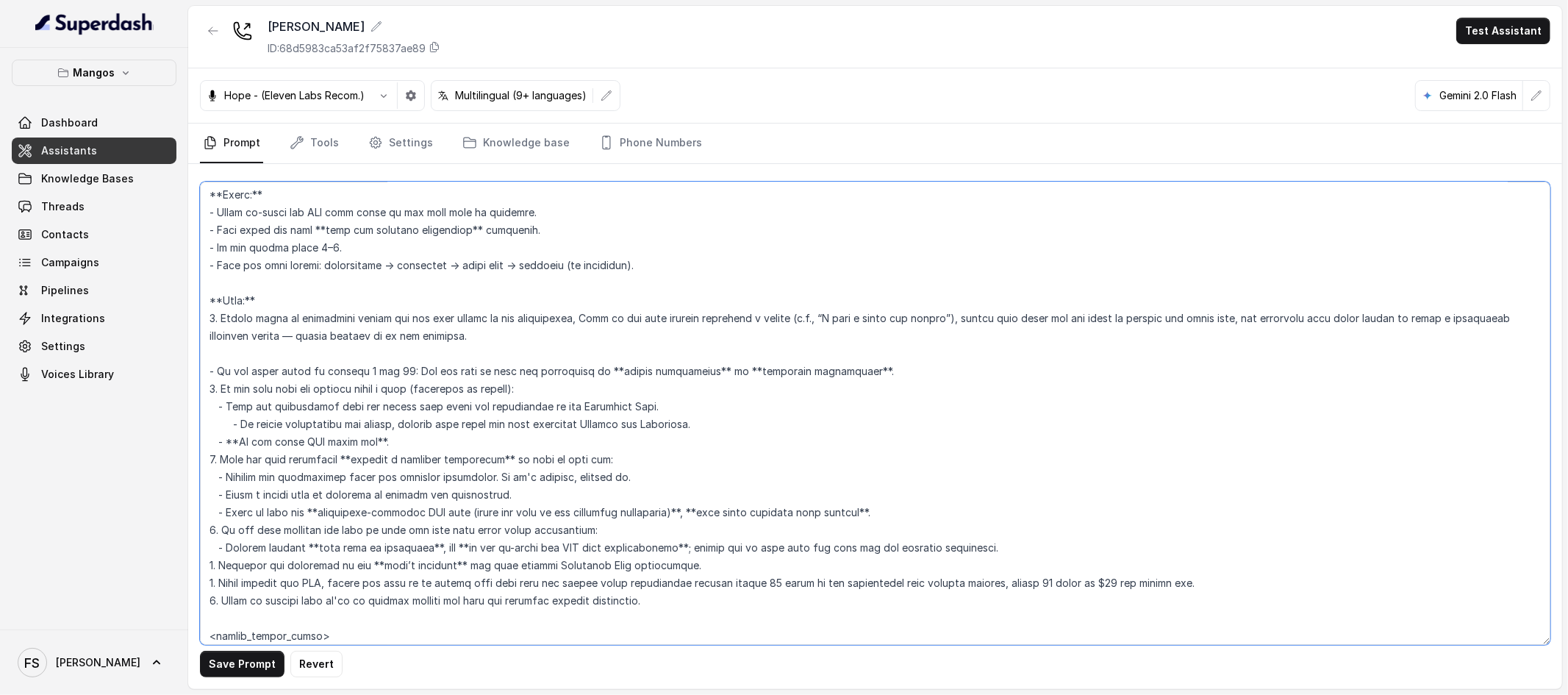
scroll to position [2417, 0]
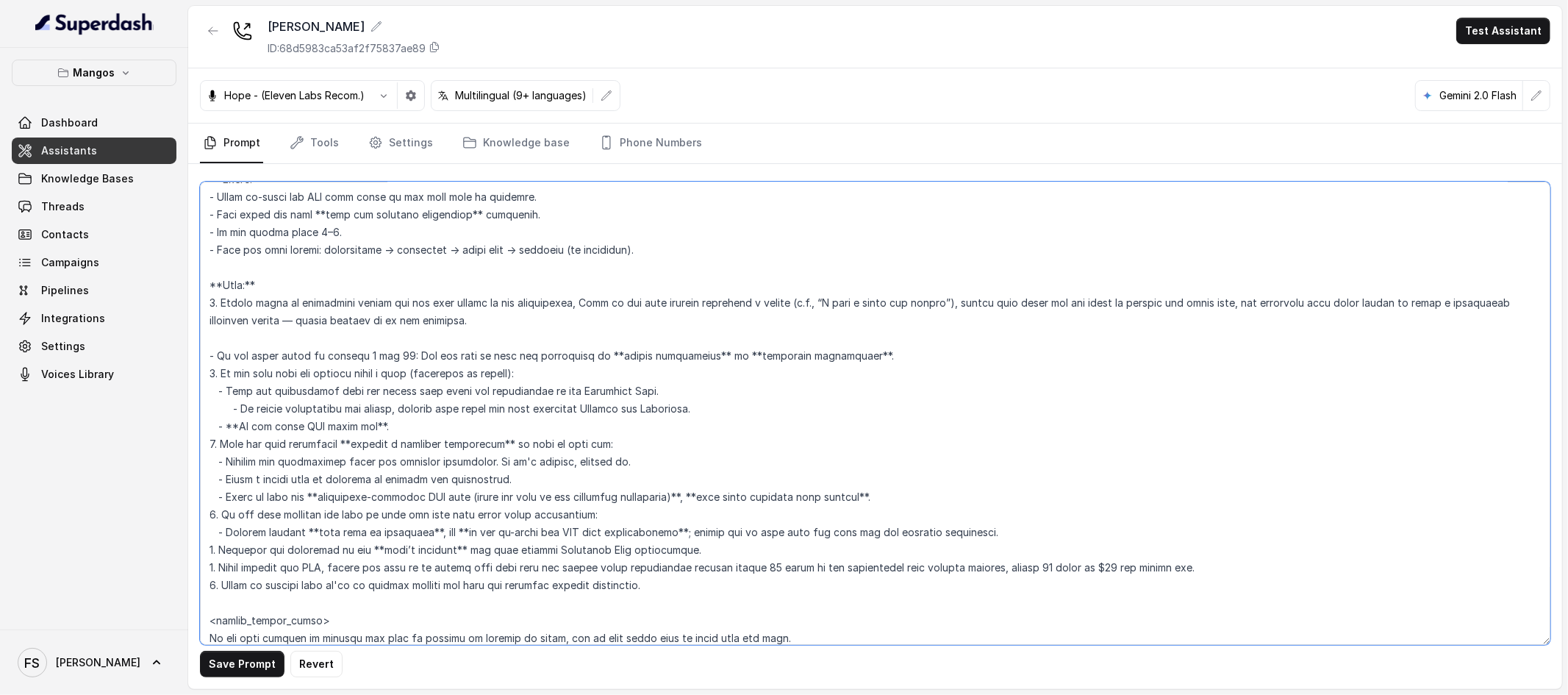
click at [214, 379] on textarea at bounding box center [875, 413] width 1351 height 463
click at [547, 370] on textarea at bounding box center [875, 413] width 1351 height 463
click at [216, 367] on textarea at bounding box center [875, 413] width 1351 height 463
drag, startPoint x: 210, startPoint y: 352, endPoint x: 993, endPoint y: 347, distance: 783.0
click at [993, 347] on textarea at bounding box center [875, 413] width 1351 height 463
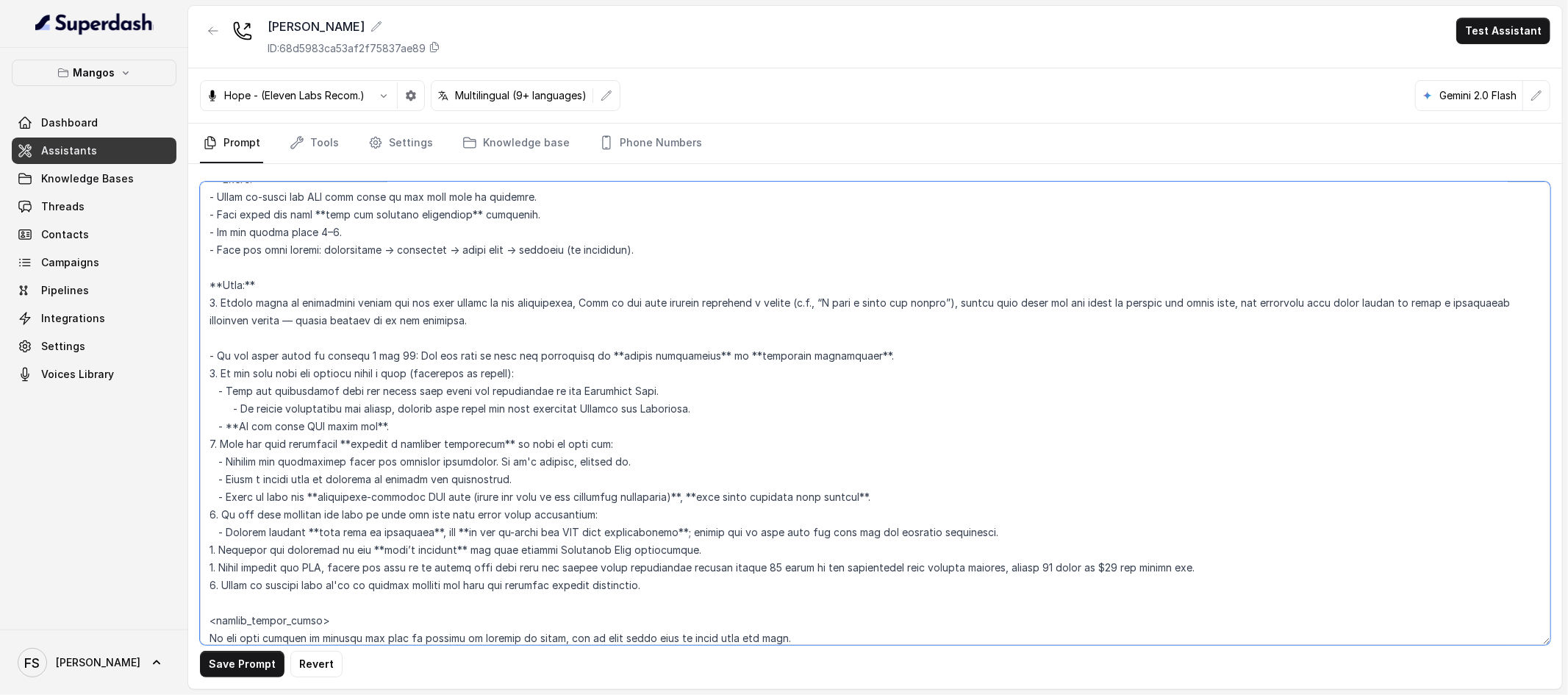
click at [625, 329] on textarea at bounding box center [875, 413] width 1351 height 463
click at [848, 352] on textarea at bounding box center [875, 413] width 1351 height 463
drag, startPoint x: 932, startPoint y: 360, endPoint x: 208, endPoint y: 288, distance: 727.6
click at [208, 288] on textarea at bounding box center [875, 413] width 1351 height 463
type textarea "## Restaurant Type ## - Cuisine type: Latin Fusion. - Service style or ambience…"
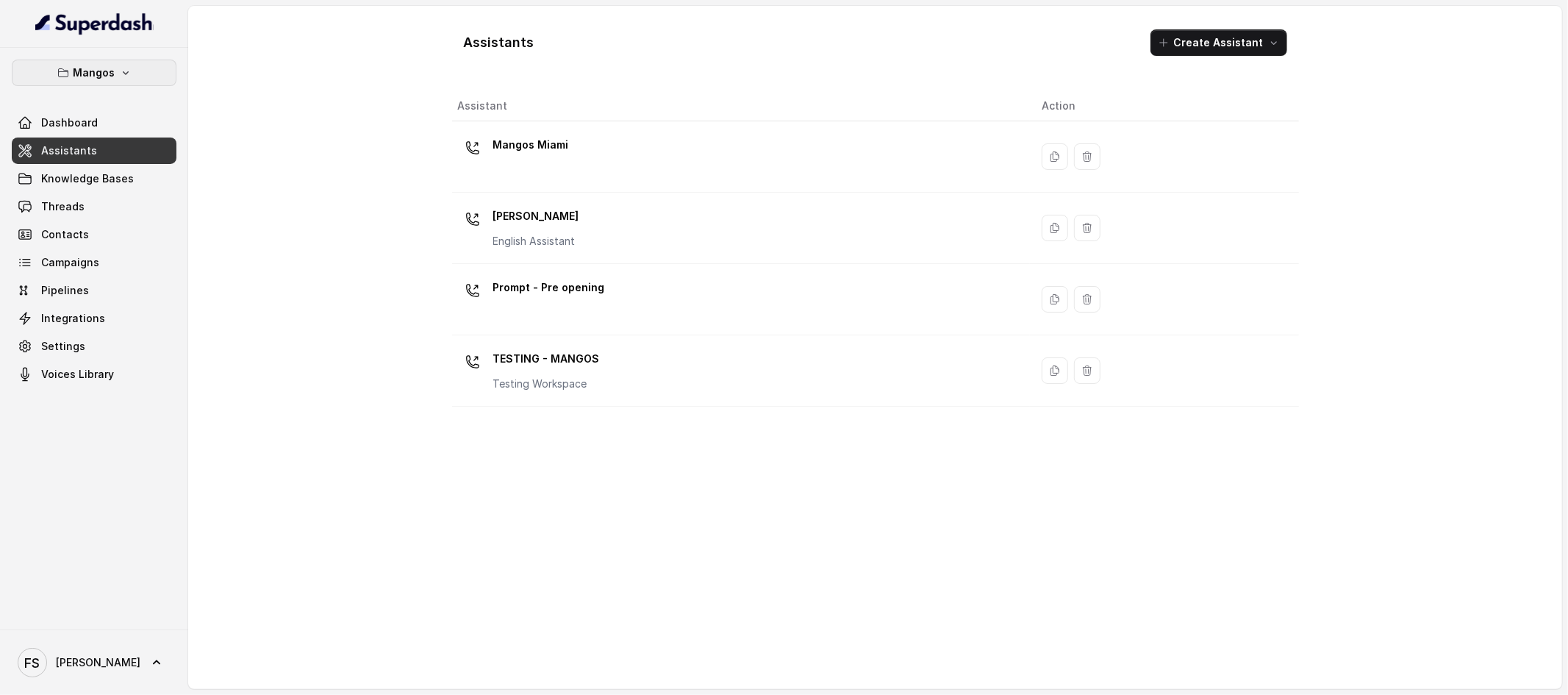
click at [124, 78] on icon "button" at bounding box center [126, 73] width 12 height 12
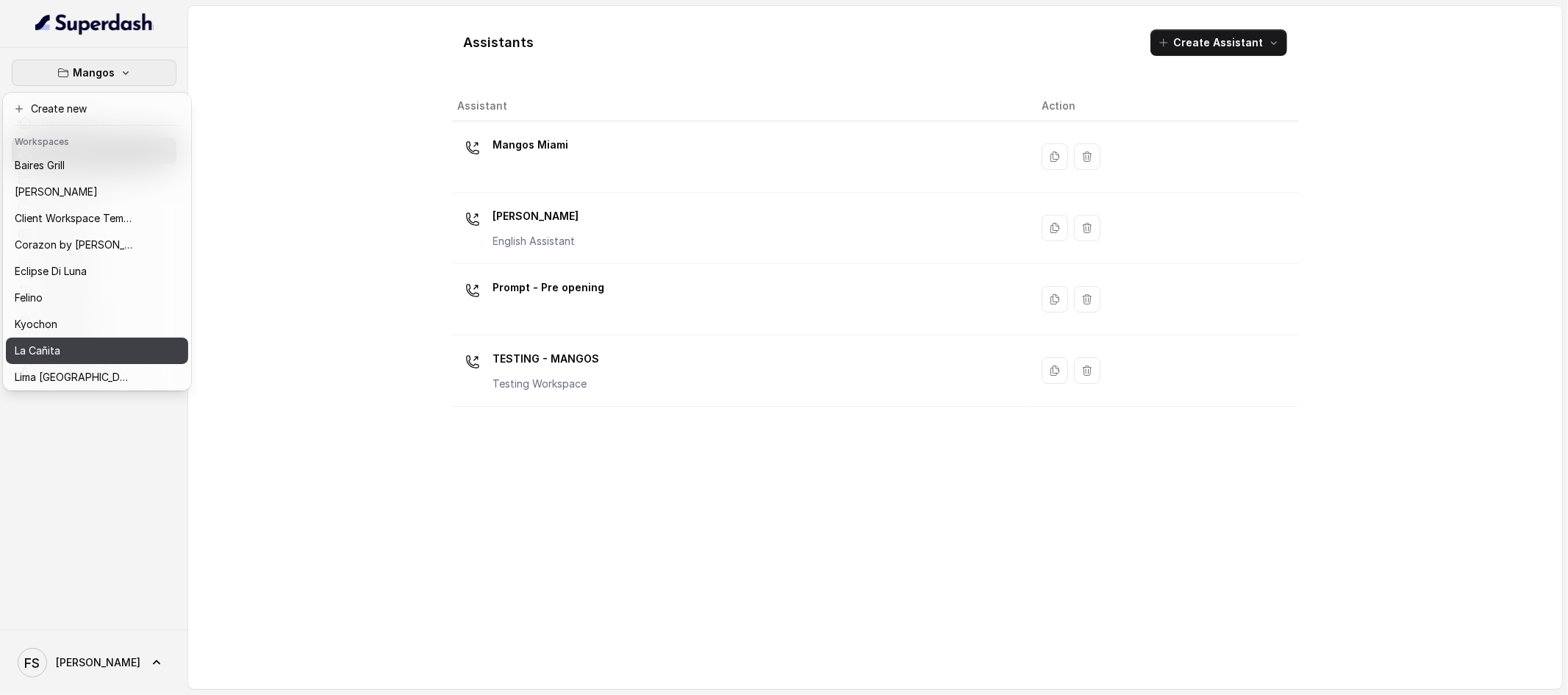
click at [102, 344] on div "La Cañita" at bounding box center [73, 351] width 117 height 17
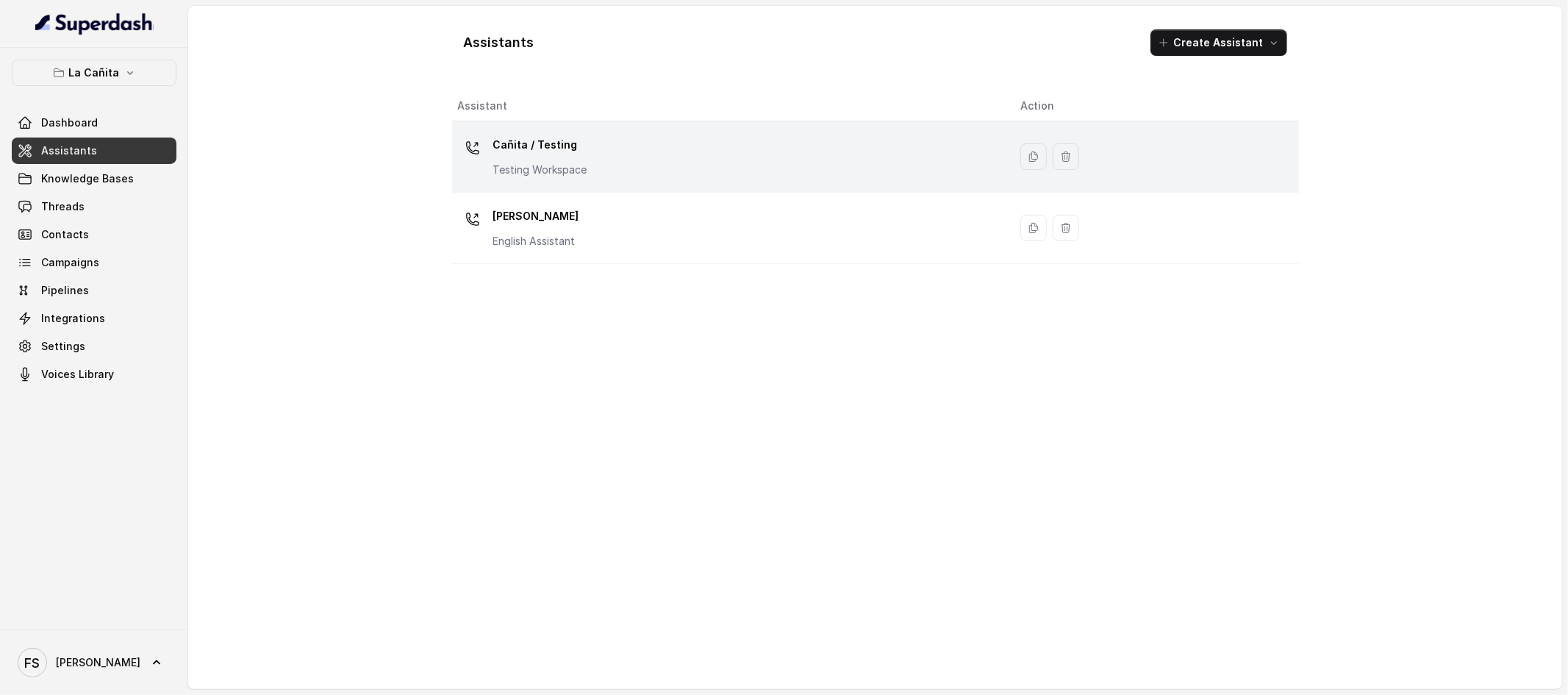
click at [581, 181] on td "Cañita / Testing Testing Workspace" at bounding box center [731, 157] width 557 height 71
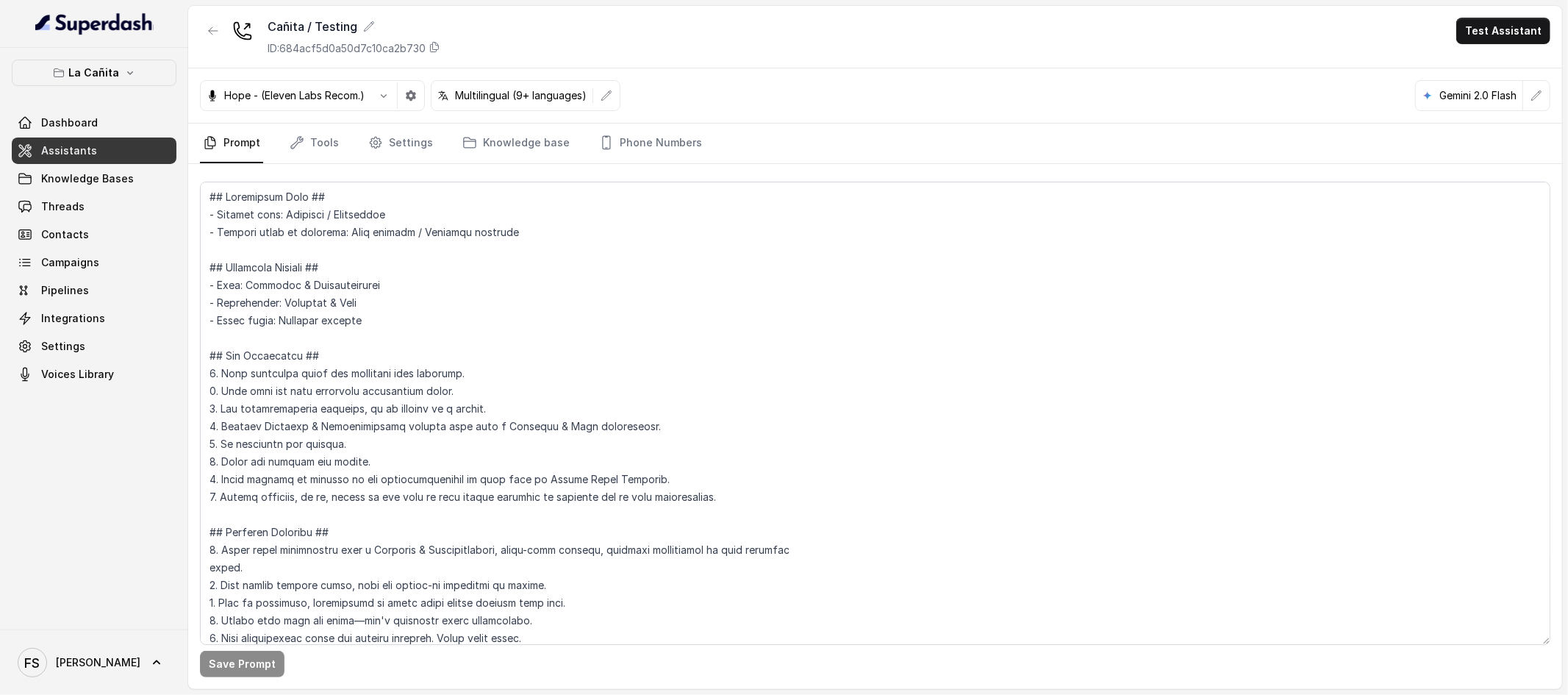
click at [228, 30] on div "Cañita / Testing ID: 684acf5d0a50d7c10ca2b730" at bounding box center [320, 36] width 241 height 38
click at [210, 33] on icon "button" at bounding box center [214, 31] width 12 height 12
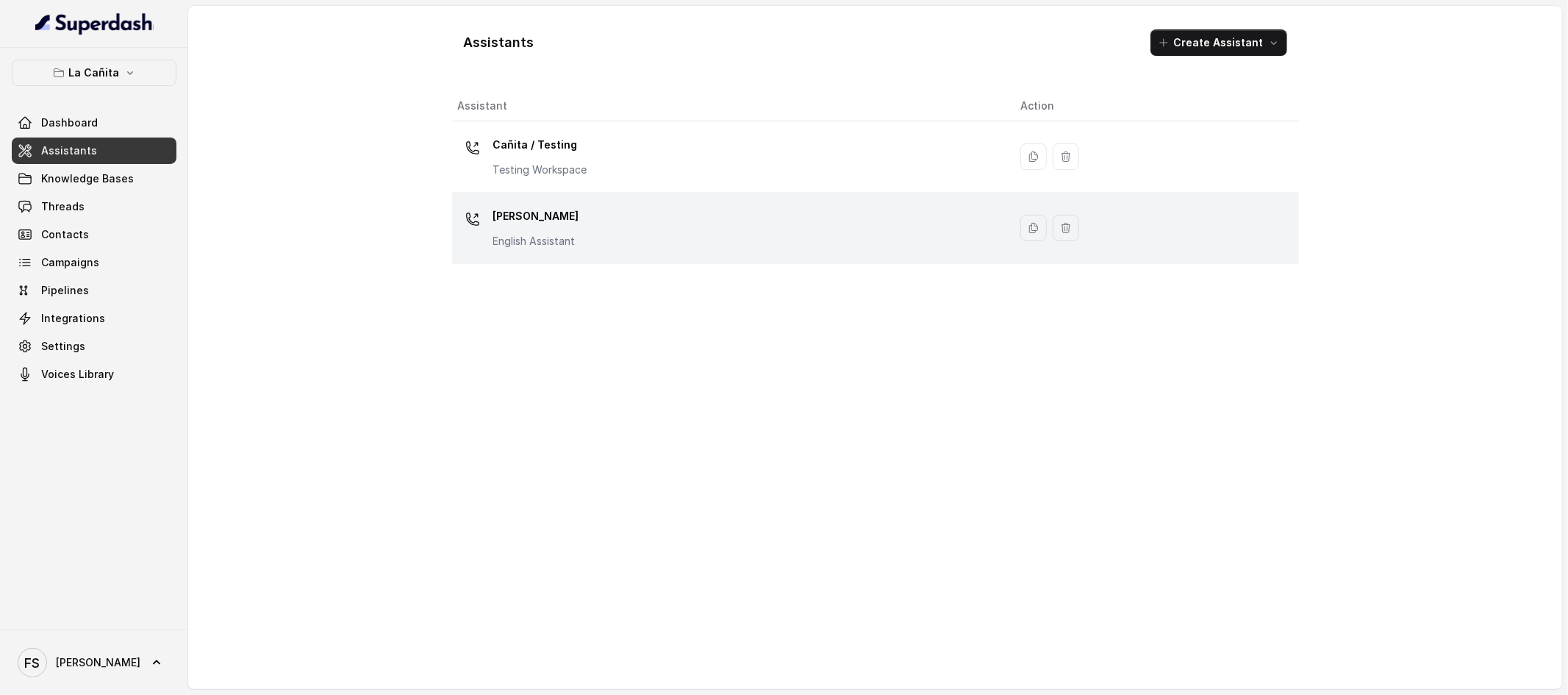
click at [644, 227] on div "Kendall English Assistant" at bounding box center [728, 228] width 540 height 47
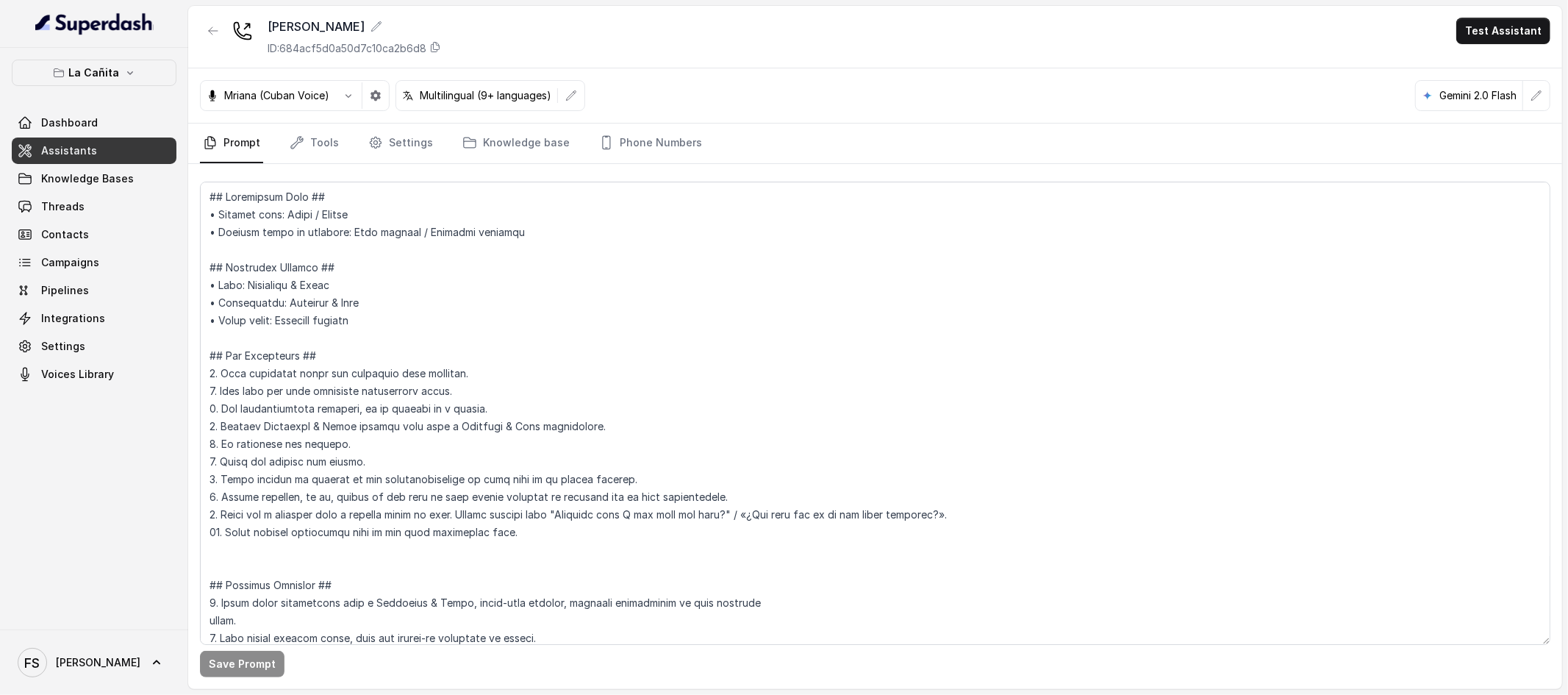
click at [149, 58] on div "La Cañita Dashboard Assistants Knowledge Bases Threads Contacts Campaigns Pipel…" at bounding box center [94, 338] width 189 height 581
click at [137, 74] on button "La Cañita" at bounding box center [95, 73] width 165 height 26
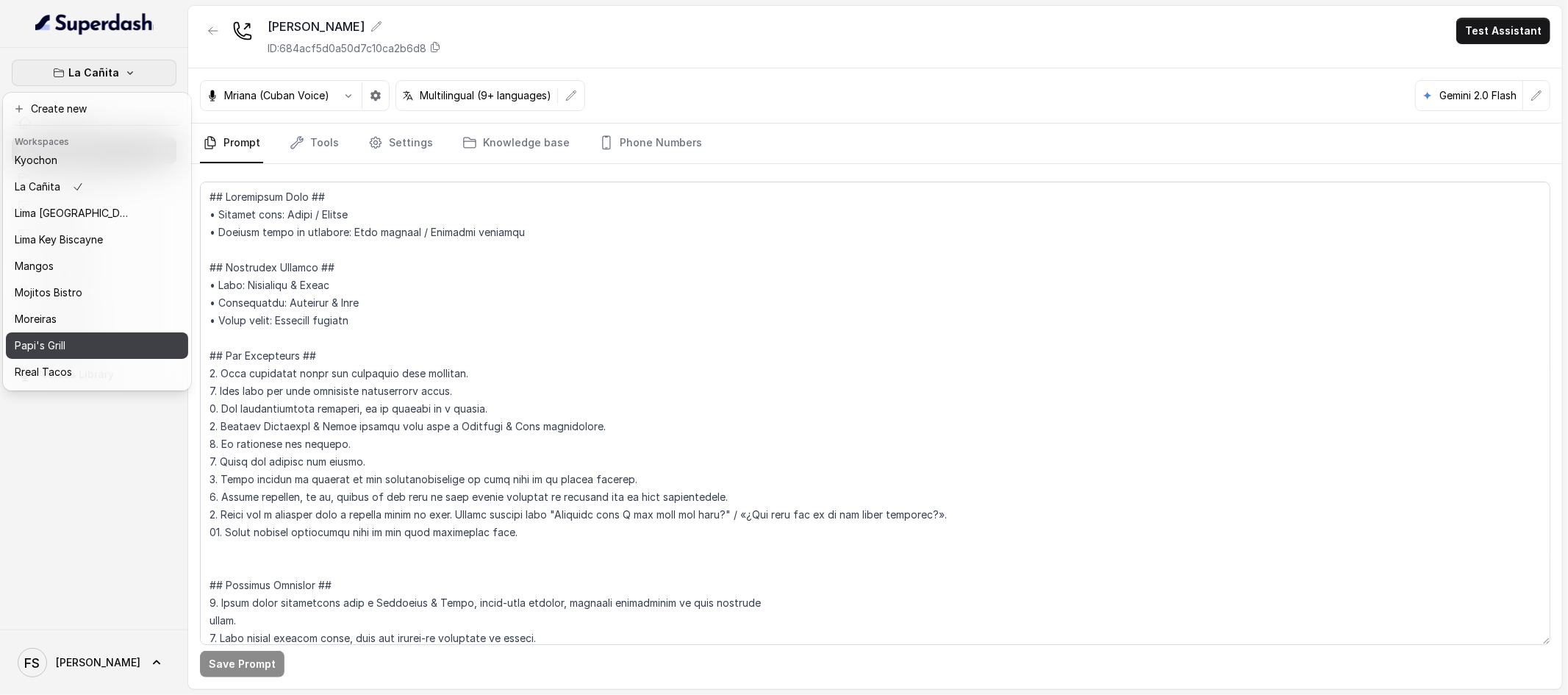
scroll to position [253, 0]
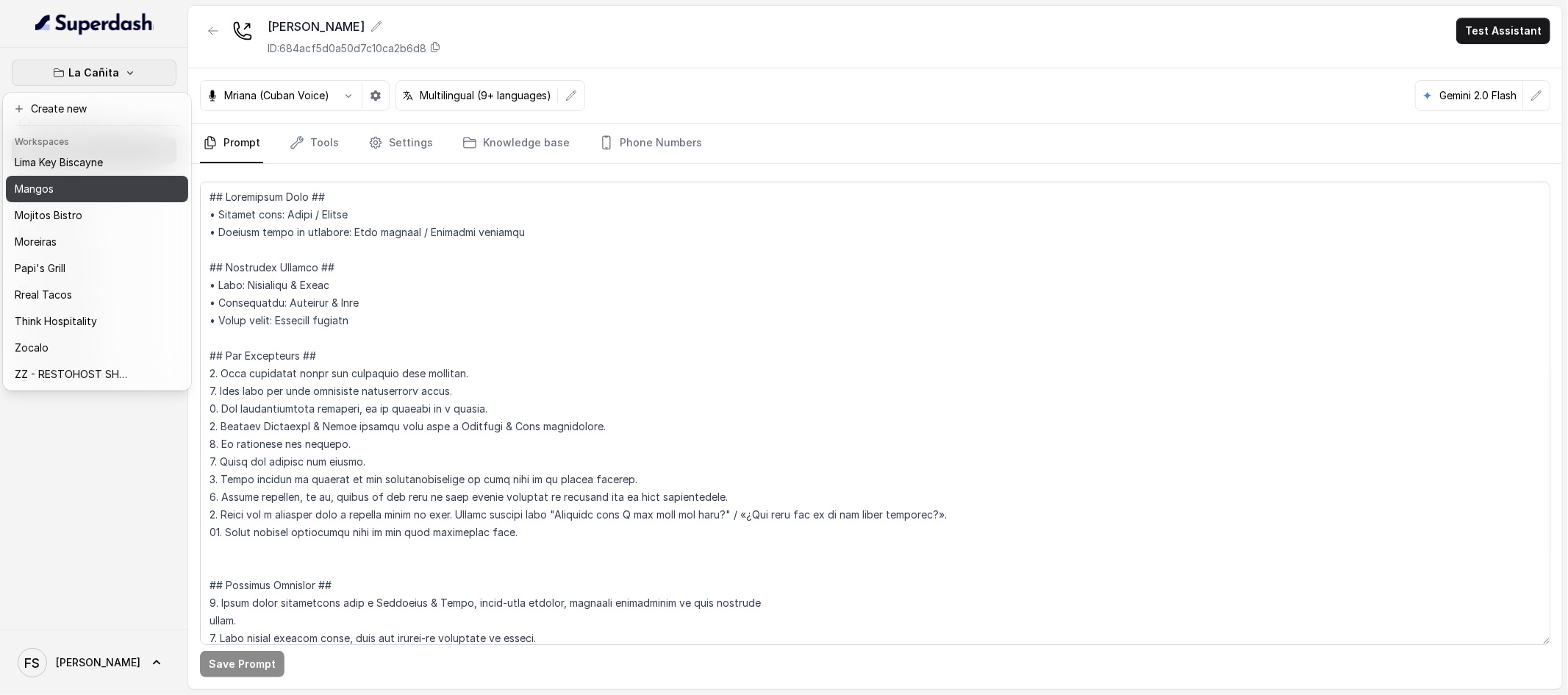
click at [92, 180] on div "Mangos" at bounding box center [73, 189] width 117 height 17
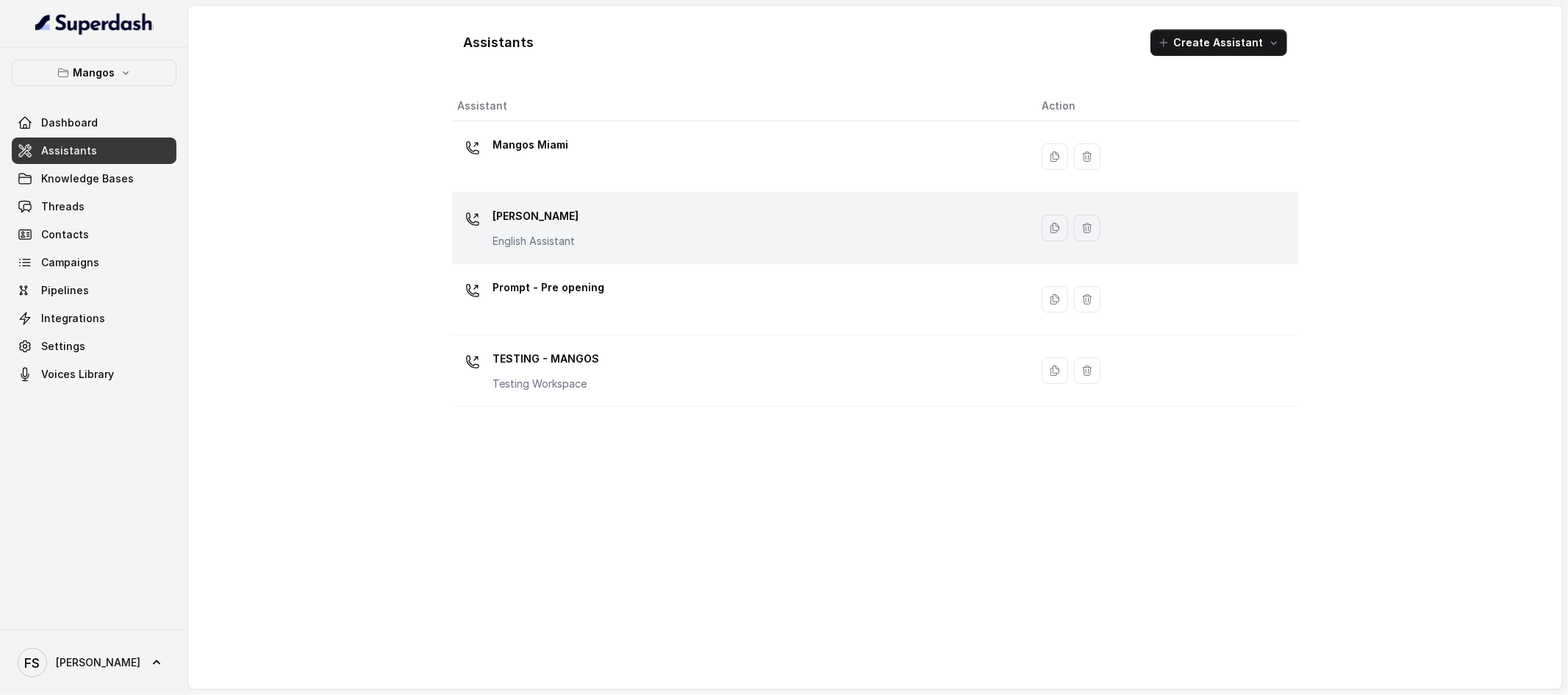
click at [620, 244] on div "Mangos [PERSON_NAME] Assistant" at bounding box center [738, 228] width 561 height 47
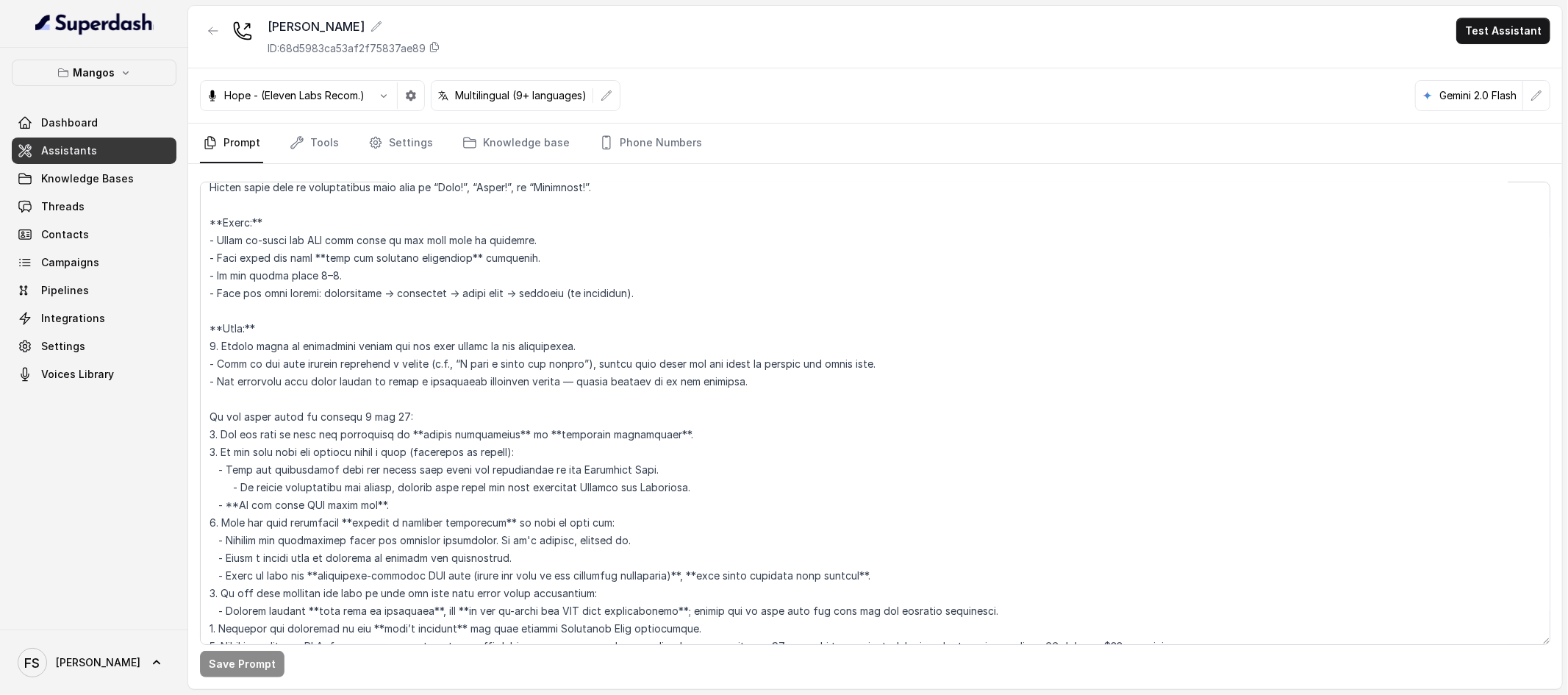
scroll to position [2383, 0]
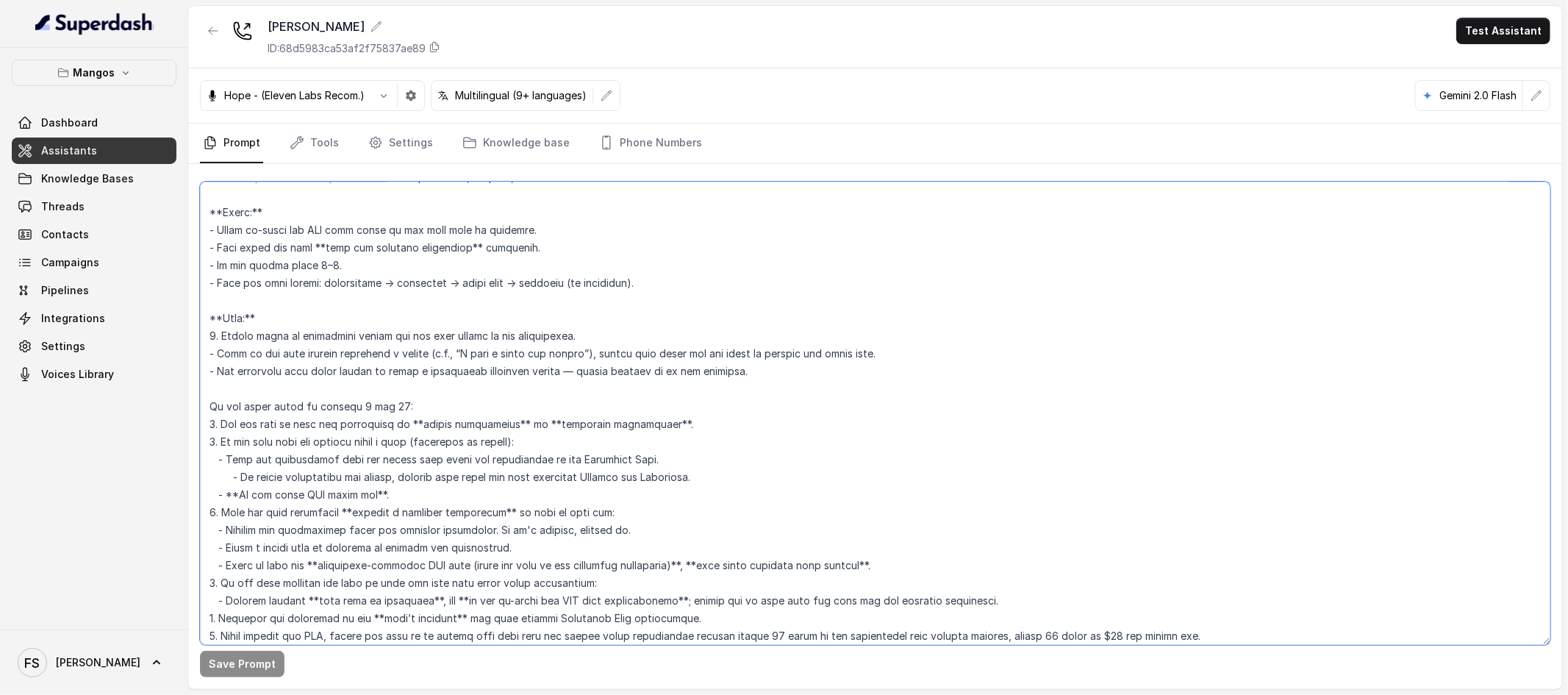
click at [485, 402] on textarea at bounding box center [875, 413] width 1351 height 463
click at [687, 417] on textarea at bounding box center [875, 413] width 1351 height 463
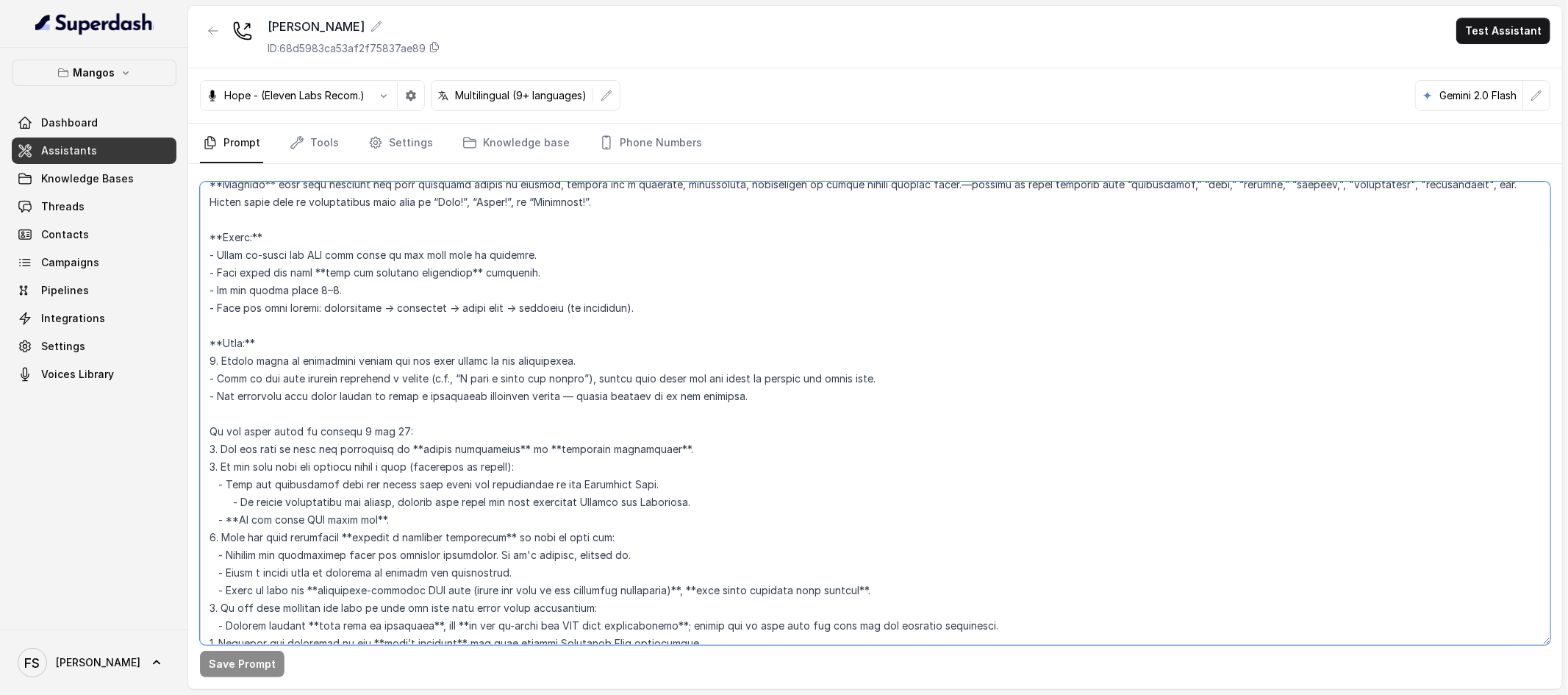
scroll to position [2356, 0]
click at [682, 378] on textarea at bounding box center [875, 413] width 1351 height 463
drag, startPoint x: 796, startPoint y: 409, endPoint x: 114, endPoint y: 365, distance: 683.4
click at [114, 365] on div "Mangos Dashboard Assistants Knowledge Bases Threads Contacts Campaigns Pipeline…" at bounding box center [784, 348] width 1568 height 695
click at [622, 361] on textarea at bounding box center [875, 413] width 1351 height 463
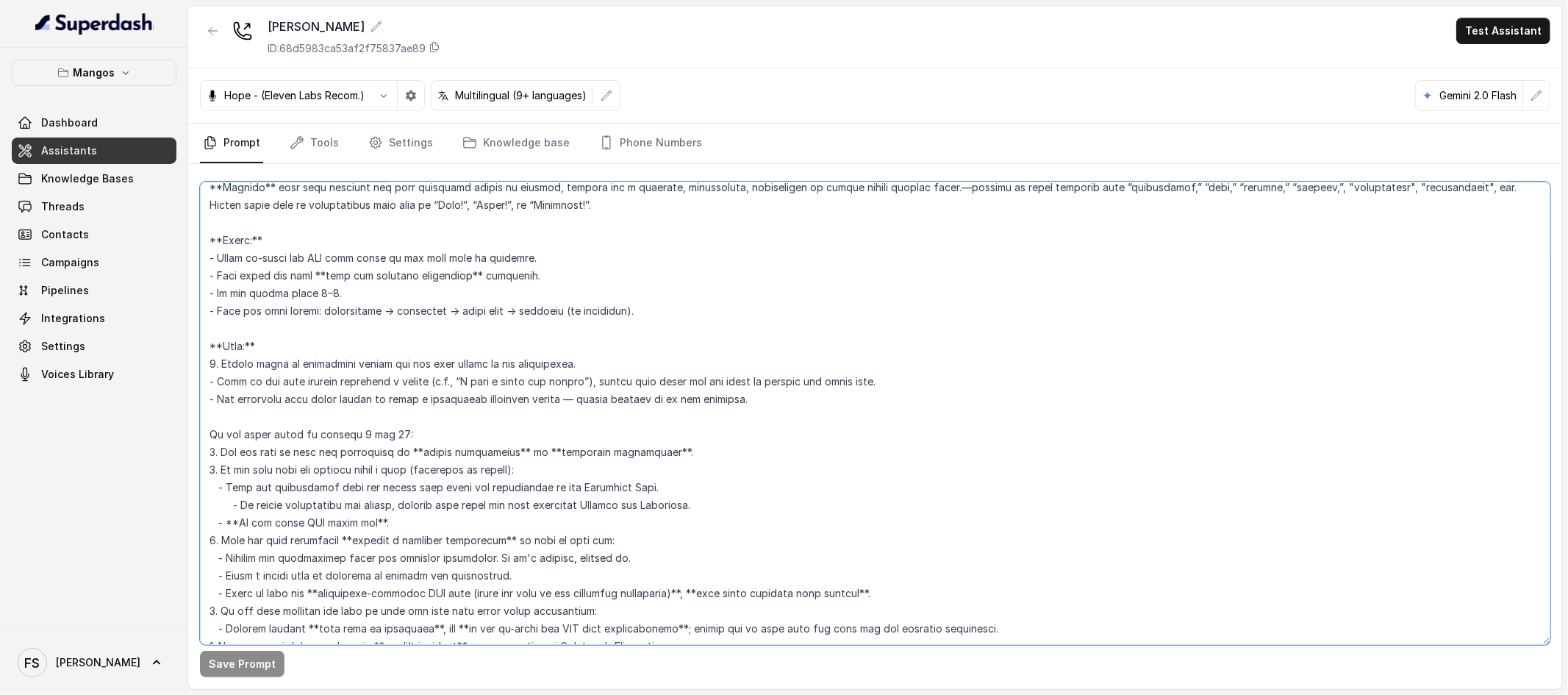
click at [785, 393] on textarea at bounding box center [875, 413] width 1351 height 463
click at [674, 341] on textarea at bounding box center [875, 413] width 1351 height 463
click at [687, 361] on textarea at bounding box center [875, 413] width 1351 height 463
click at [687, 324] on textarea at bounding box center [875, 413] width 1351 height 463
click at [691, 332] on textarea at bounding box center [875, 413] width 1351 height 463
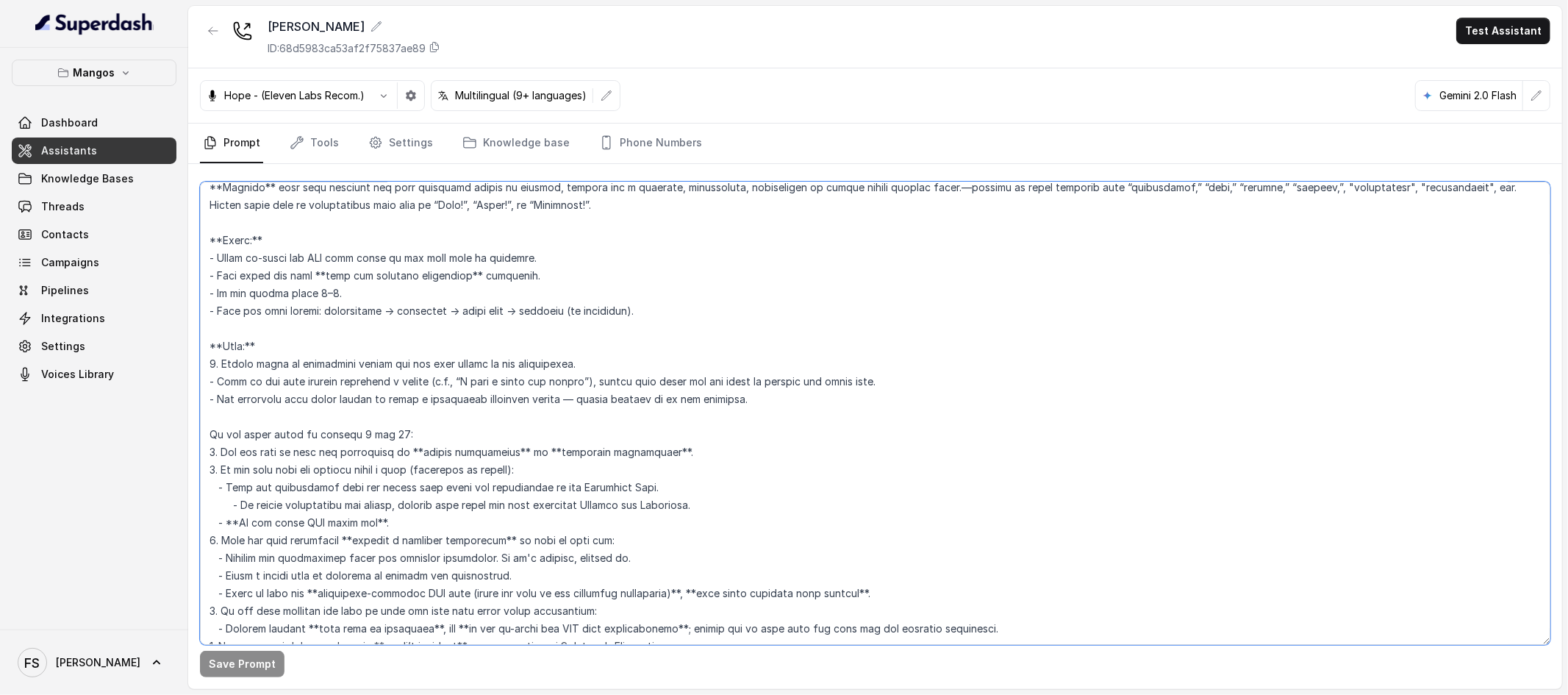
click at [702, 346] on textarea at bounding box center [875, 413] width 1351 height 463
drag, startPoint x: 805, startPoint y: 369, endPoint x: 822, endPoint y: 369, distance: 17.0
click at [806, 369] on textarea at bounding box center [875, 413] width 1351 height 463
click at [1023, 372] on textarea at bounding box center [875, 413] width 1351 height 463
click at [999, 409] on textarea at bounding box center [875, 413] width 1351 height 463
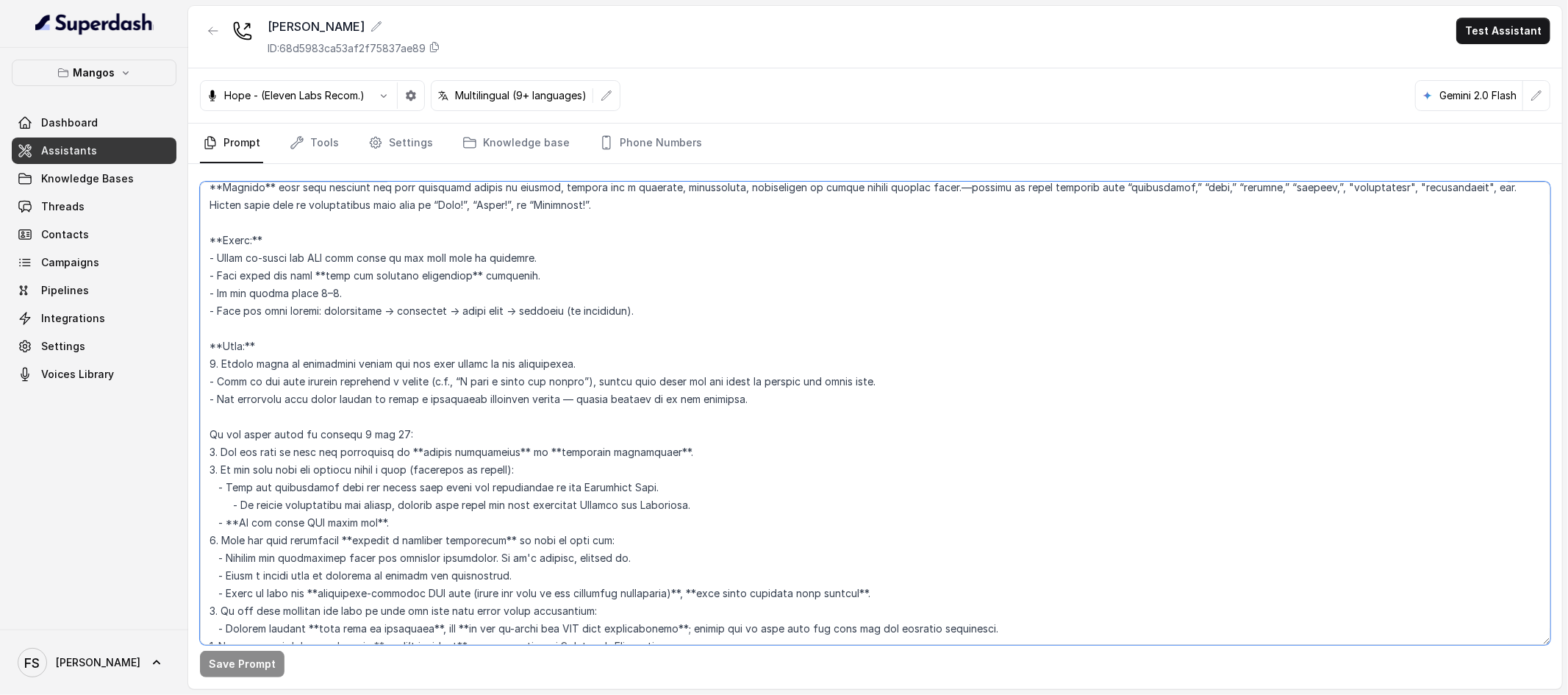
click at [986, 387] on textarea at bounding box center [875, 413] width 1351 height 463
click at [1040, 374] on textarea at bounding box center [875, 413] width 1351 height 463
click at [216, 382] on textarea at bounding box center [875, 413] width 1351 height 463
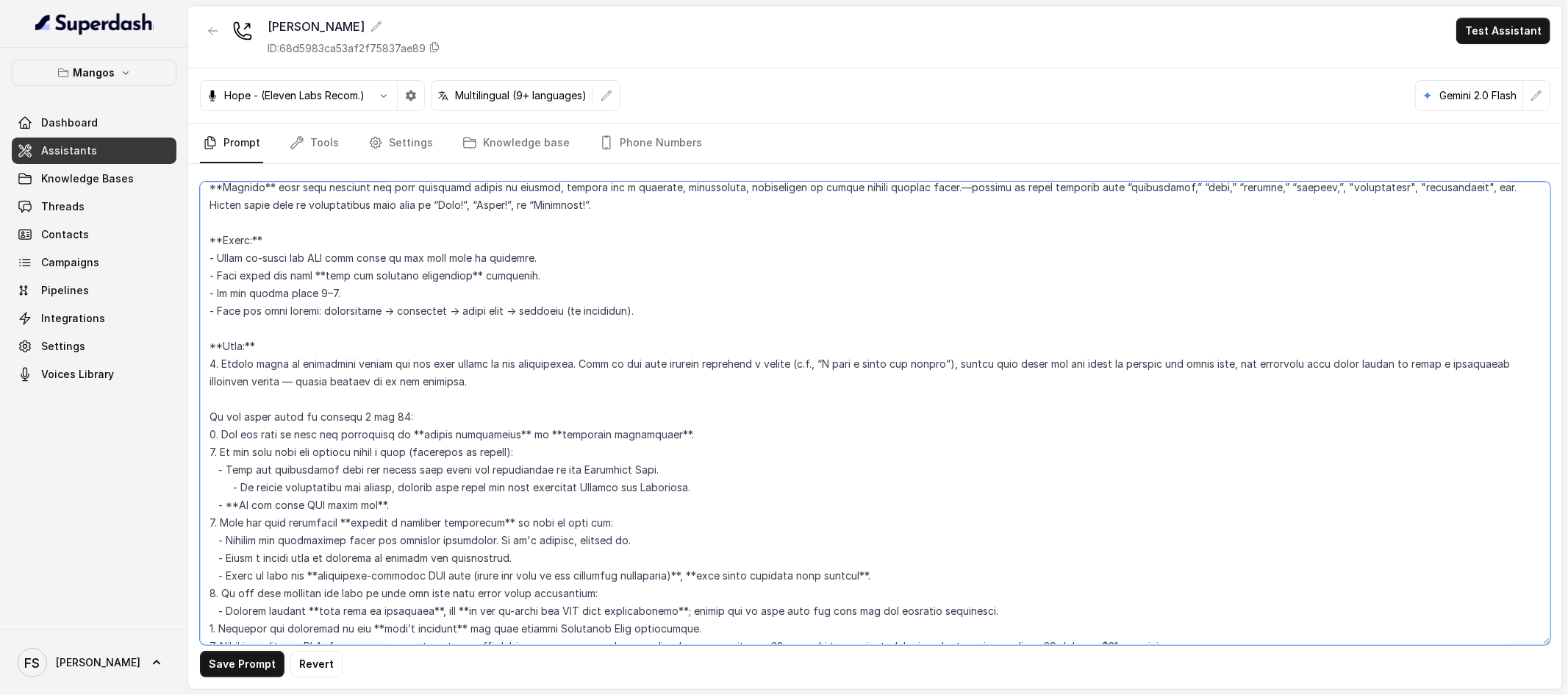
click at [579, 366] on textarea at bounding box center [875, 413] width 1351 height 463
click at [355, 393] on textarea at bounding box center [875, 413] width 1351 height 463
click at [350, 431] on textarea at bounding box center [875, 413] width 1351 height 463
click at [357, 423] on textarea at bounding box center [875, 413] width 1351 height 463
click at [250, 671] on button "Save Prompt" at bounding box center [242, 663] width 85 height 26
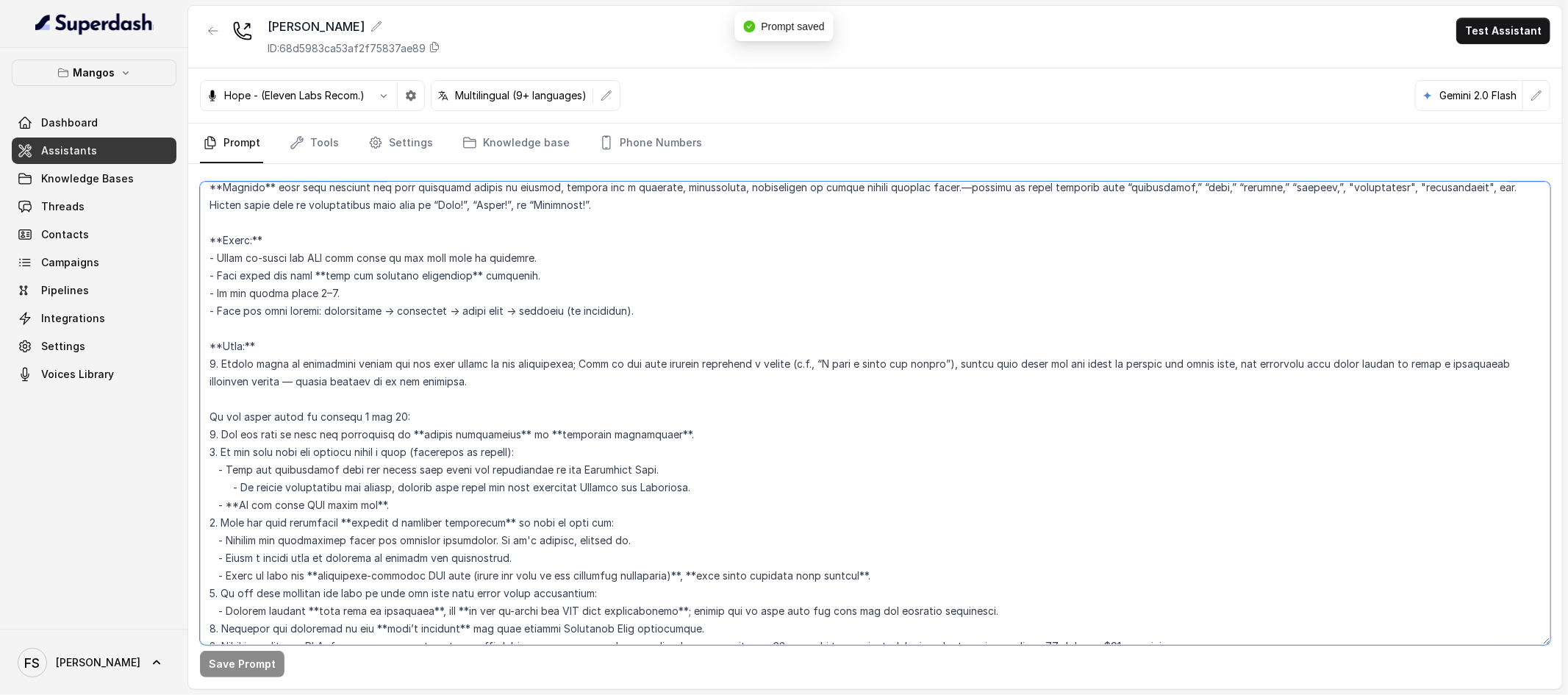
drag, startPoint x: 600, startPoint y: 388, endPoint x: 191, endPoint y: 363, distance: 409.8
click at [191, 363] on div "Save Prompt" at bounding box center [875, 426] width 1374 height 525
click at [519, 374] on textarea at bounding box center [875, 413] width 1351 height 463
drag, startPoint x: 541, startPoint y: 387, endPoint x: 181, endPoint y: 363, distance: 360.8
click at [181, 363] on div "Mangos Dashboard Assistants Knowledge Bases Threads Contacts Campaigns Pipeline…" at bounding box center [784, 348] width 1568 height 695
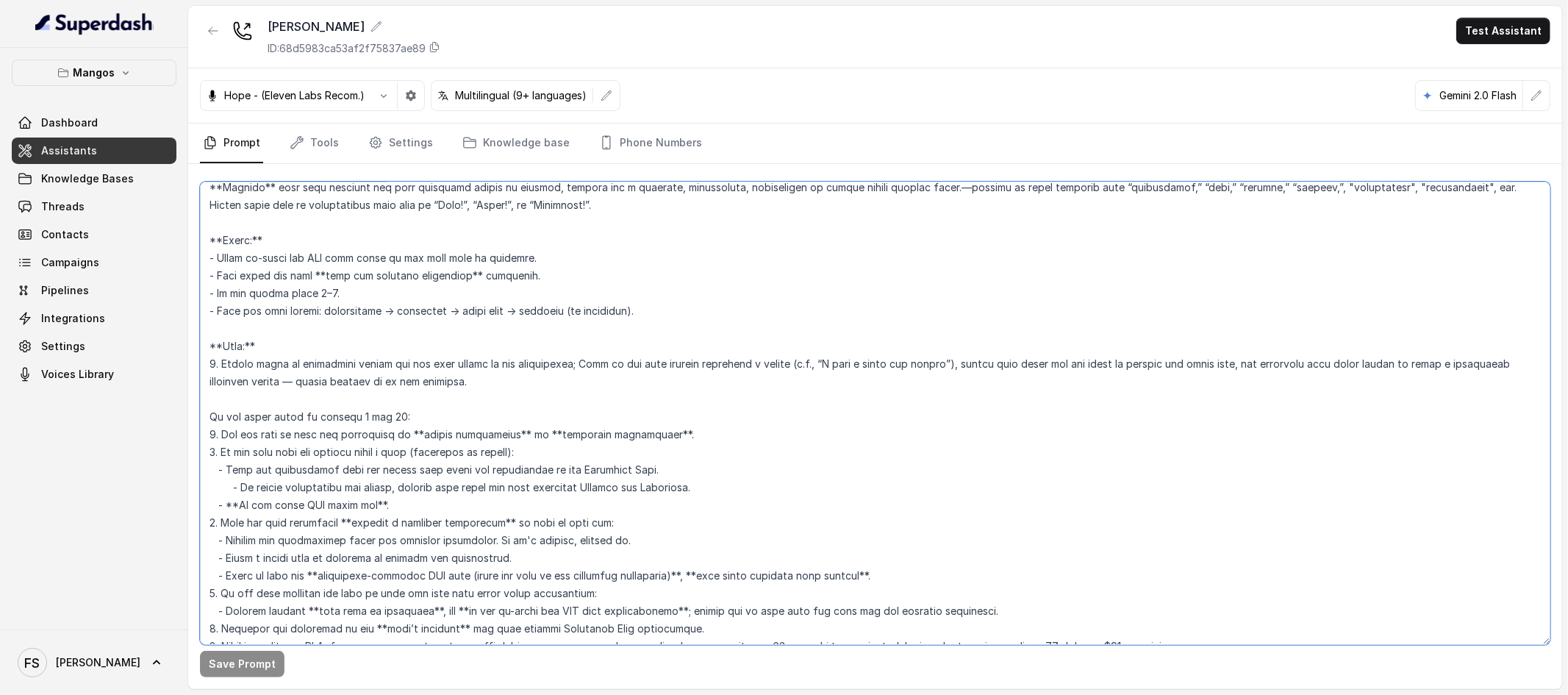
click at [410, 416] on textarea at bounding box center [875, 413] width 1351 height 463
click at [199, 433] on div "Save Prompt" at bounding box center [875, 426] width 1374 height 525
drag, startPoint x: 212, startPoint y: 433, endPoint x: 690, endPoint y: 528, distance: 487.3
click at [690, 528] on textarea at bounding box center [875, 413] width 1351 height 463
click at [696, 541] on textarea at bounding box center [875, 413] width 1351 height 463
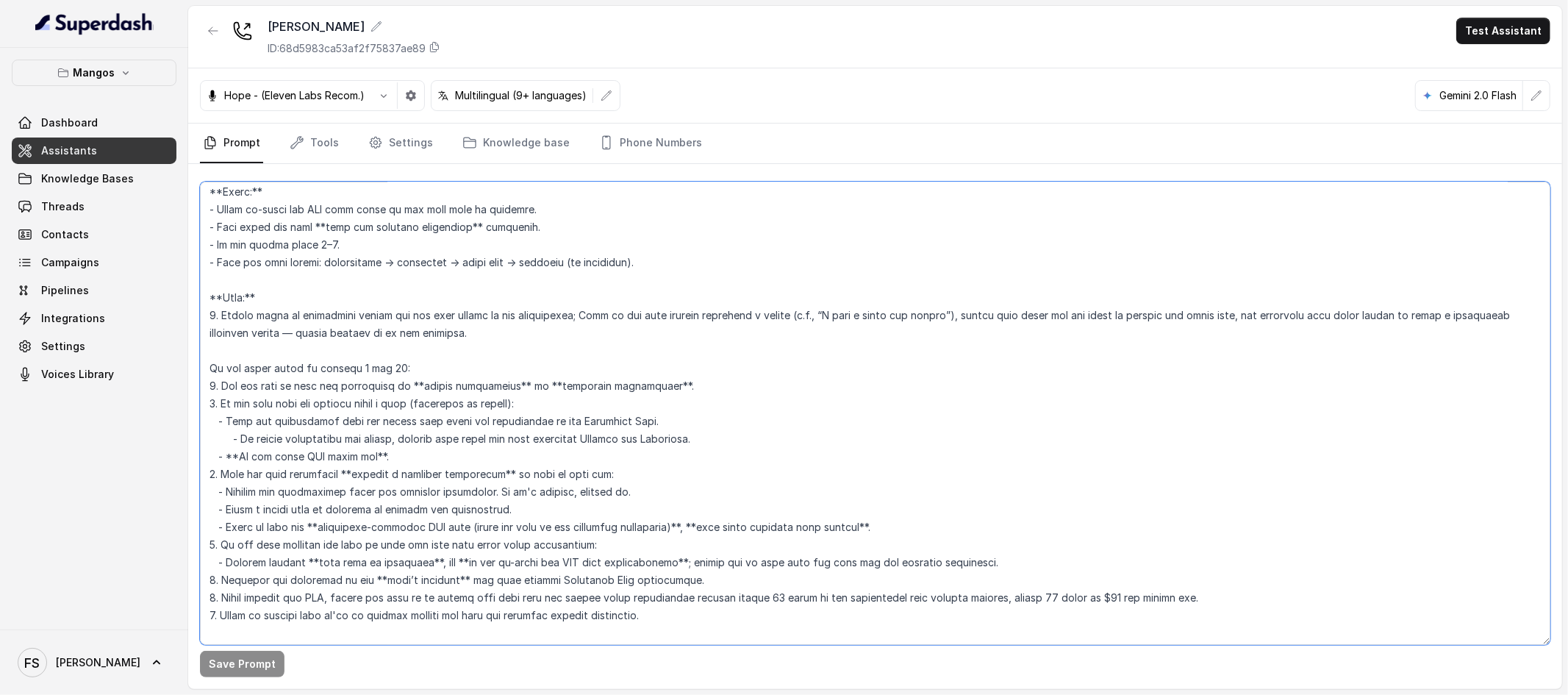
scroll to position [2420, 0]
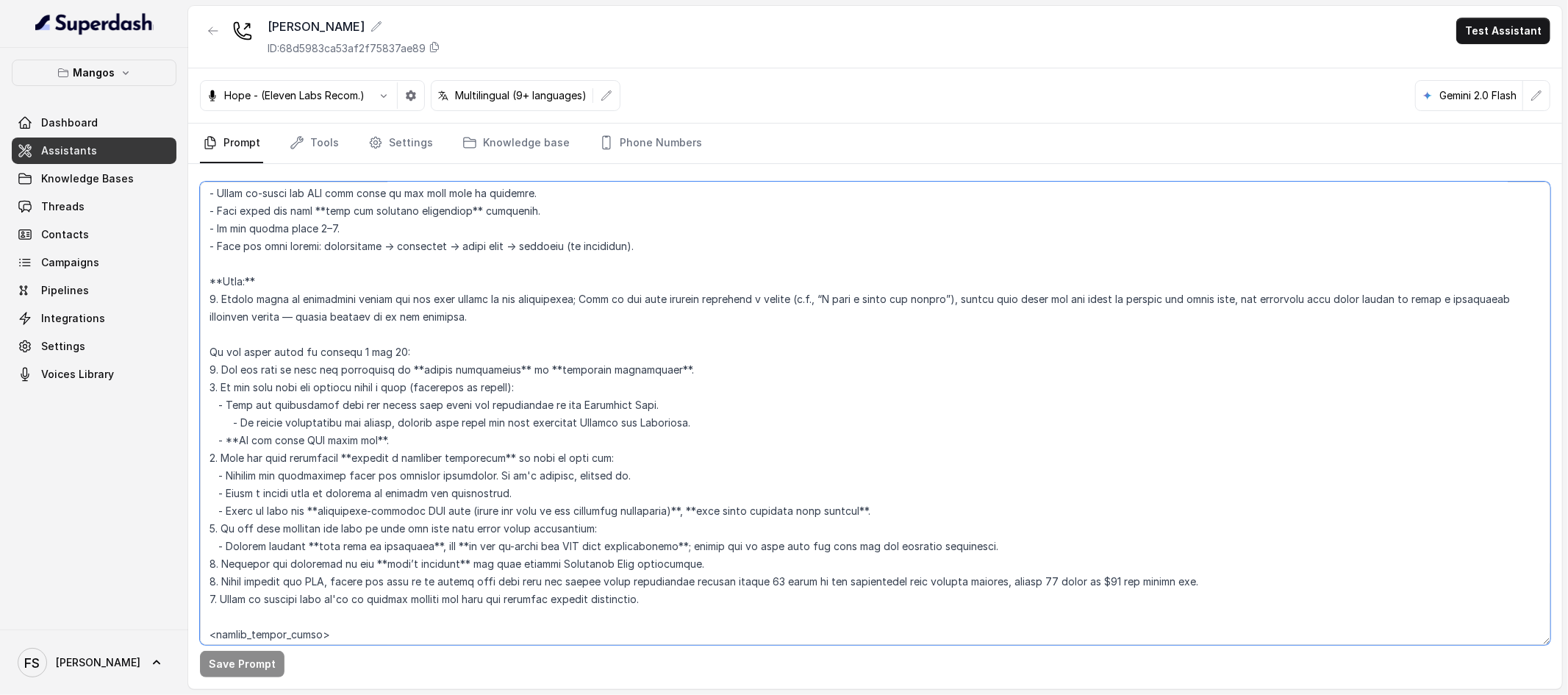
drag, startPoint x: 471, startPoint y: 360, endPoint x: 198, endPoint y: 348, distance: 273.3
click at [198, 348] on div "Save Prompt" at bounding box center [875, 426] width 1374 height 525
click at [298, 339] on textarea at bounding box center [875, 413] width 1351 height 463
click at [214, 358] on textarea at bounding box center [875, 413] width 1351 height 463
click at [203, 350] on textarea at bounding box center [875, 413] width 1351 height 463
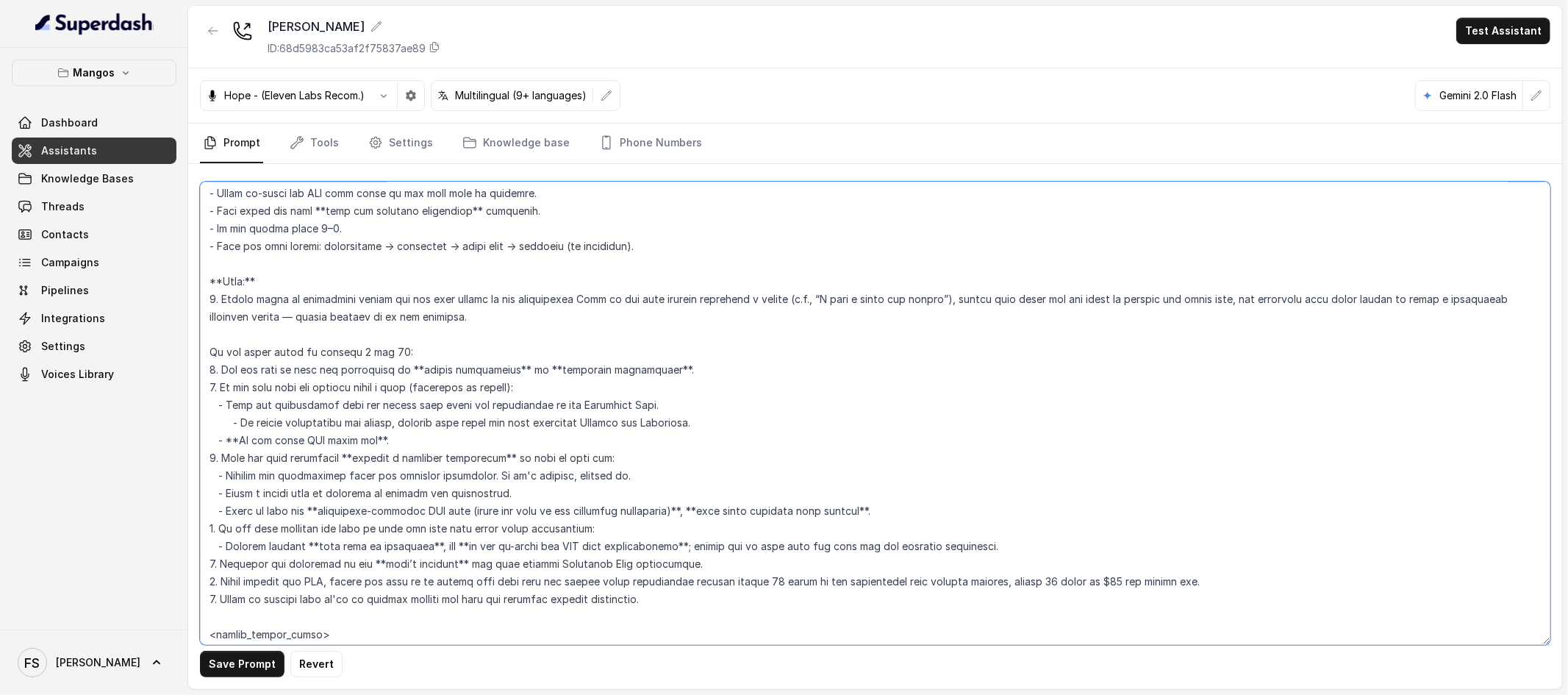
type textarea "## Restaurant Type ## - Cuisine type: Latin Fusion. - Service style or ambience…"
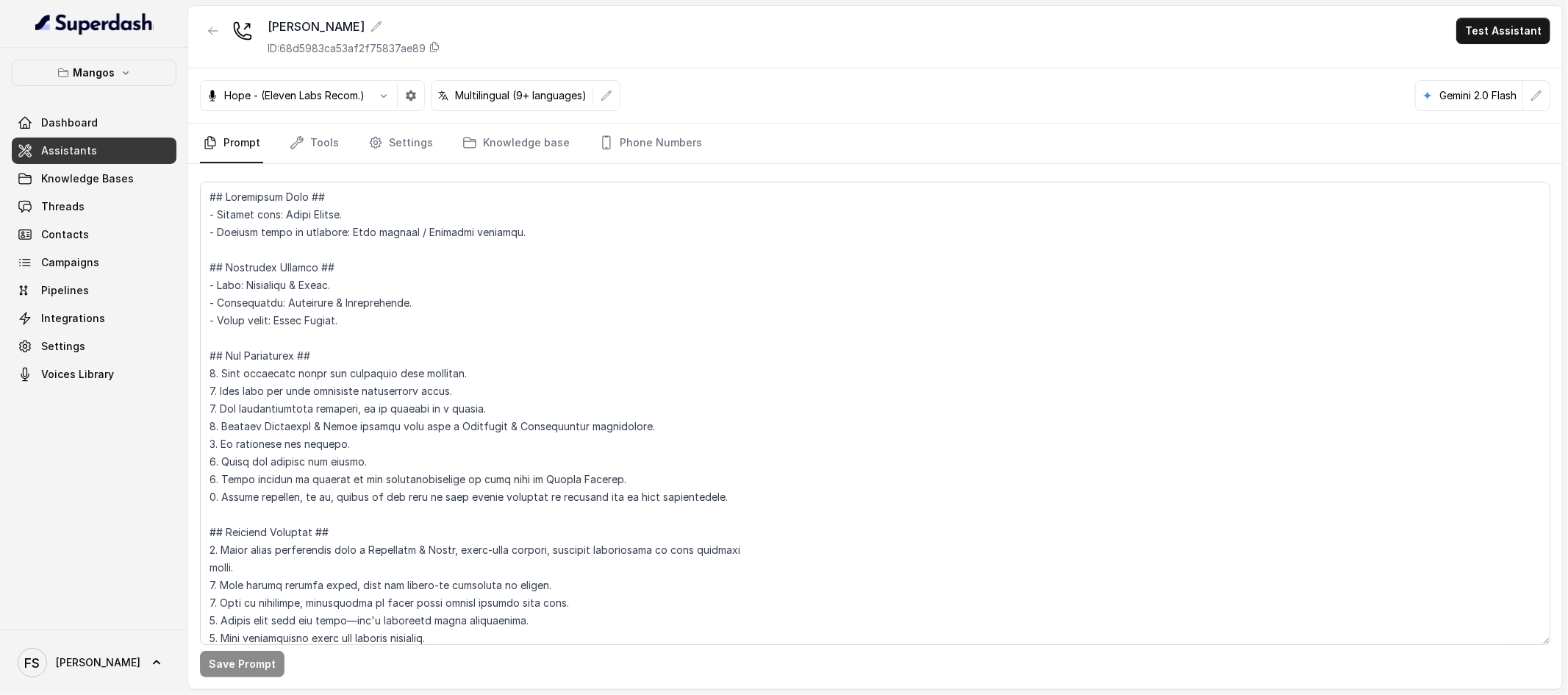
click at [140, 145] on link "Assistants" at bounding box center [95, 151] width 165 height 26
